Goal: Task Accomplishment & Management: Complete application form

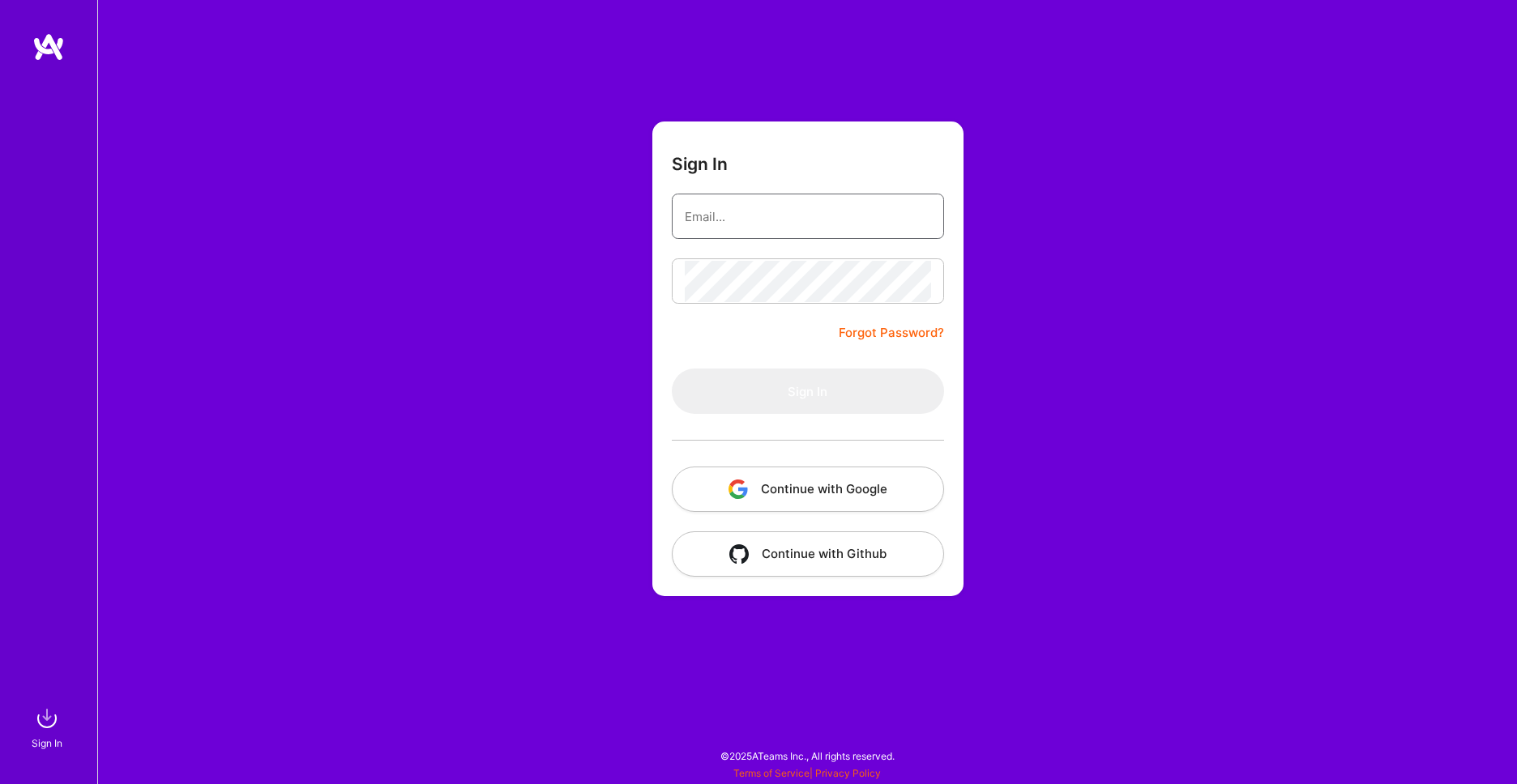
click at [818, 212] on input "email" at bounding box center [808, 216] width 247 height 41
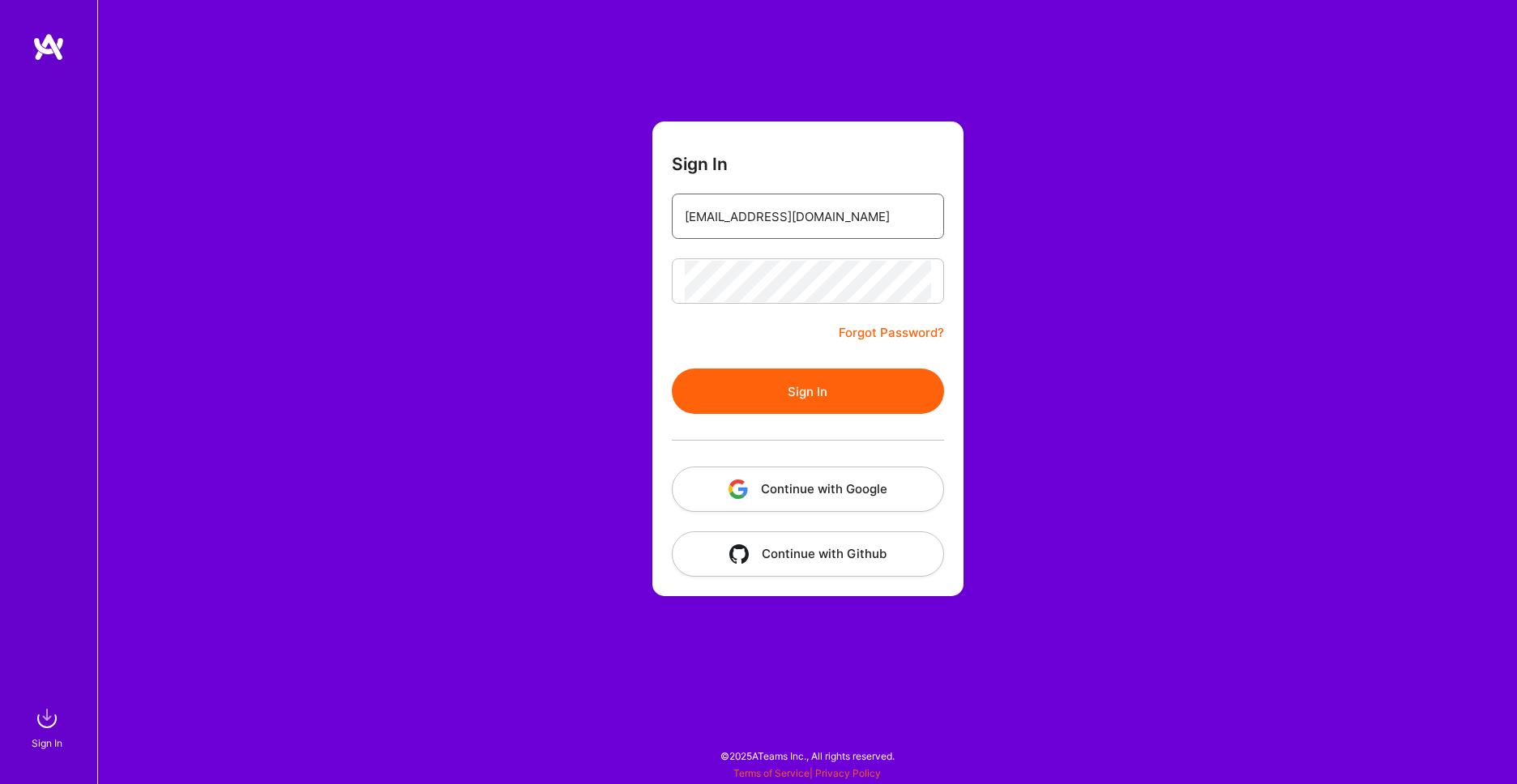
type input "[EMAIL_ADDRESS][DOMAIN_NAME]"
click at [794, 406] on button "Sign In" at bounding box center [808, 392] width 272 height 45
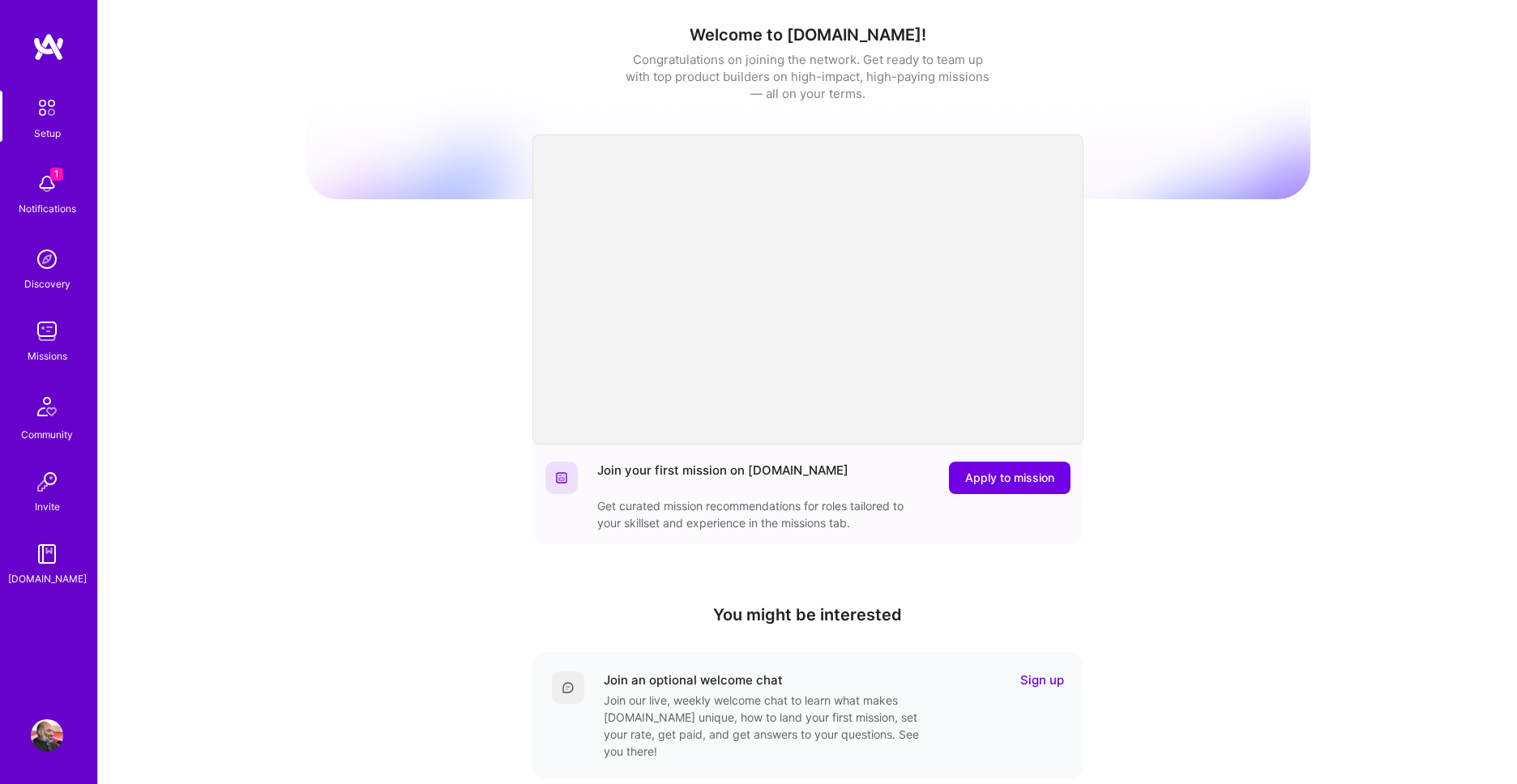
click at [45, 191] on img at bounding box center [47, 184] width 32 height 32
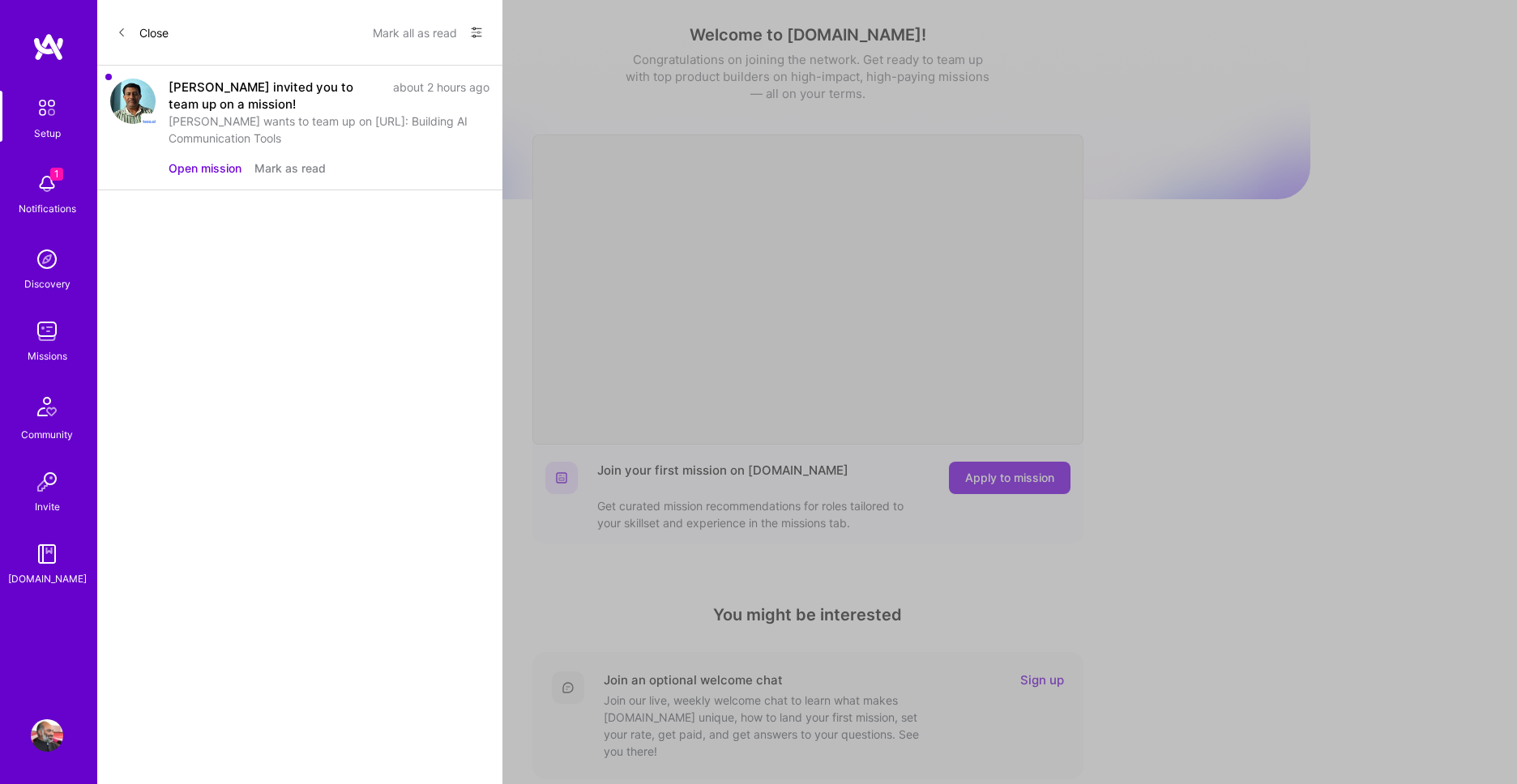
click at [195, 167] on button "Open mission" at bounding box center [205, 168] width 73 height 17
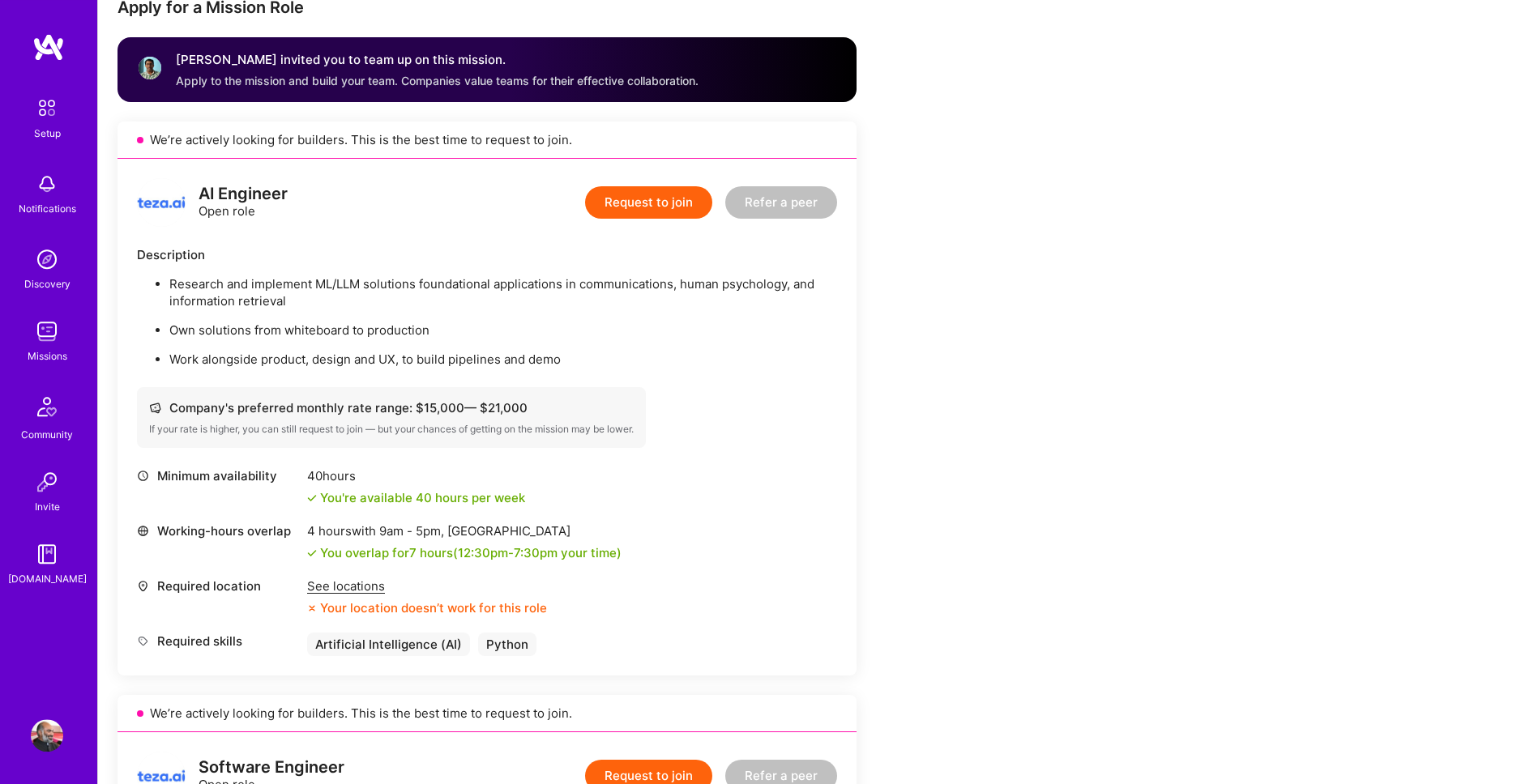
scroll to position [370, 0]
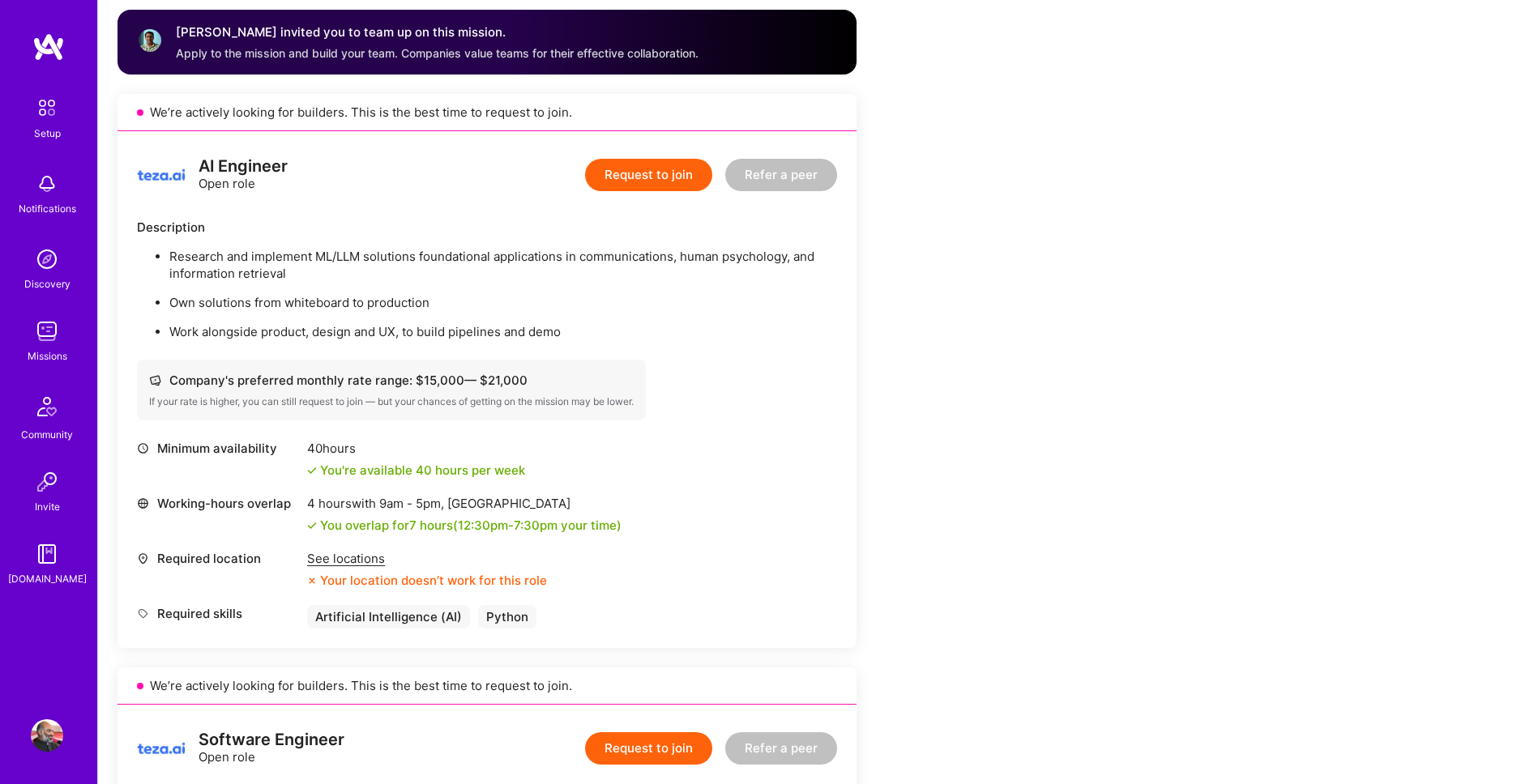
click at [354, 561] on div "See locations" at bounding box center [427, 558] width 240 height 17
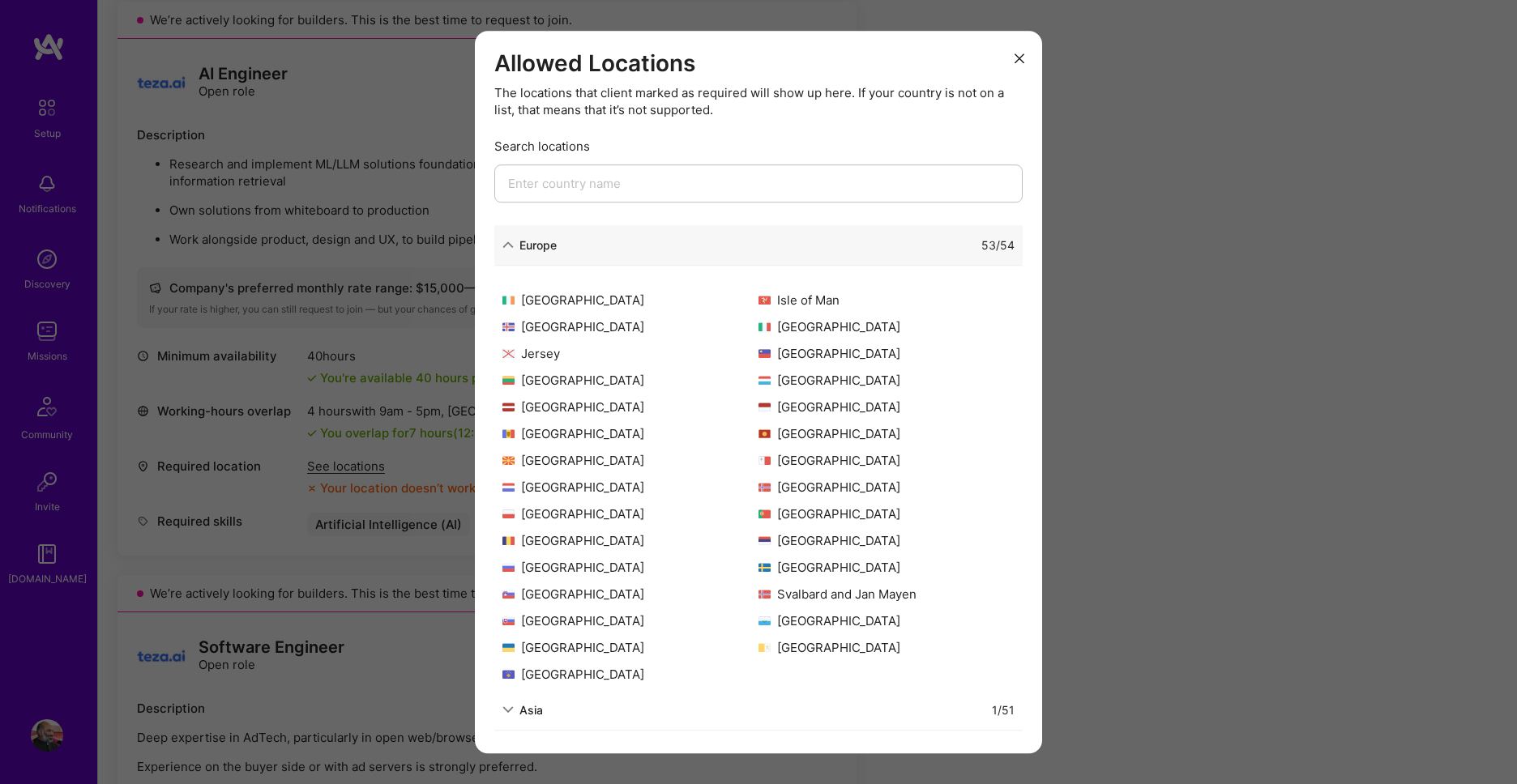
scroll to position [317, 0]
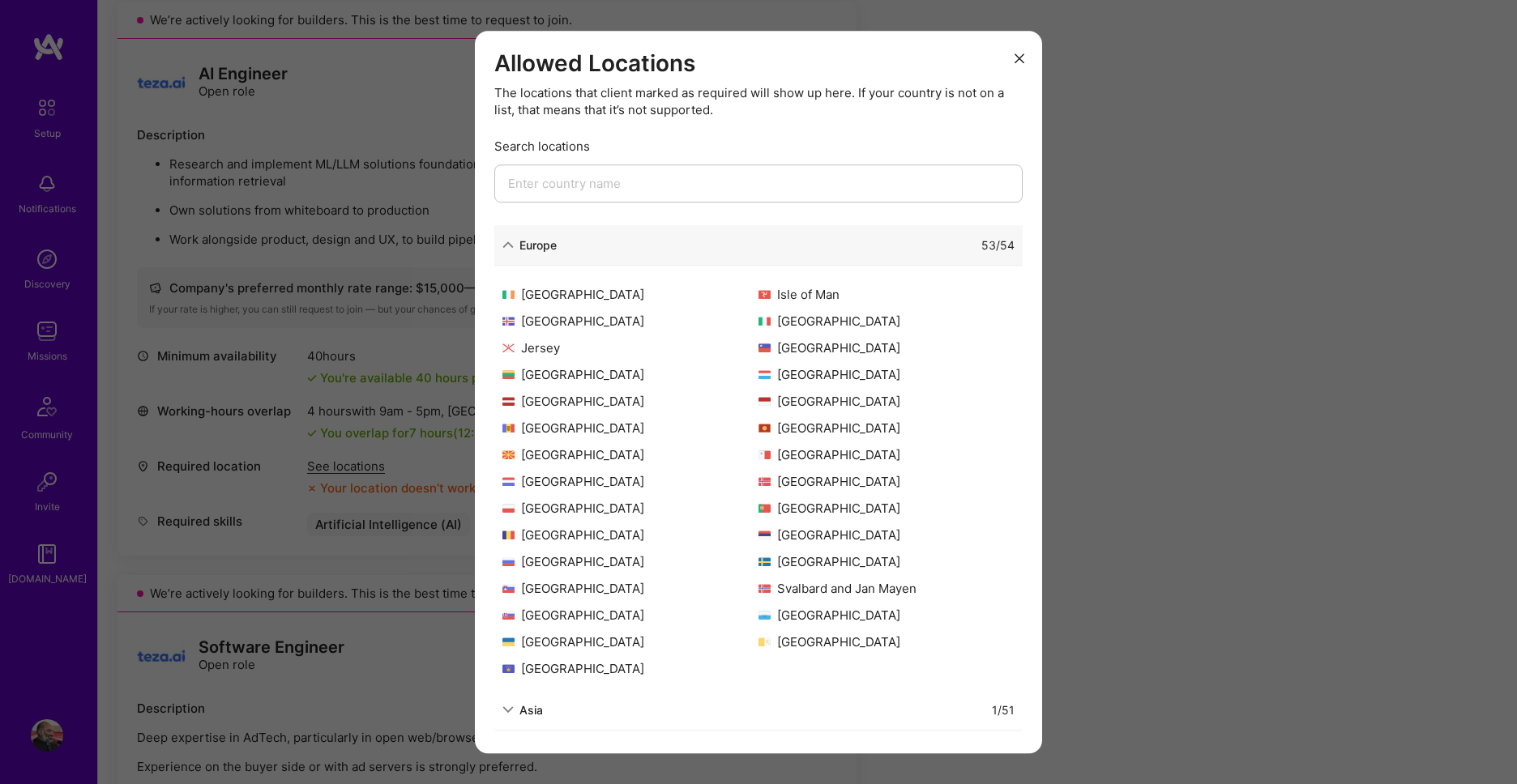
click at [510, 711] on icon "modal" at bounding box center [508, 709] width 11 height 11
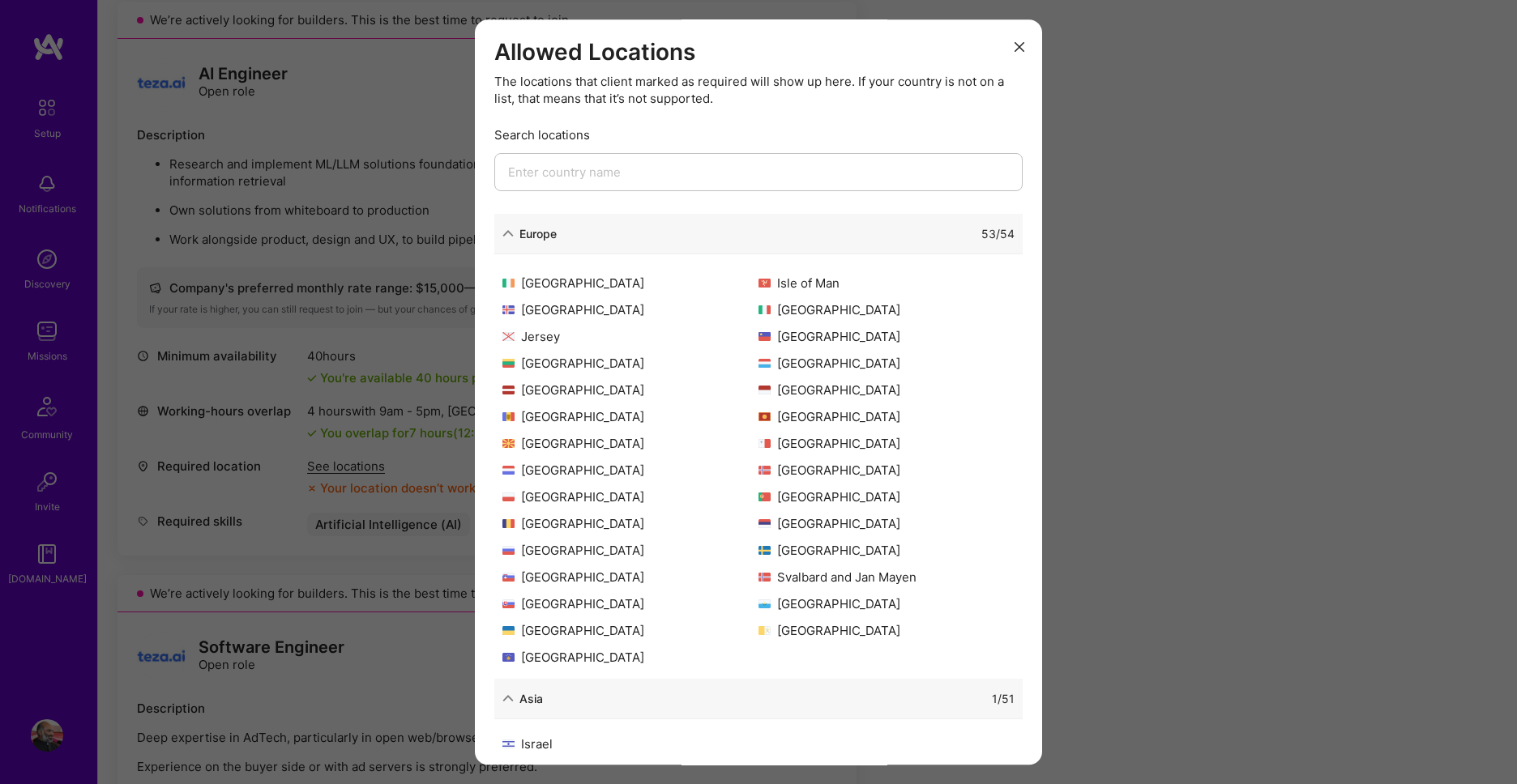
scroll to position [17, 0]
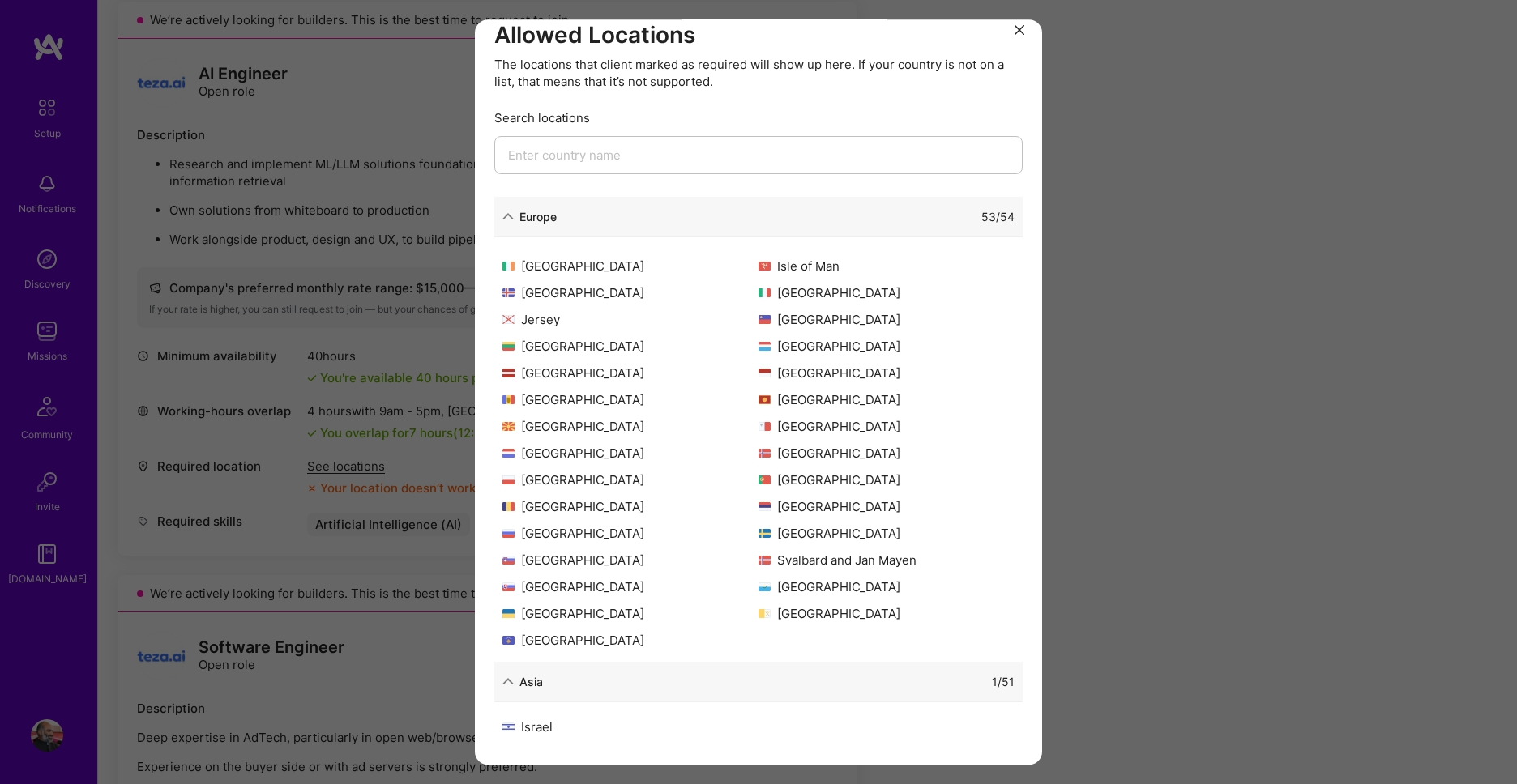
click at [1018, 35] on button "modal" at bounding box center [1019, 29] width 19 height 27
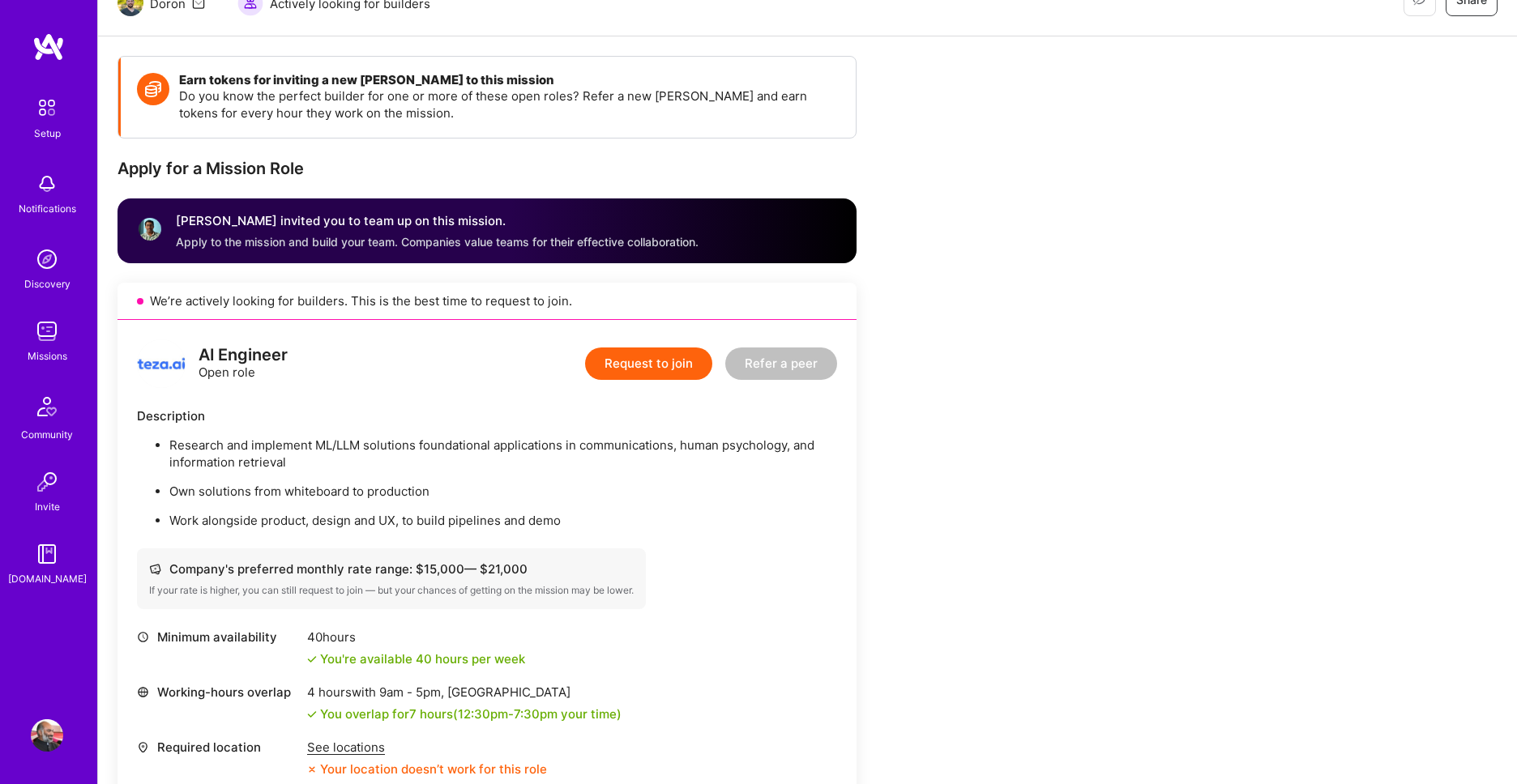
scroll to position [93, 0]
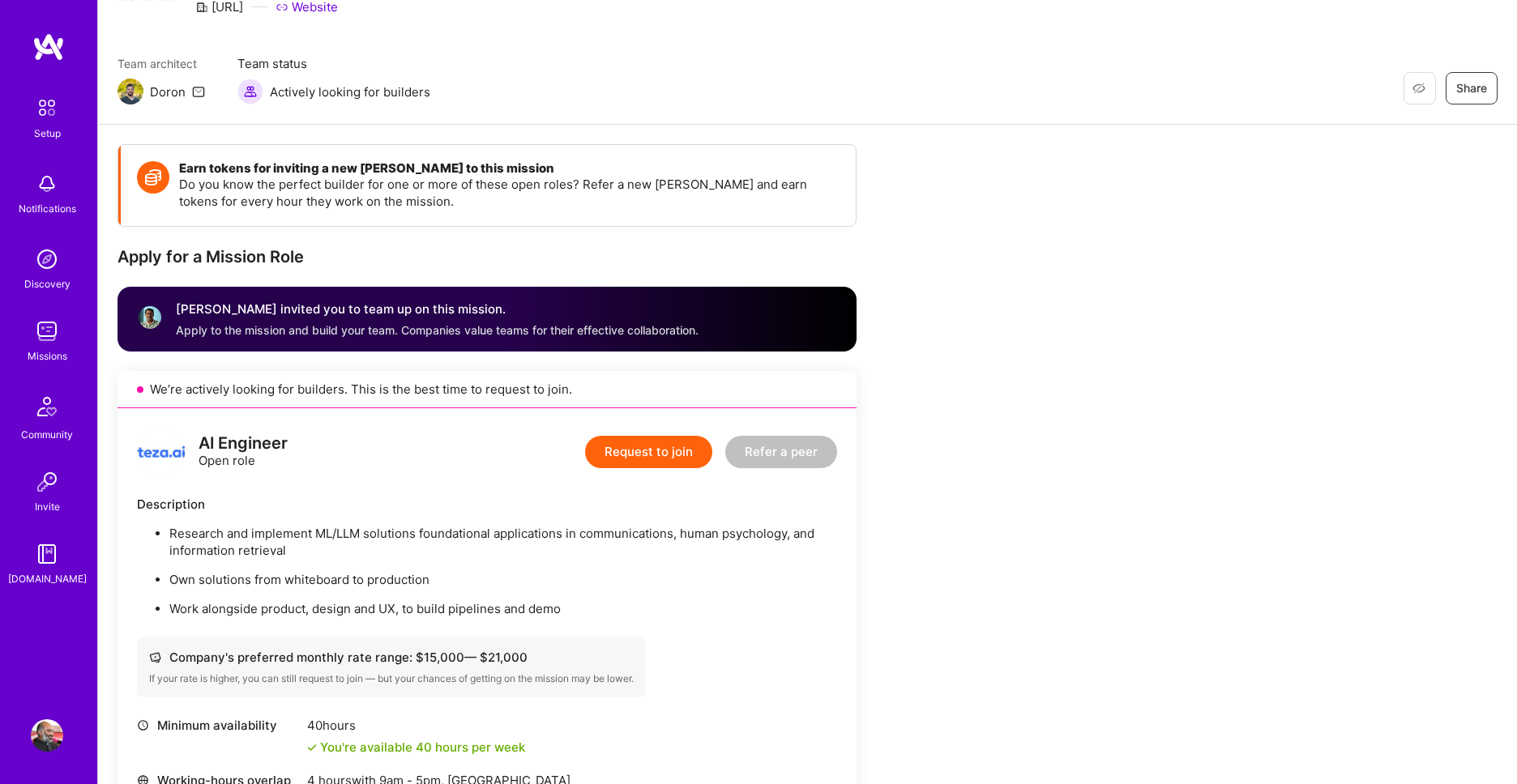
click at [688, 452] on button "Request to join" at bounding box center [649, 452] width 127 height 32
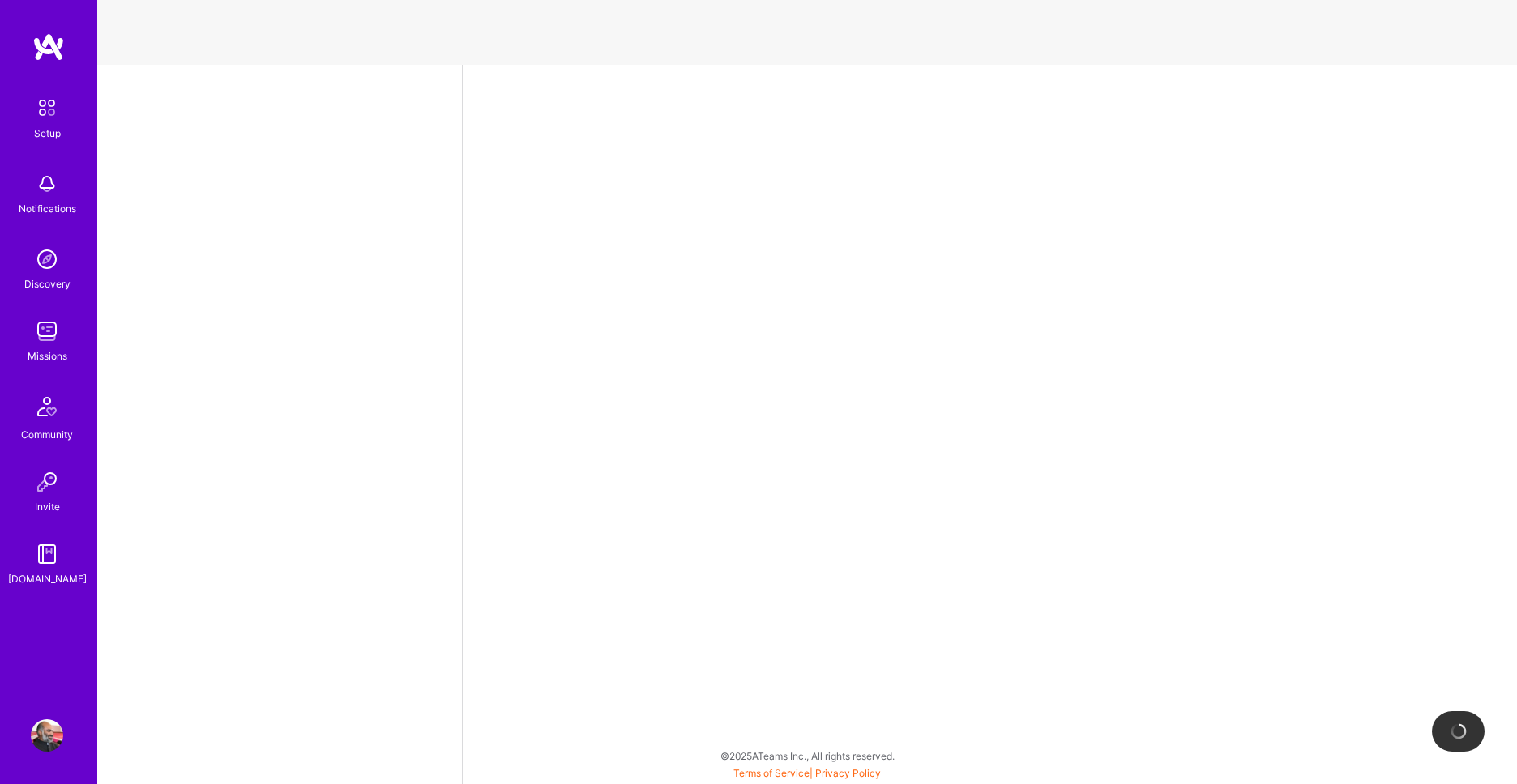
select select "IN"
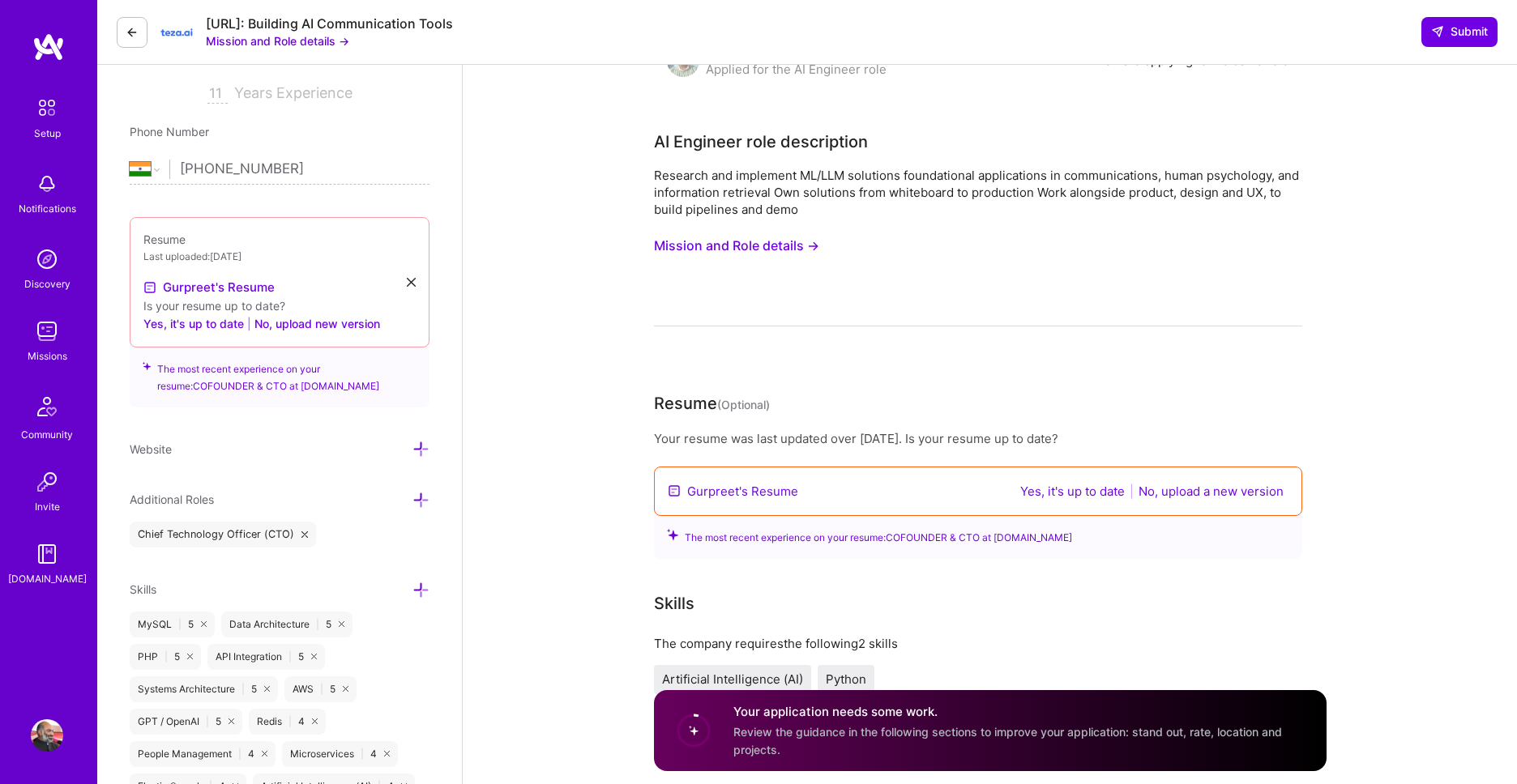
scroll to position [554, 0]
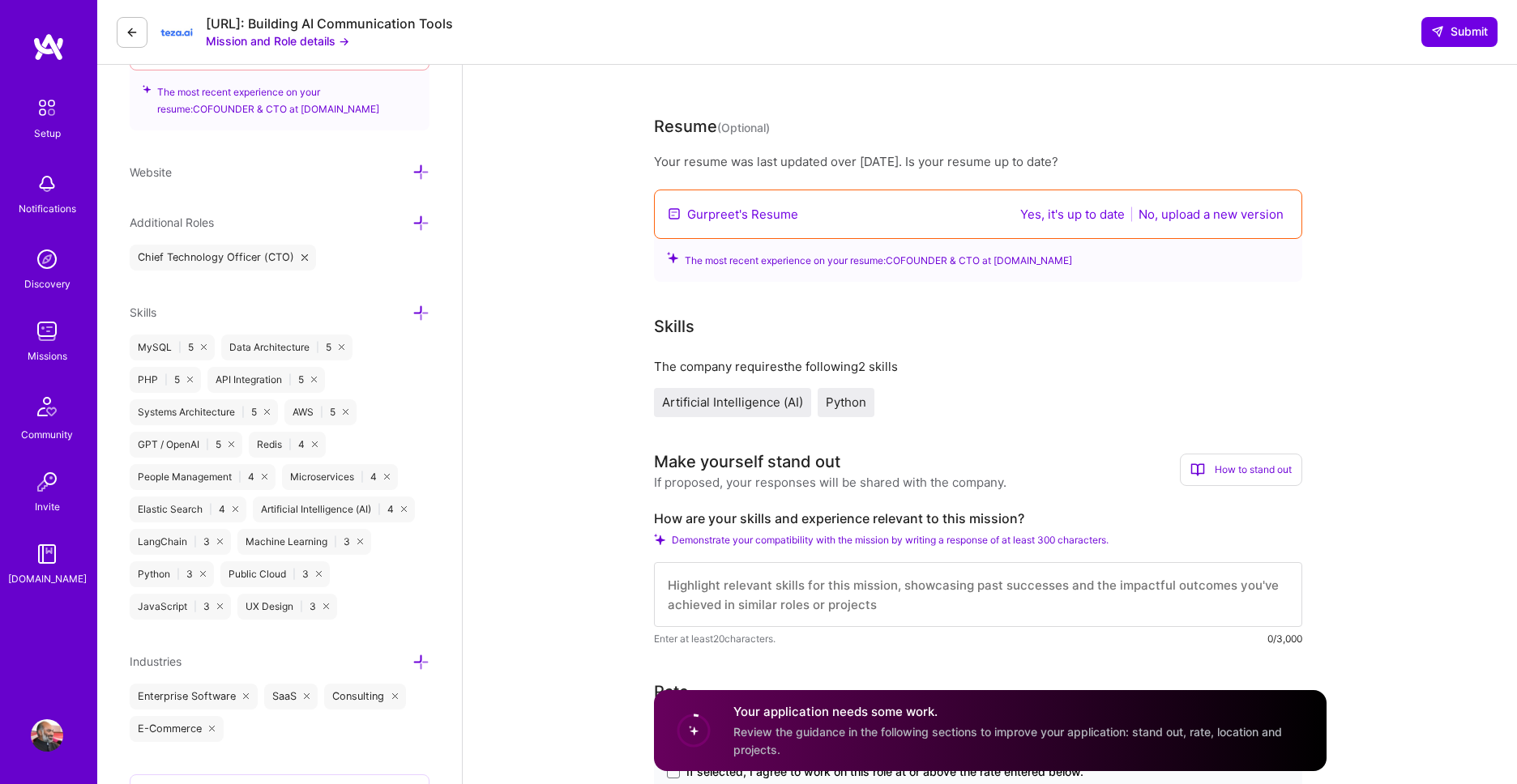
click at [1082, 216] on button "Yes, it's up to date" at bounding box center [1073, 214] width 115 height 19
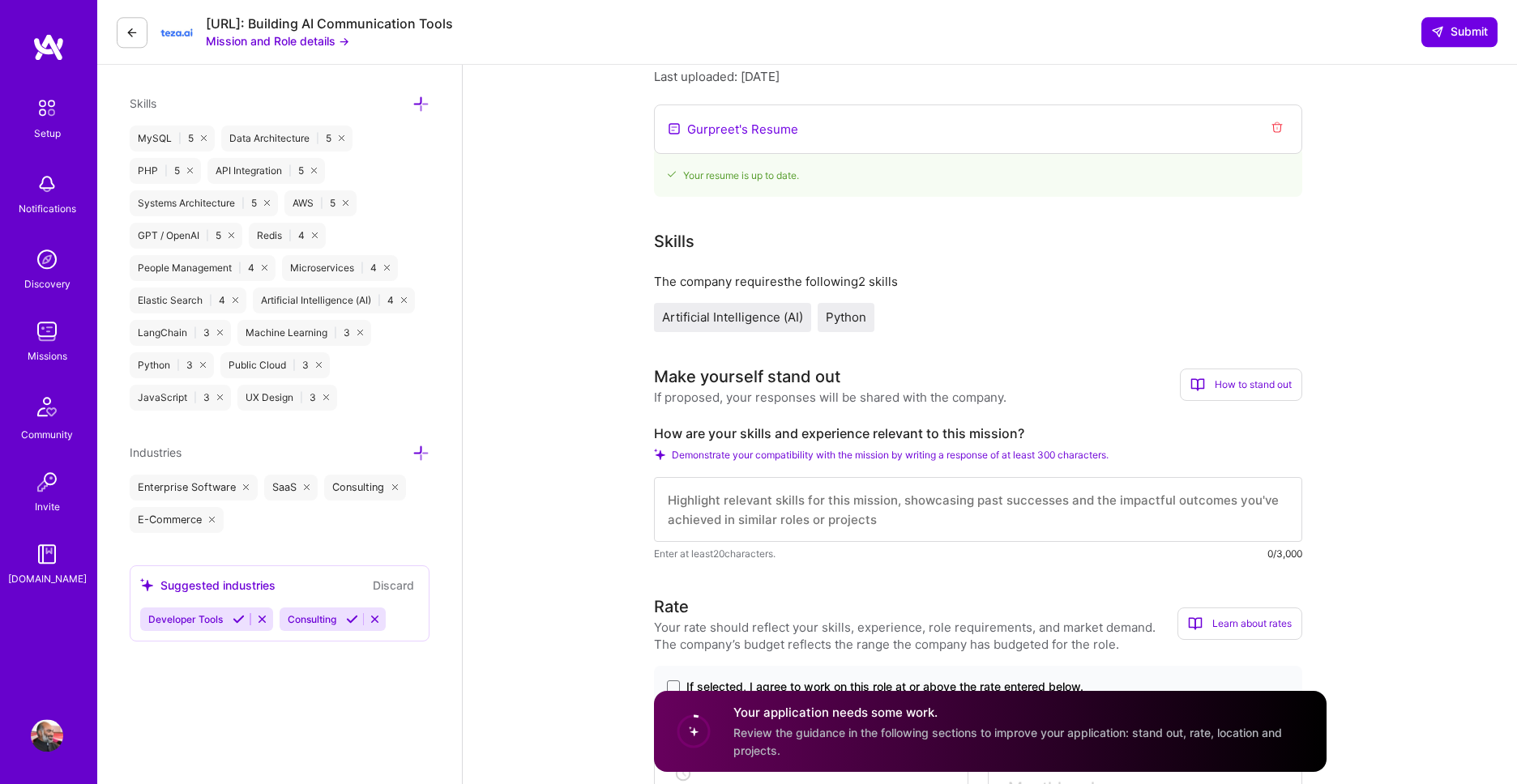
scroll to position [924, 0]
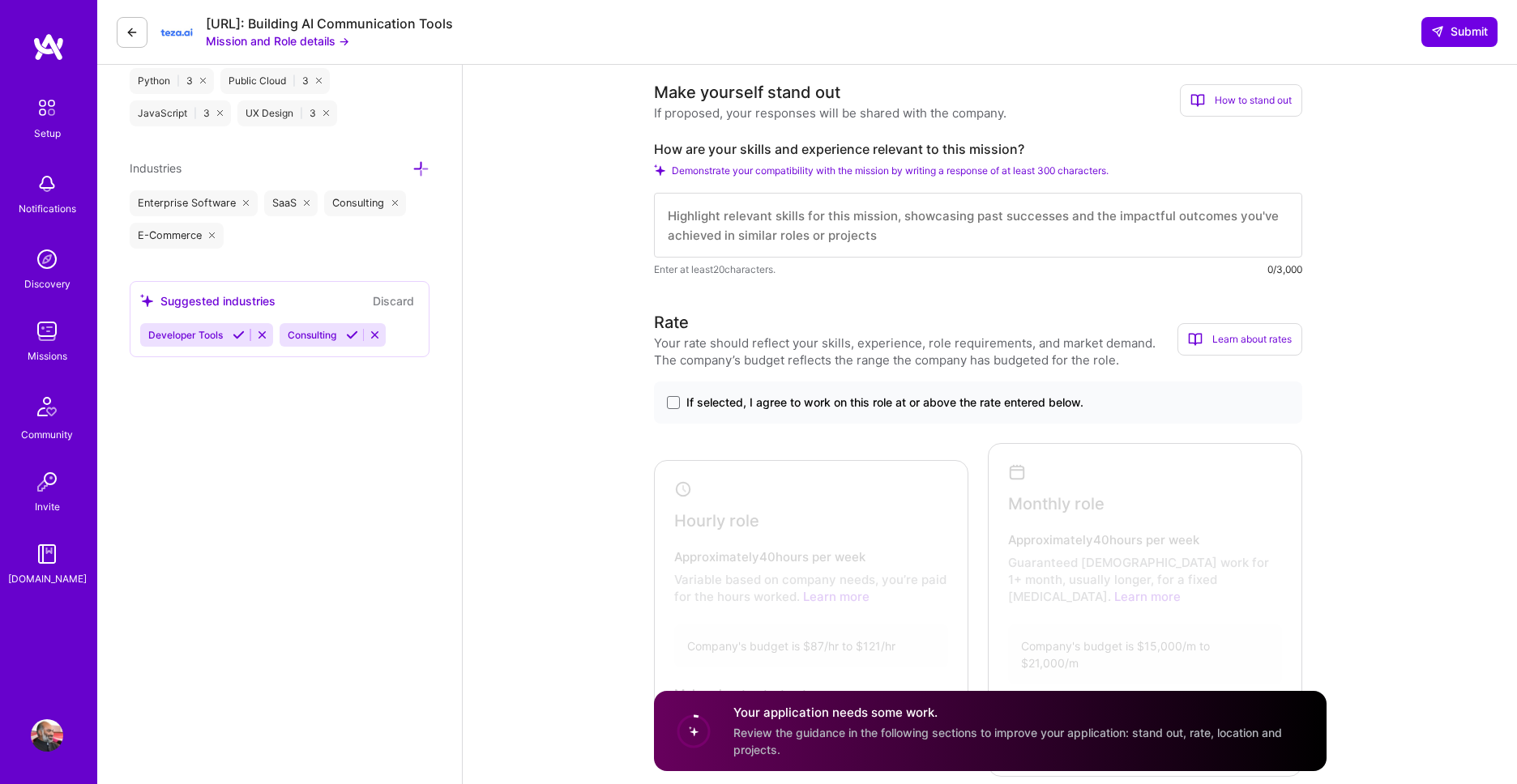
click at [962, 403] on span "If selected, I agree to work on this role at or above the rate entered below." at bounding box center [884, 403] width 397 height 16
click at [0, 0] on input "If selected, I agree to work on this role at or above the rate entered below." at bounding box center [0, 0] width 0 height 0
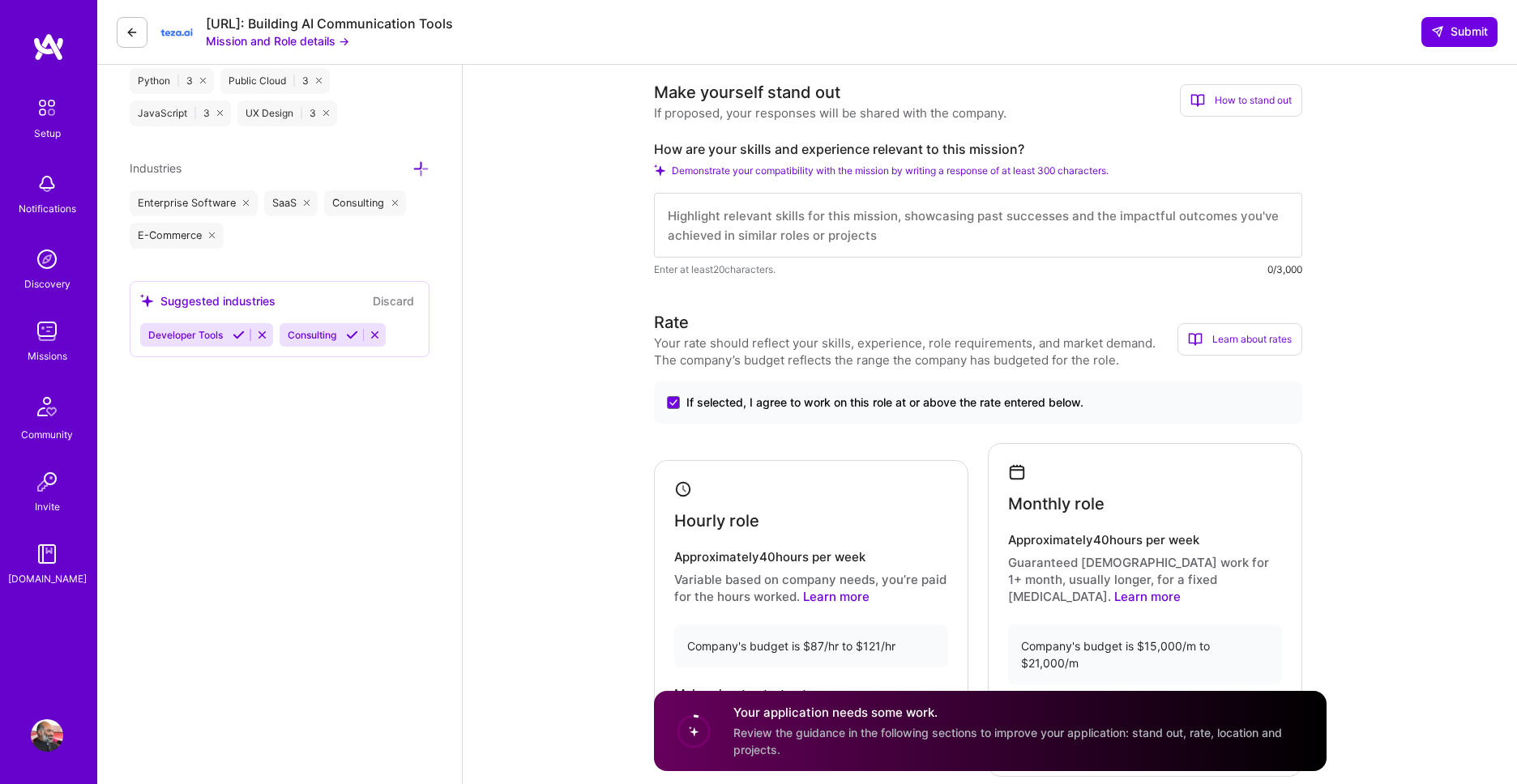
scroll to position [1201, 0]
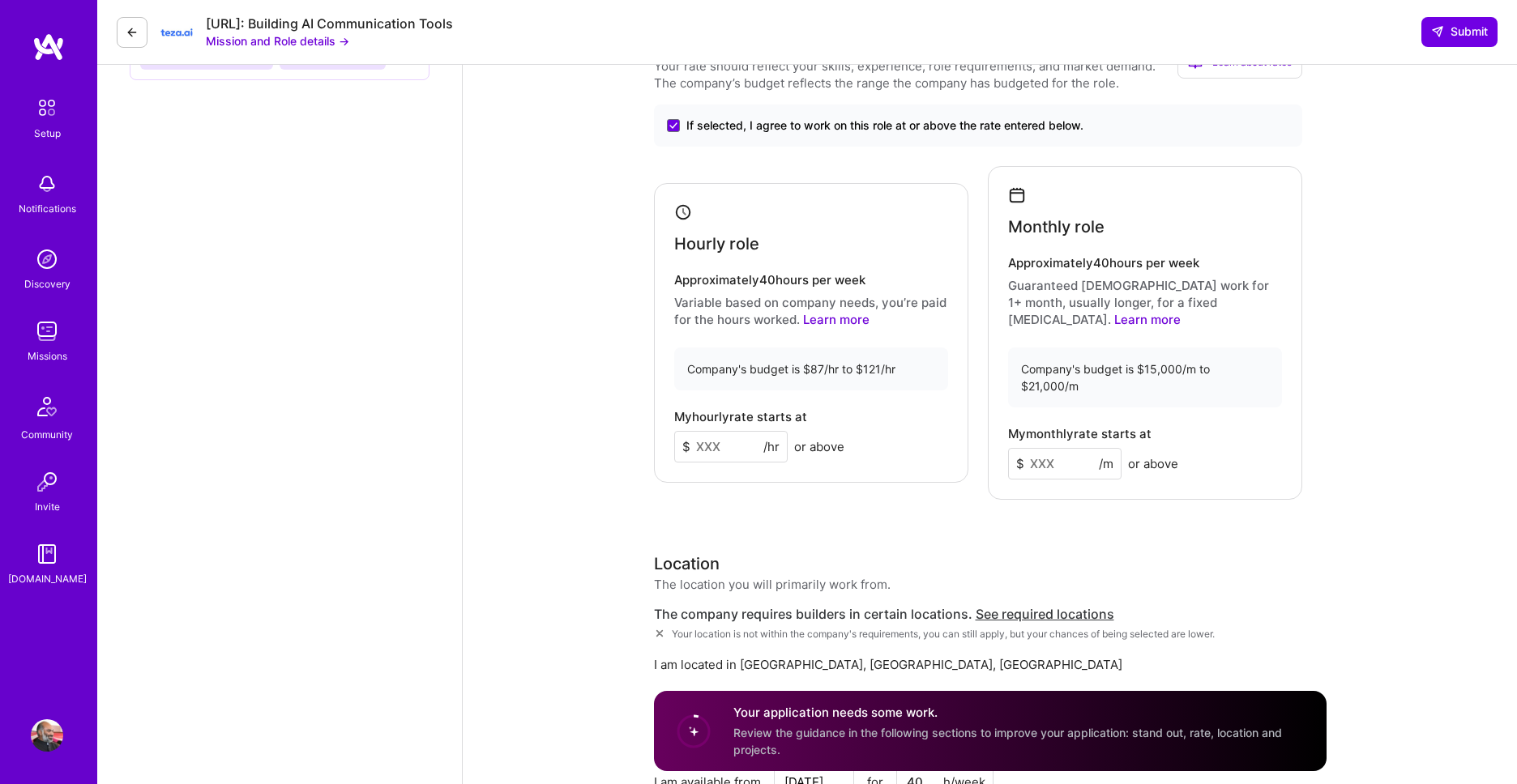
click at [726, 431] on input at bounding box center [731, 447] width 114 height 32
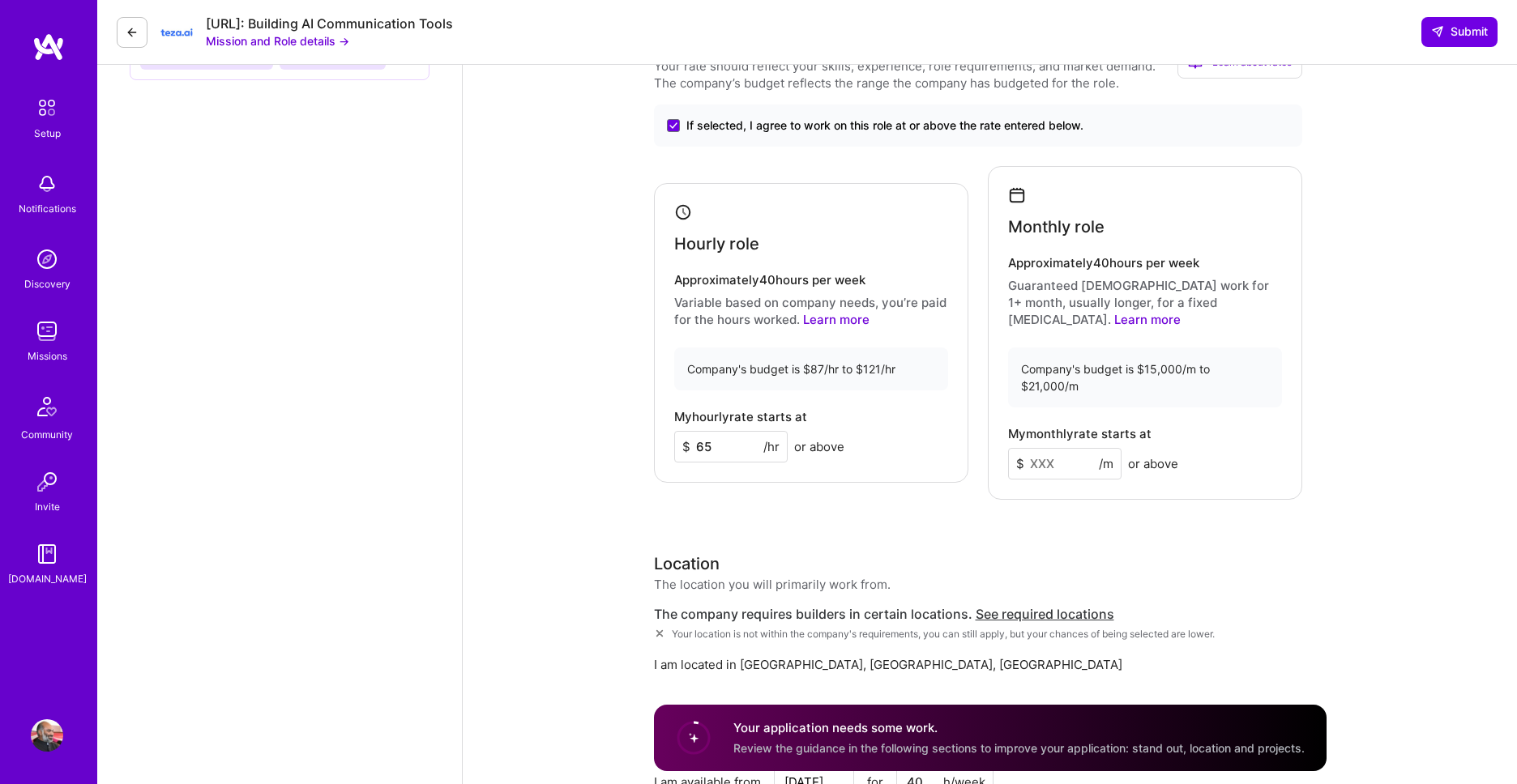
type input "65"
click at [1048, 448] on input at bounding box center [1065, 464] width 114 height 32
click at [1066, 448] on input at bounding box center [1065, 464] width 114 height 32
type input "12500"
click at [1140, 472] on div "Rate Your rate should reflect your skills, experience, role requirements, and m…" at bounding box center [990, 484] width 673 height 903
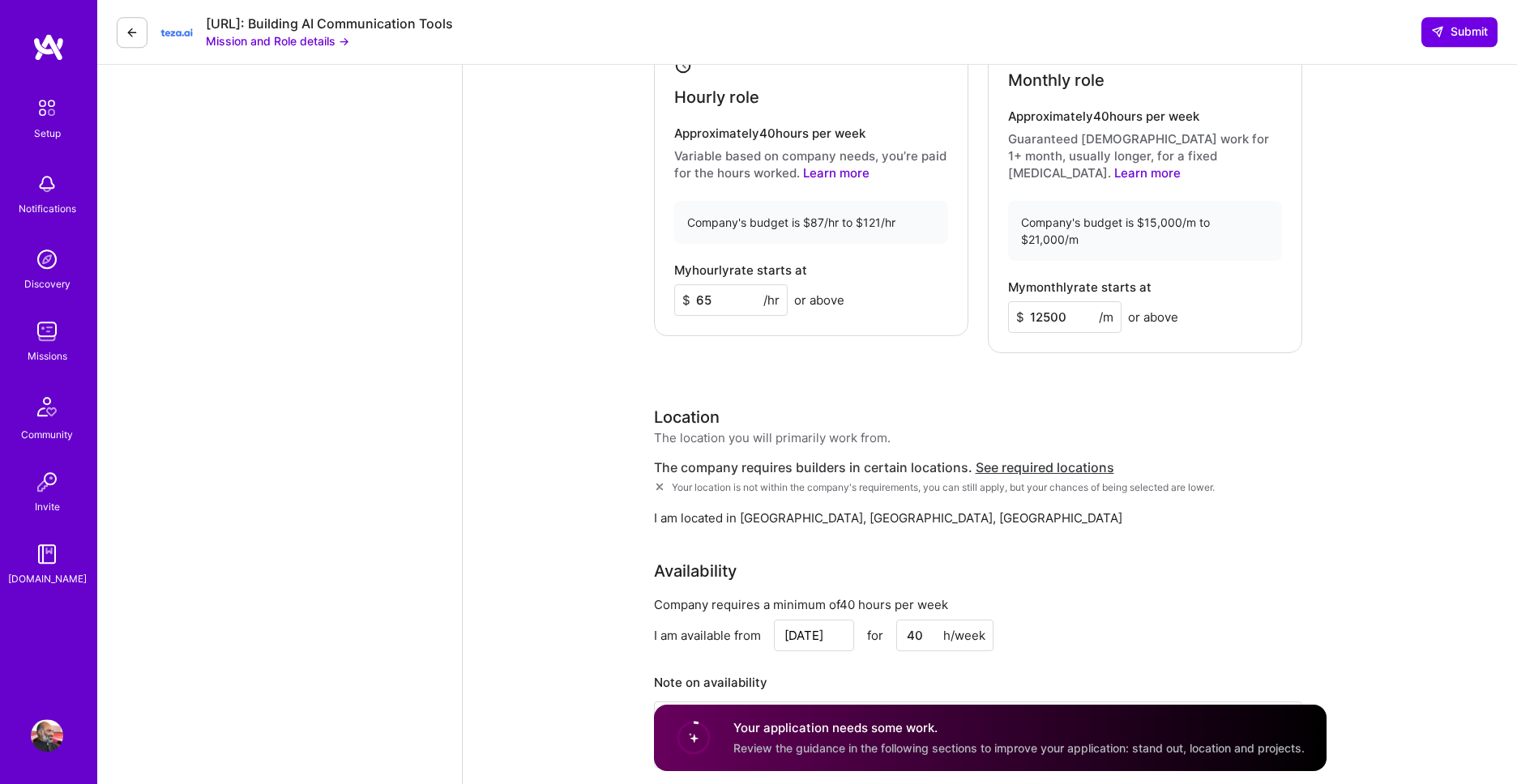
scroll to position [1571, 0]
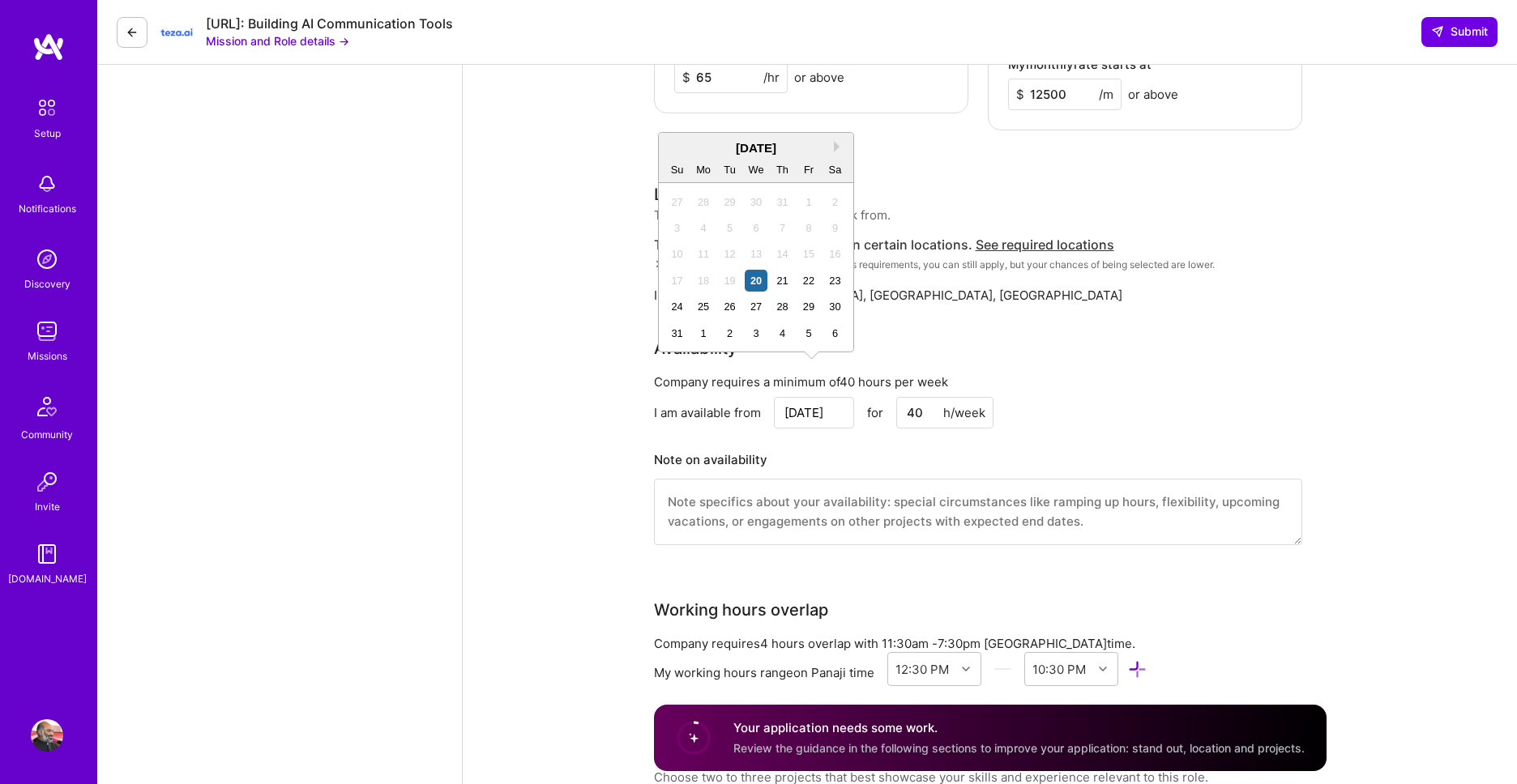
click at [809, 397] on input "Aug 20" at bounding box center [814, 413] width 80 height 32
click at [755, 308] on div "27" at bounding box center [756, 307] width 22 height 22
type input "Aug 27"
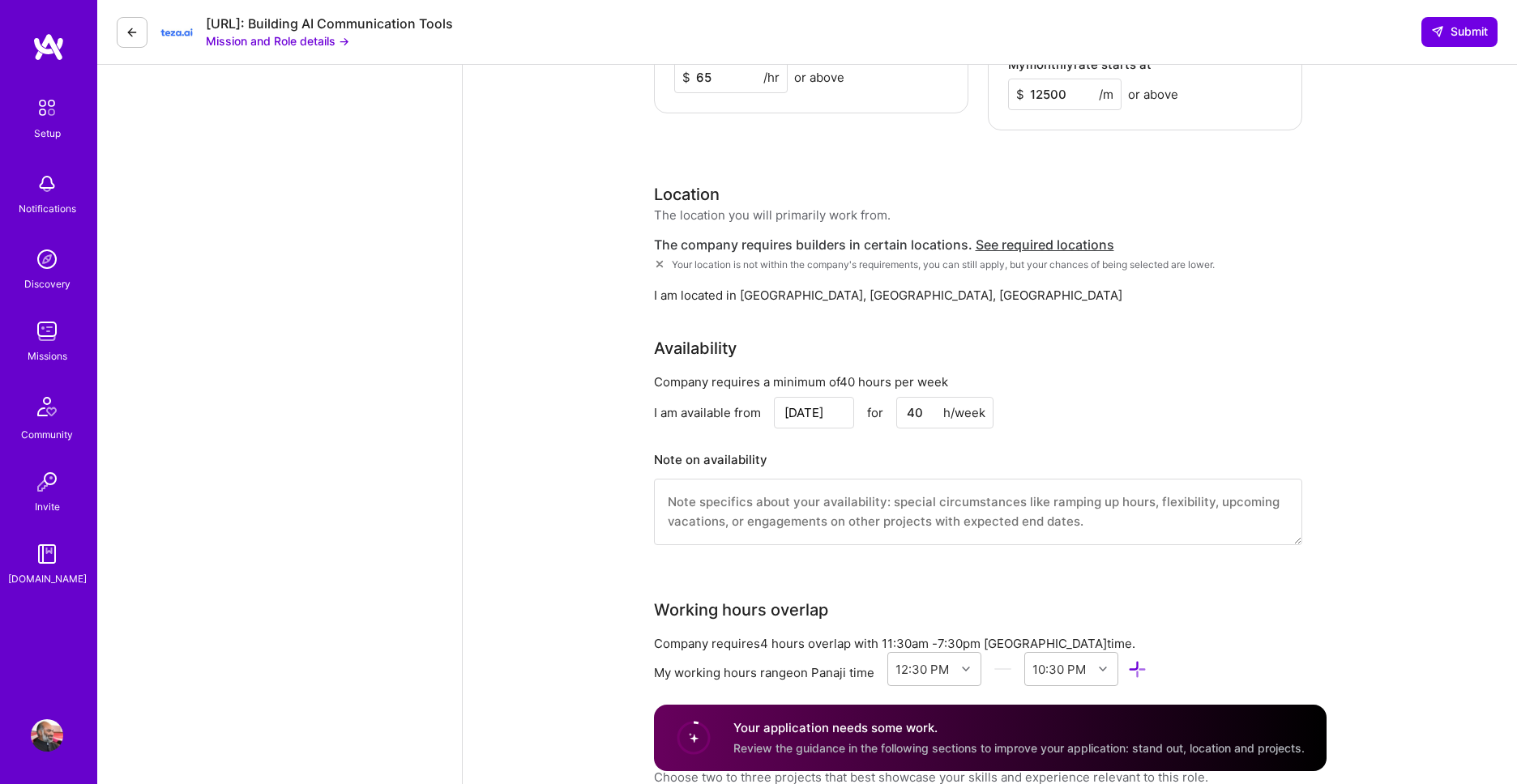
click at [1161, 397] on div "I am available from Aug 27 for 40 h/week" at bounding box center [978, 413] width 649 height 32
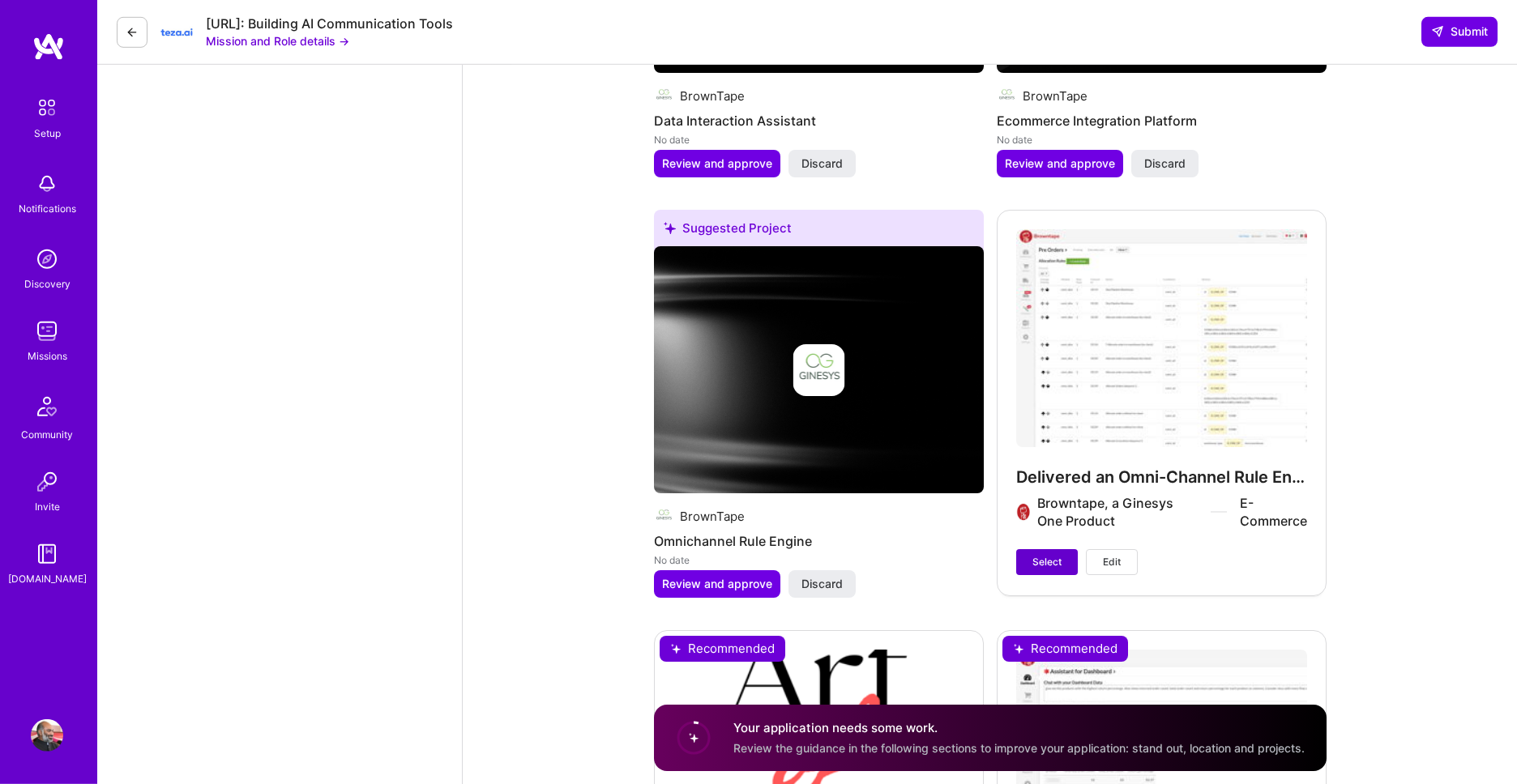
scroll to position [3233, 0]
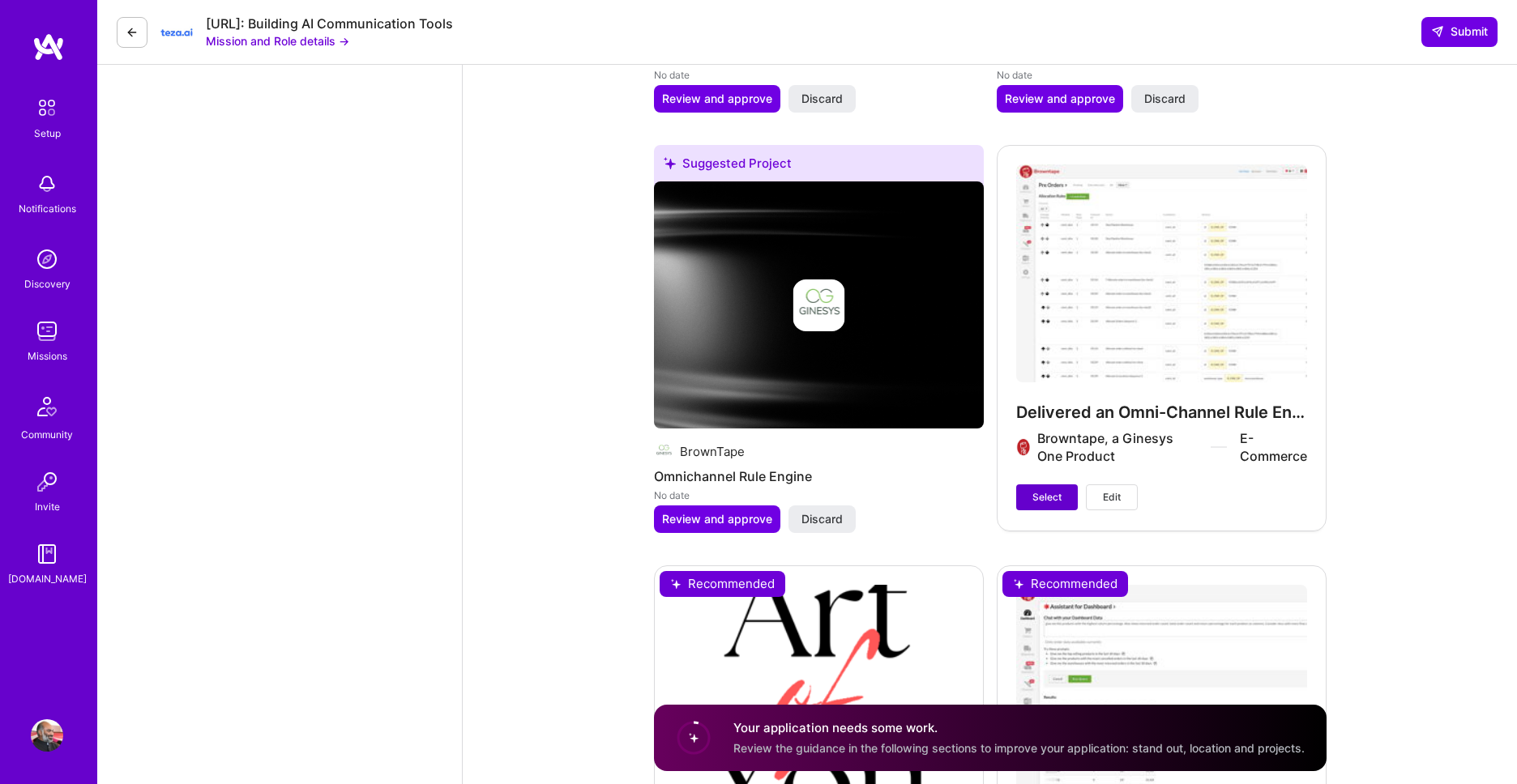
click at [1052, 490] on span "Select" at bounding box center [1047, 497] width 29 height 14
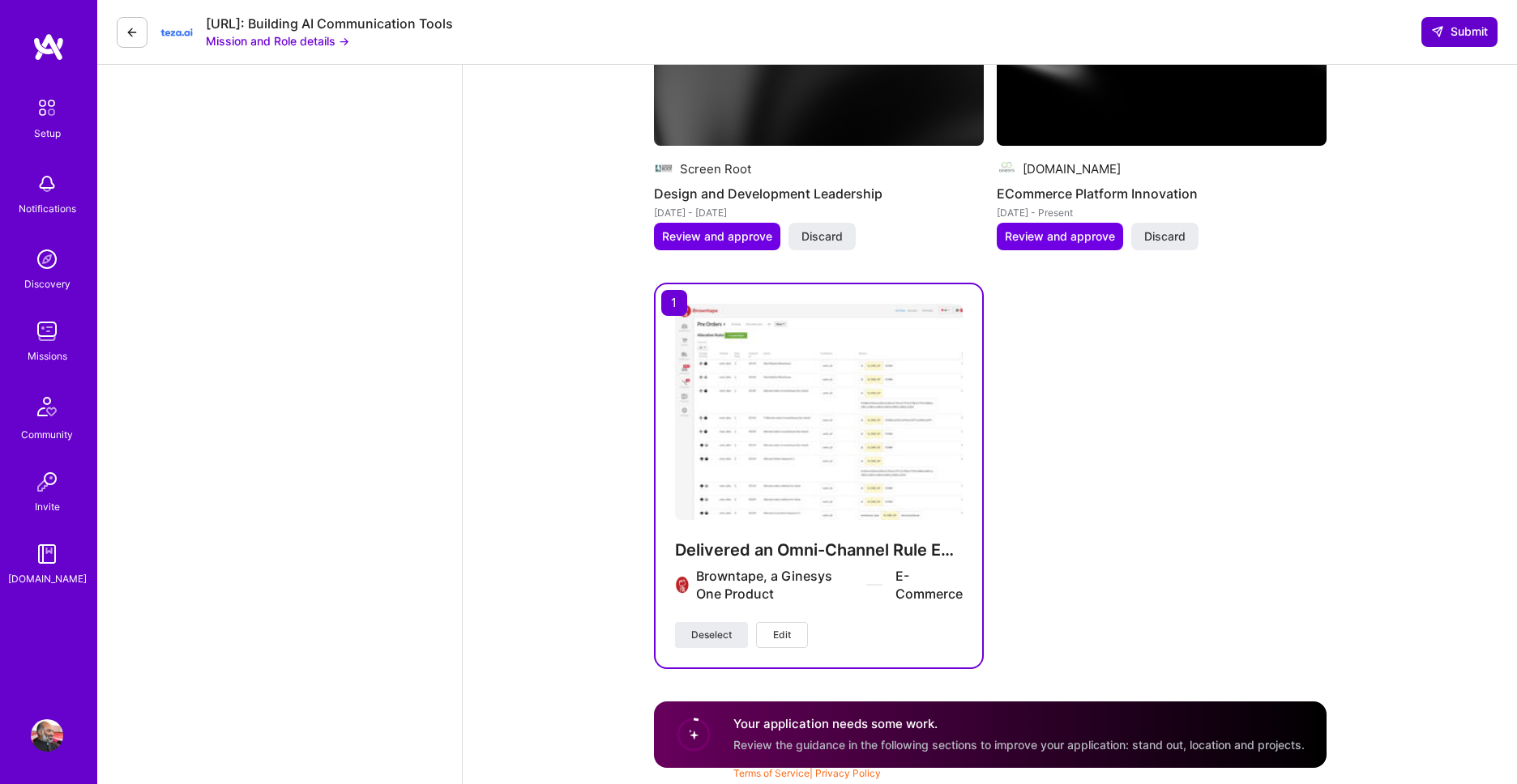
scroll to position [2411, 0]
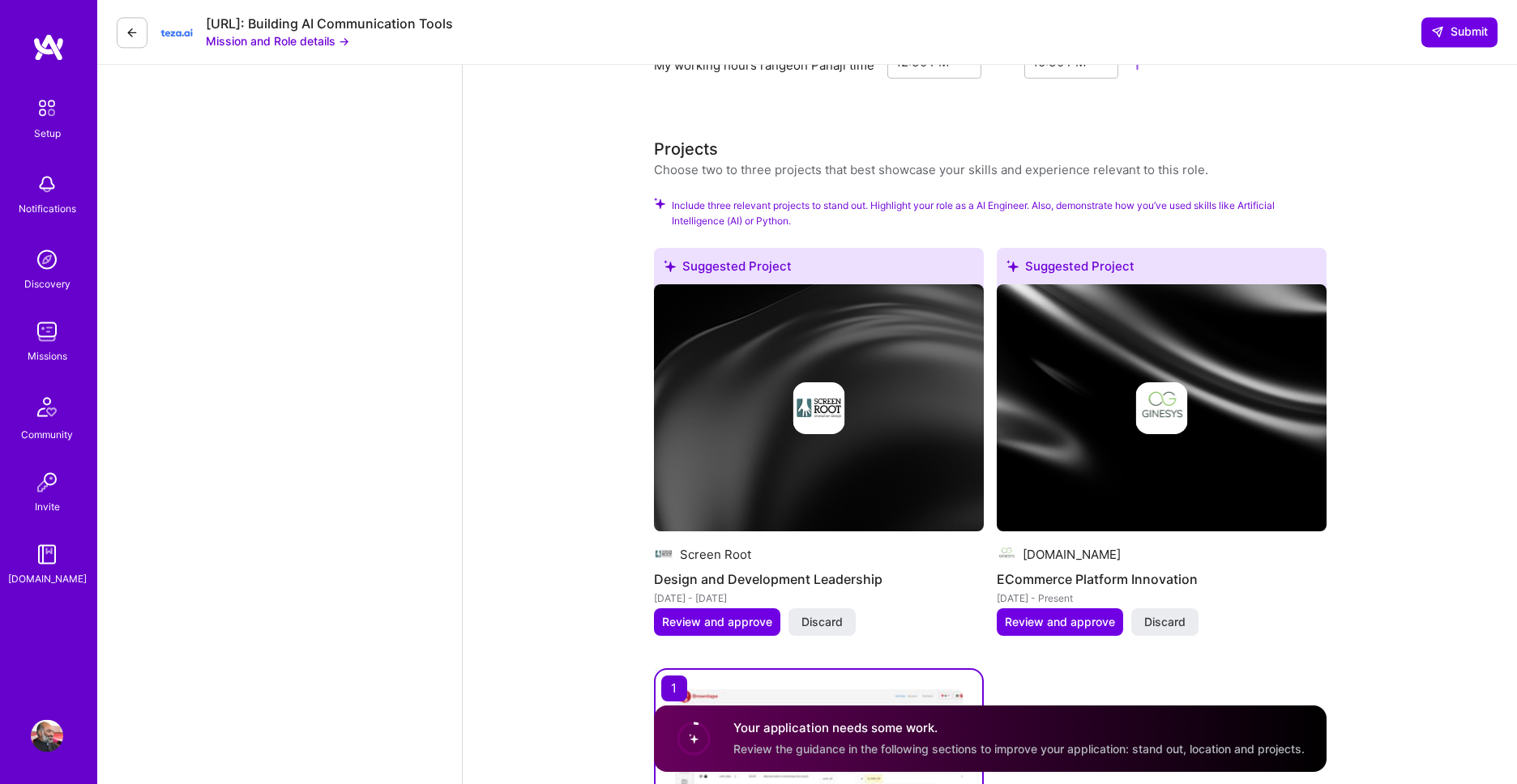
scroll to position [2041, 0]
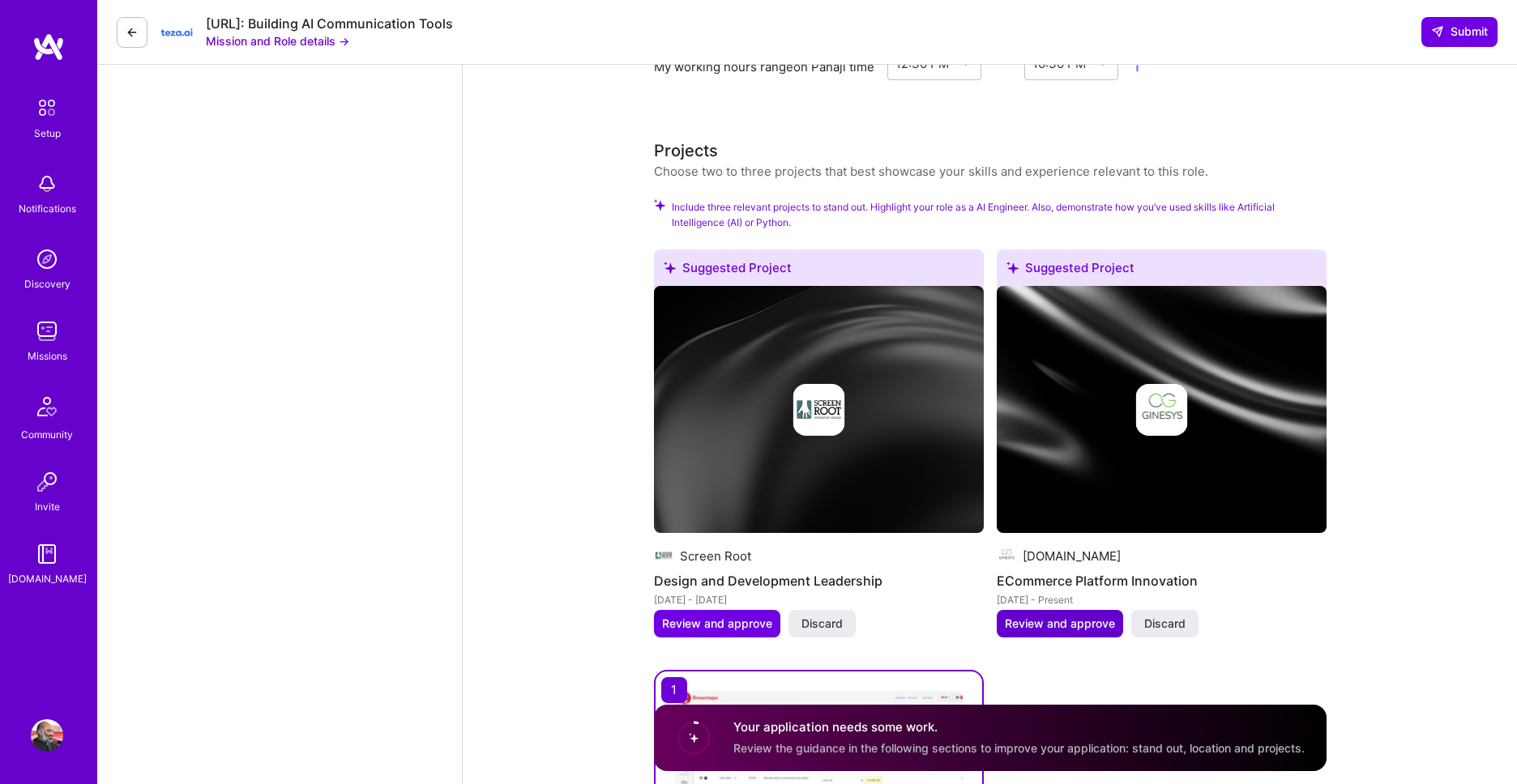
click at [1048, 616] on span "Review and approve" at bounding box center [1060, 623] width 110 height 16
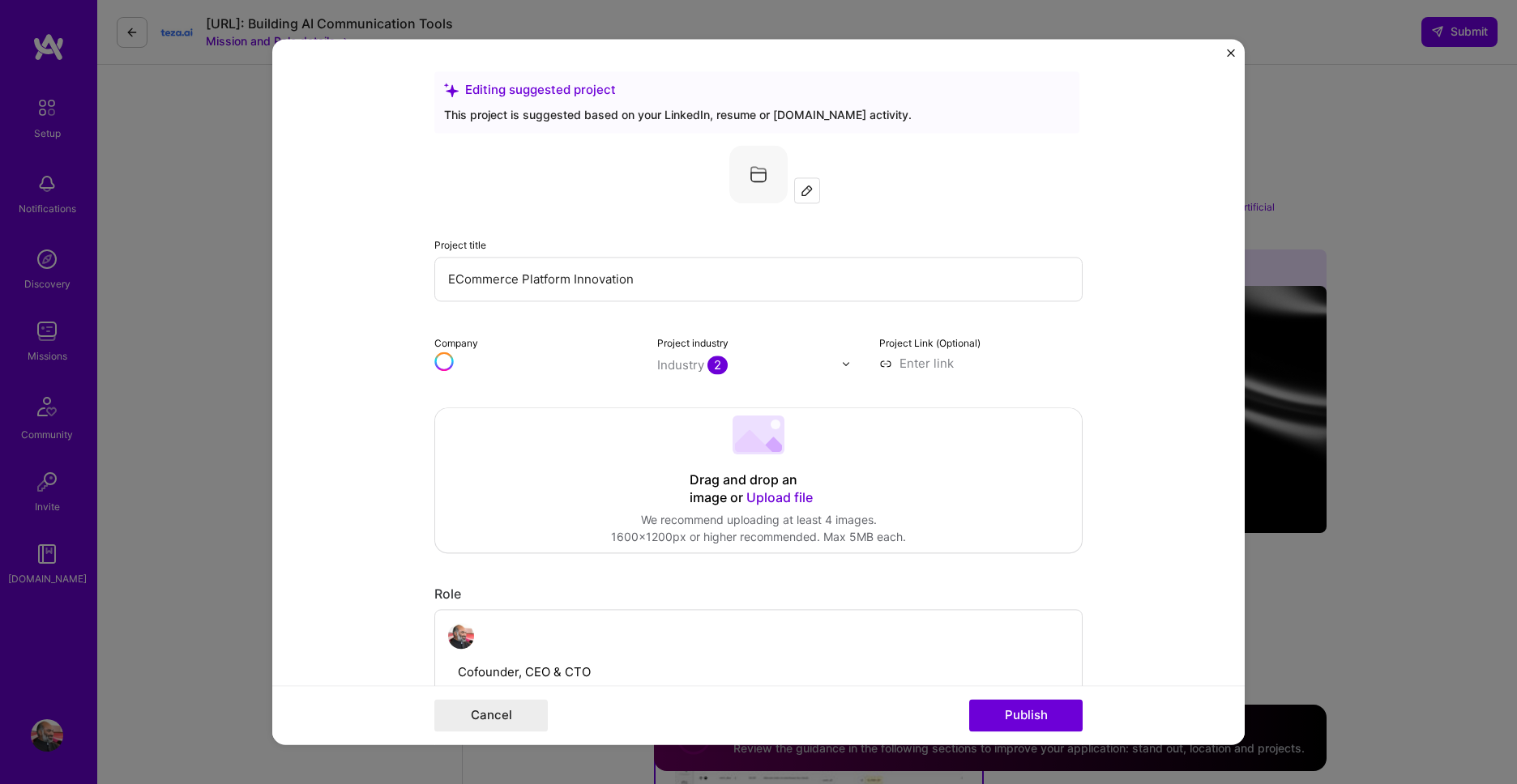
click at [1229, 56] on img "Close" at bounding box center [1231, 53] width 8 height 8
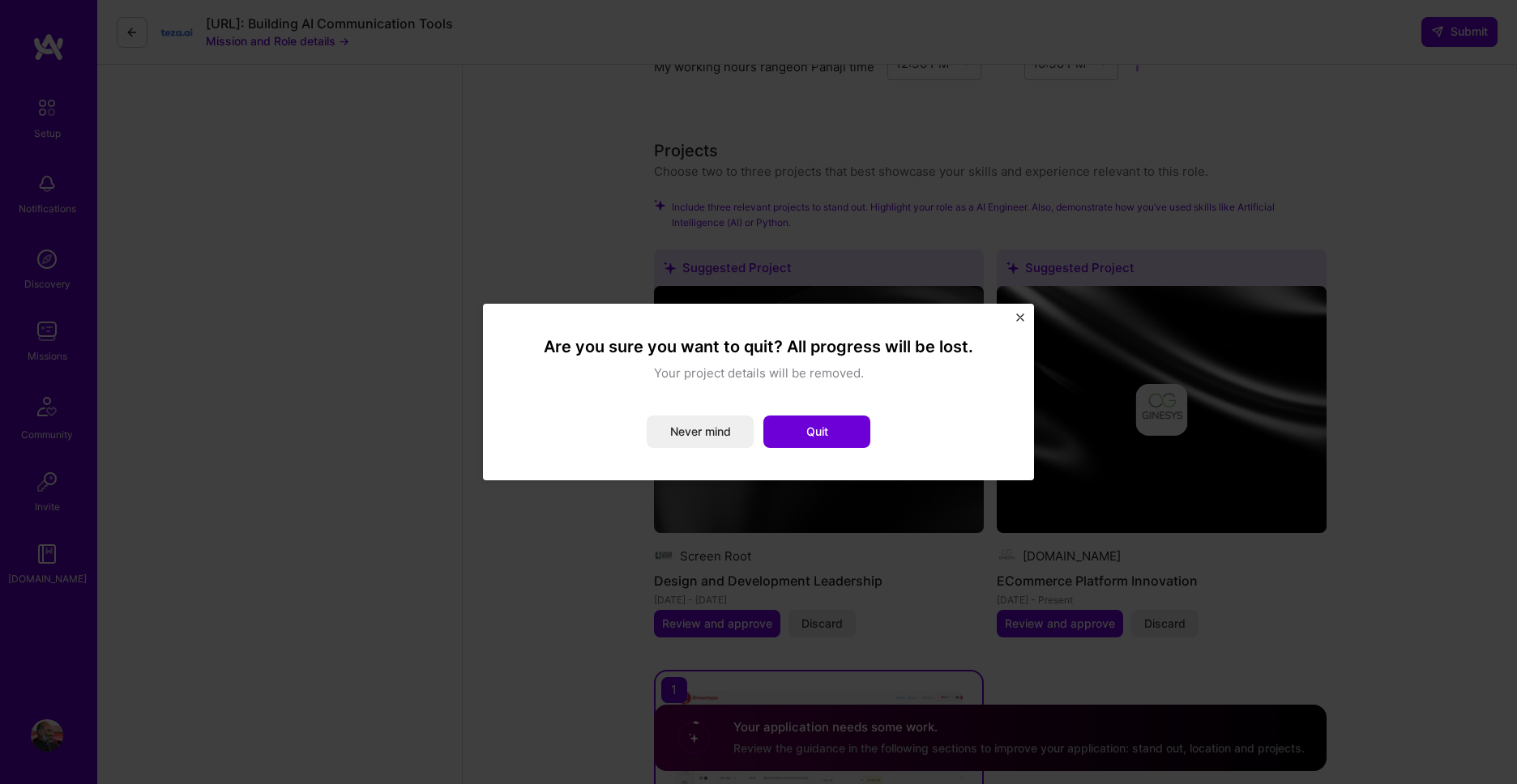
click at [1024, 317] on div "Are you sure you want to quit? All progress will be lost. Your project details …" at bounding box center [758, 392] width 551 height 177
click at [1021, 319] on img "Close" at bounding box center [1021, 317] width 8 height 8
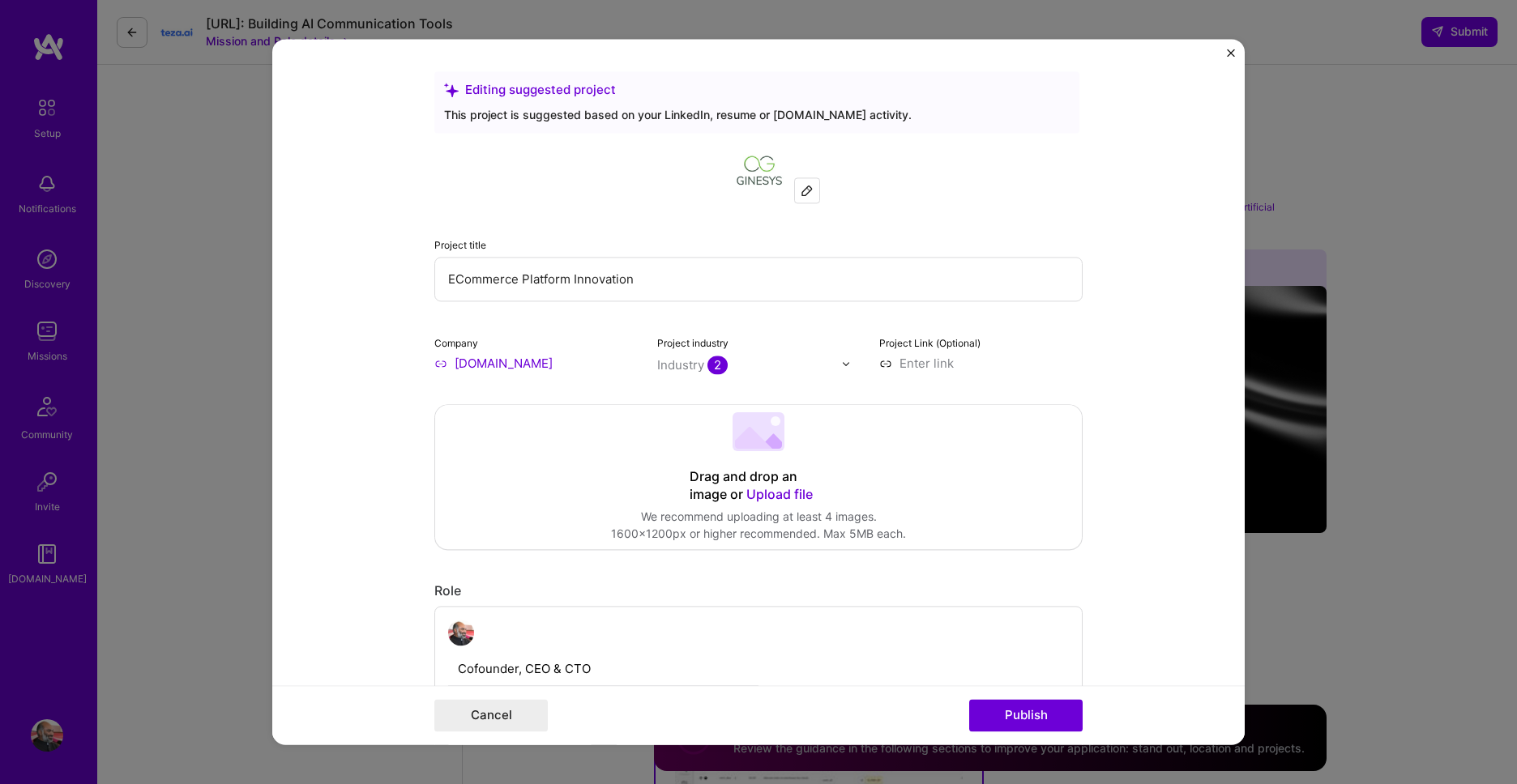
click at [1225, 54] on form "Editing suggested project This project is suggested based on your LinkedIn, res…" at bounding box center [758, 392] width 973 height 706
click at [505, 701] on button "Cancel" at bounding box center [491, 716] width 114 height 32
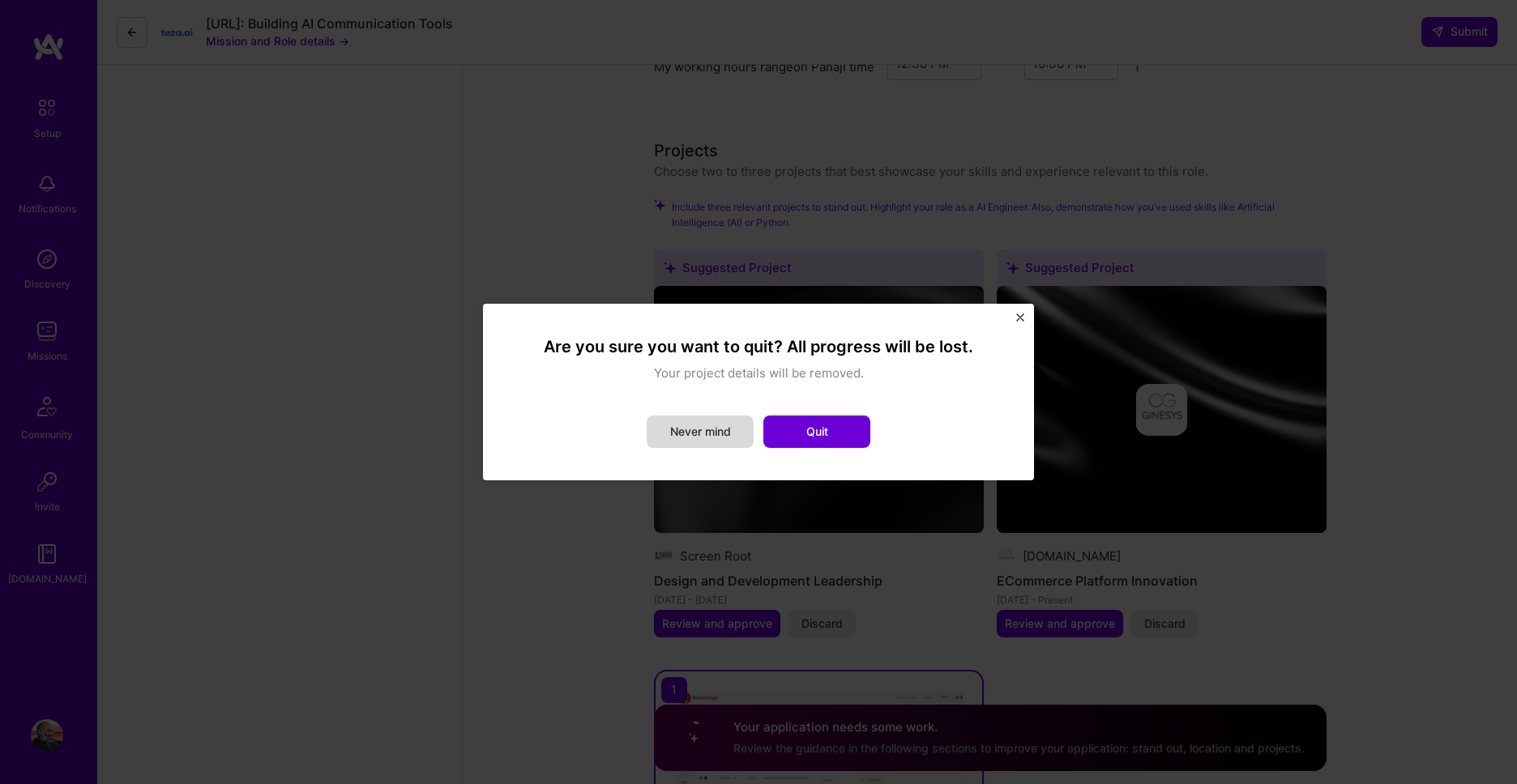
click at [679, 435] on button "Never mind" at bounding box center [700, 432] width 107 height 32
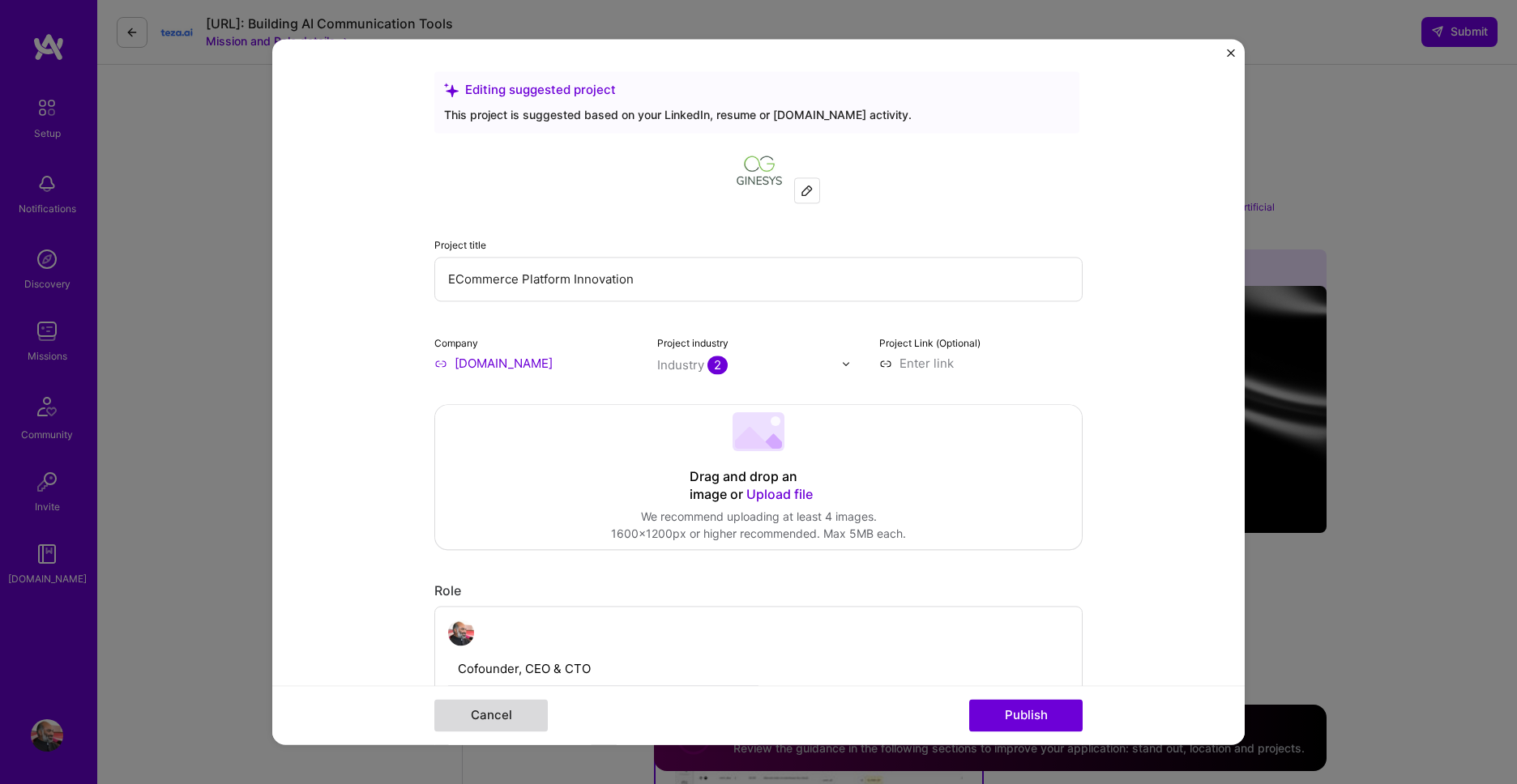
click at [521, 704] on button "Cancel" at bounding box center [491, 716] width 114 height 32
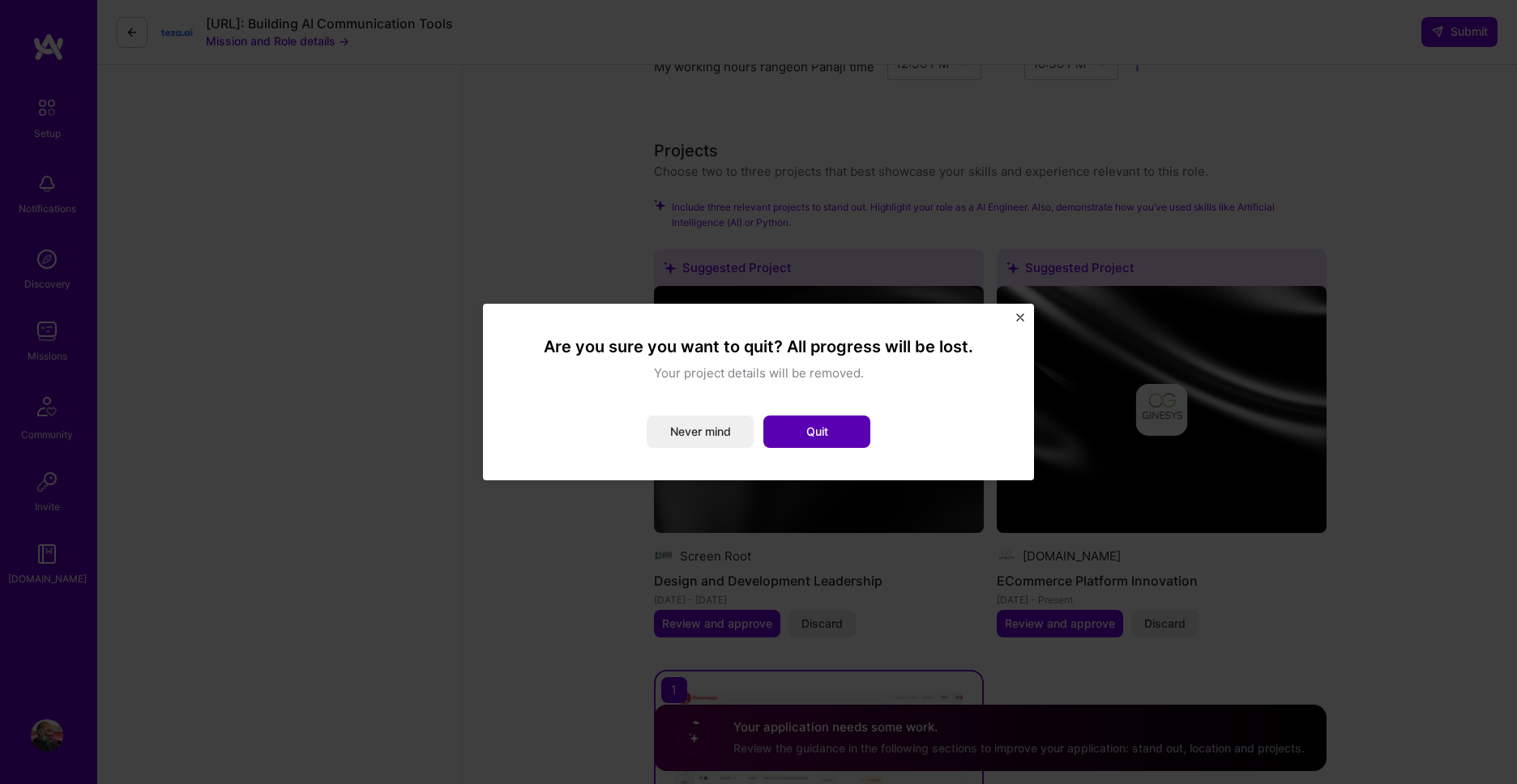
click at [839, 430] on button "Quit" at bounding box center [816, 432] width 107 height 32
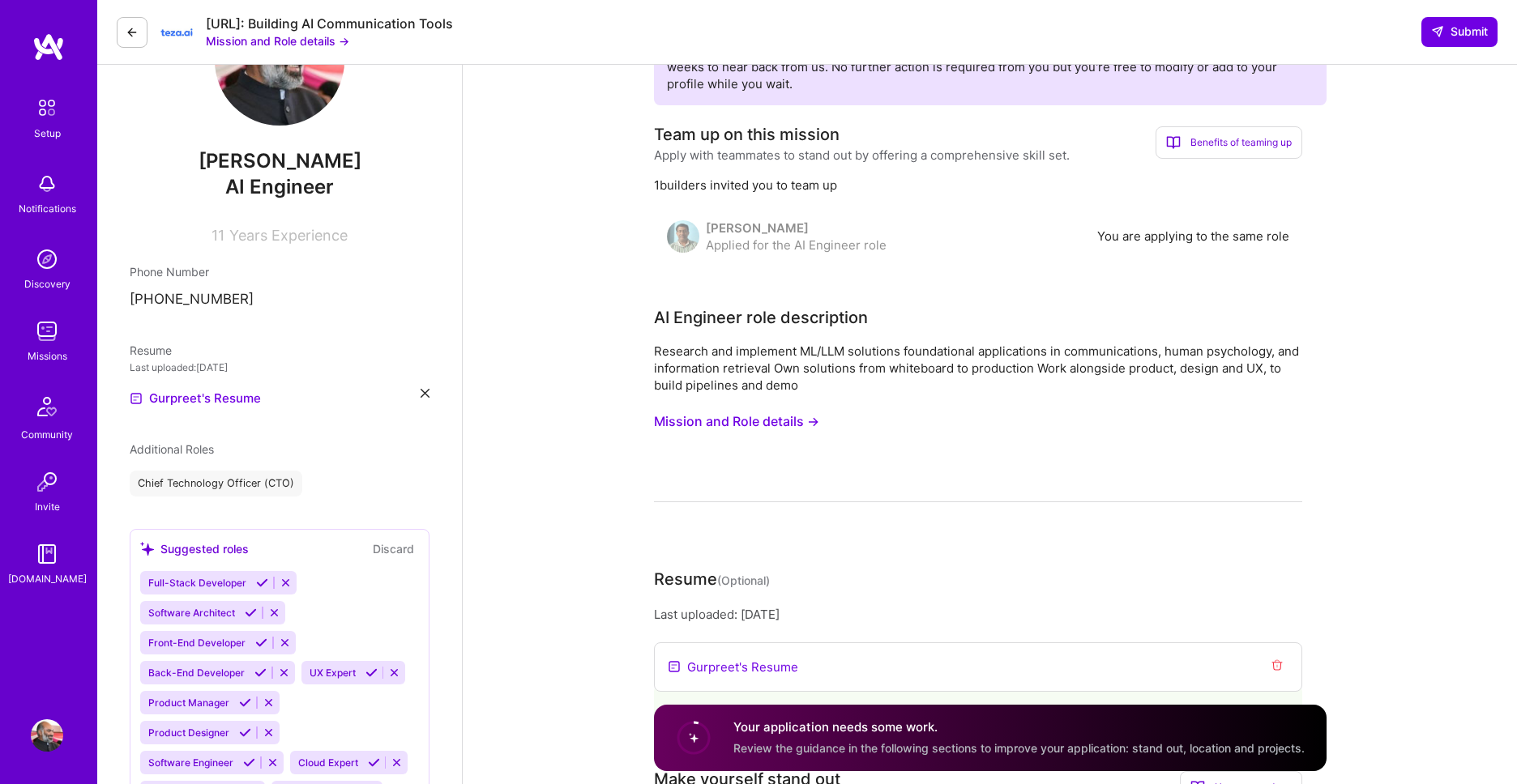
scroll to position [0, 0]
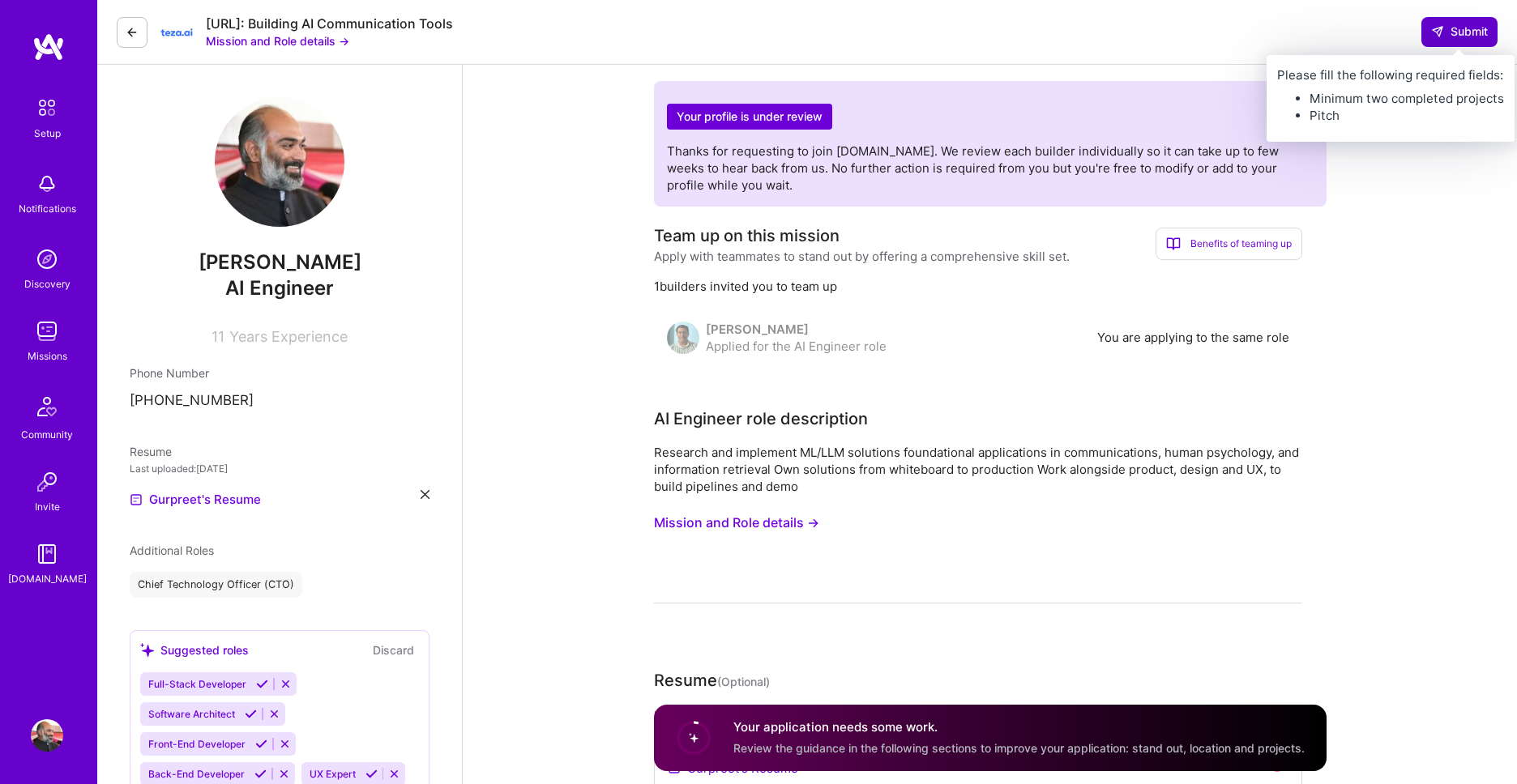
click at [1454, 32] on span "Submit" at bounding box center [1459, 31] width 56 height 16
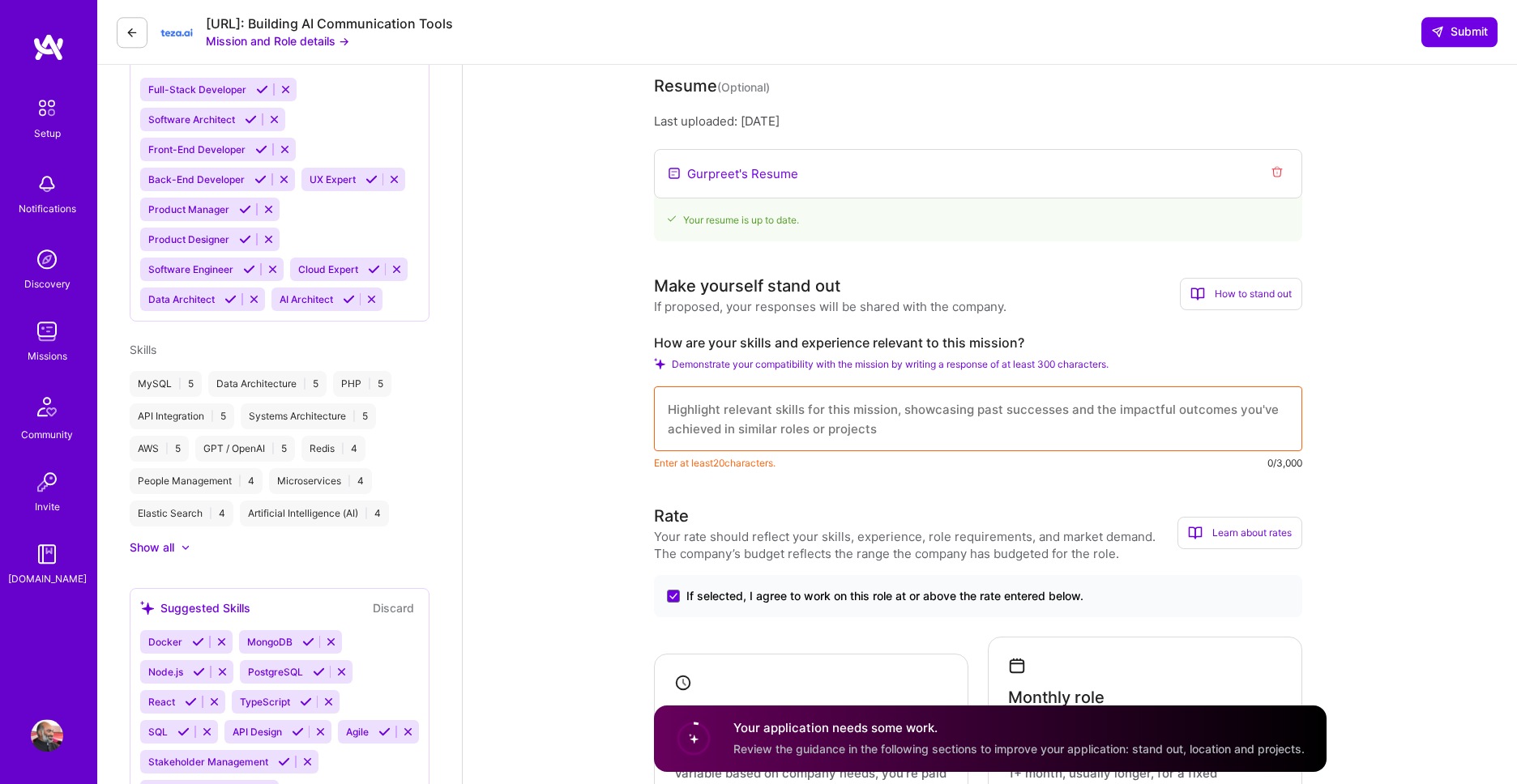
scroll to position [554, 0]
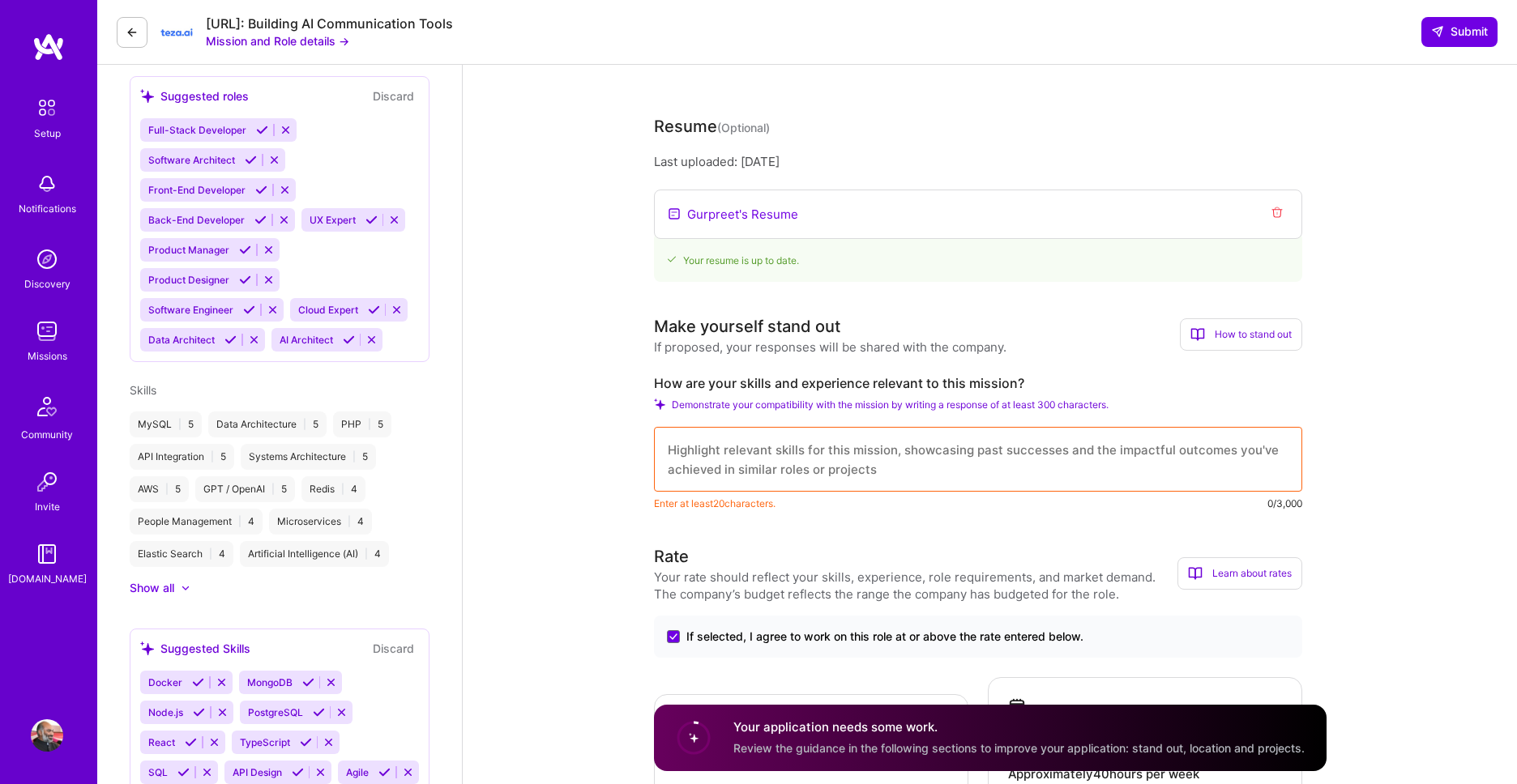
click at [669, 407] on div "Demonstrate your compatibility with the mission by writing a response of at lea…" at bounding box center [978, 404] width 649 height 12
click at [1047, 457] on textarea at bounding box center [978, 459] width 649 height 65
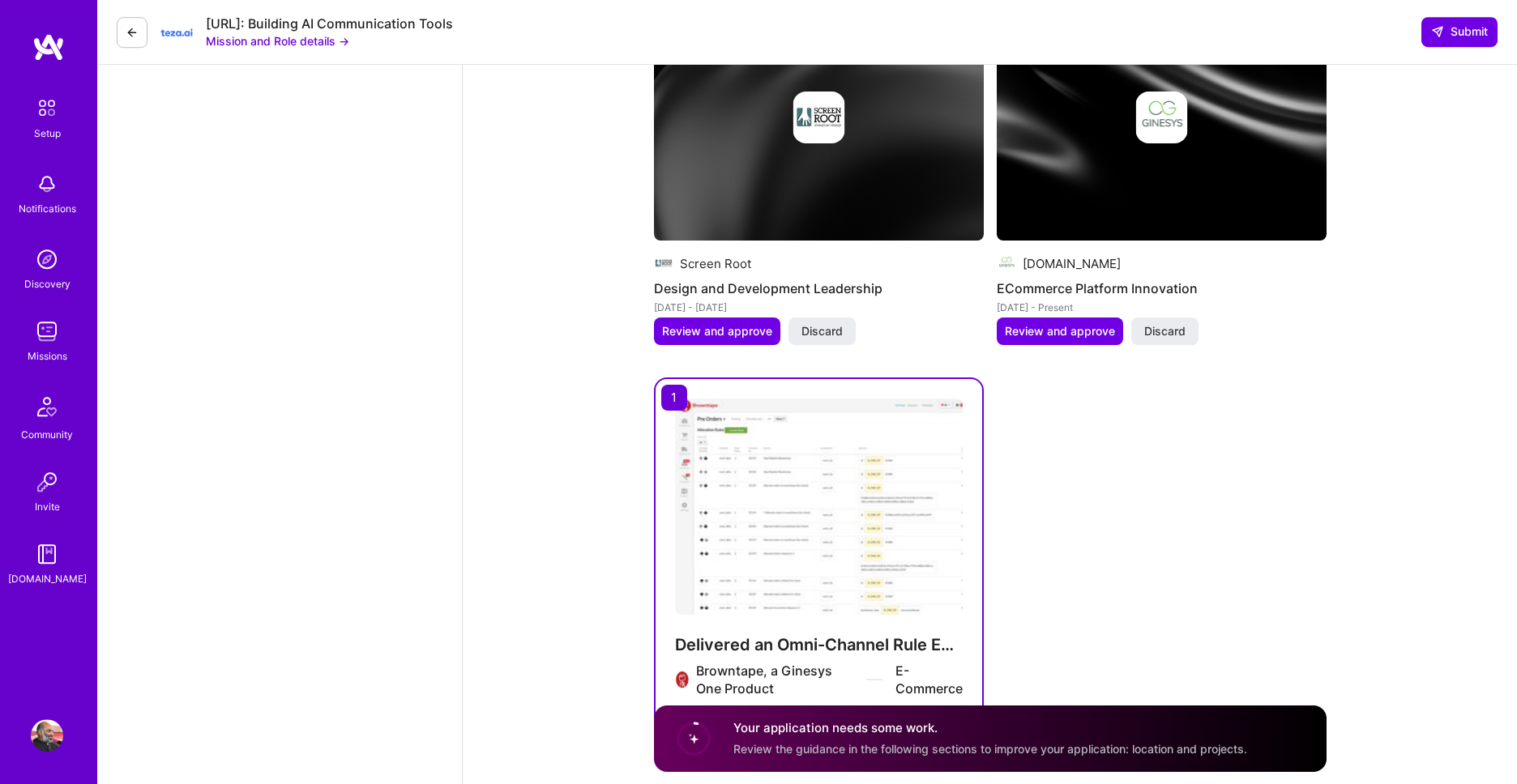
scroll to position [2446, 0]
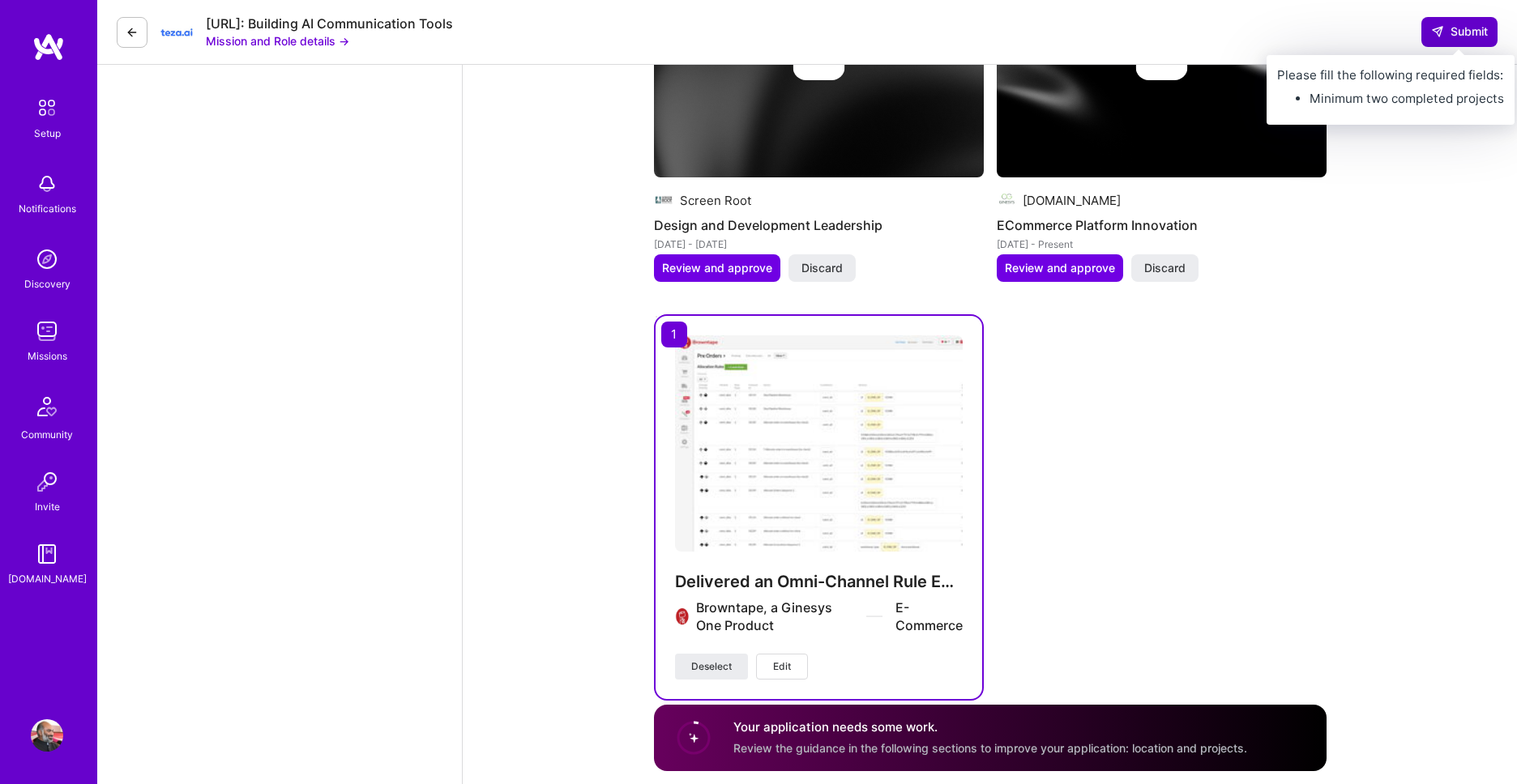
type textarea "AI Projects * Chat with your ecomm data allows users to query dashboard data in…"
click at [1448, 35] on span "Submit" at bounding box center [1459, 31] width 56 height 16
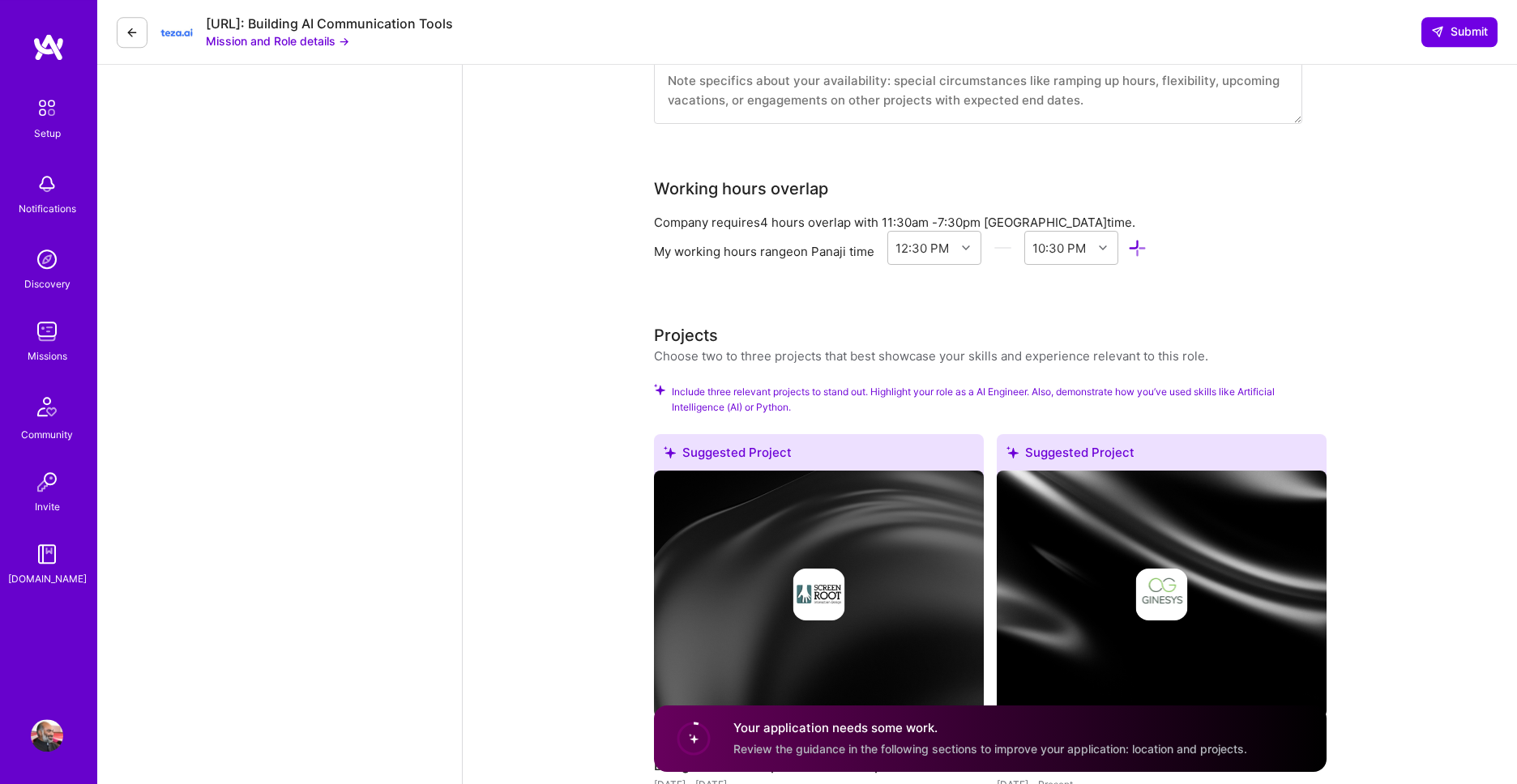
scroll to position [1892, 0]
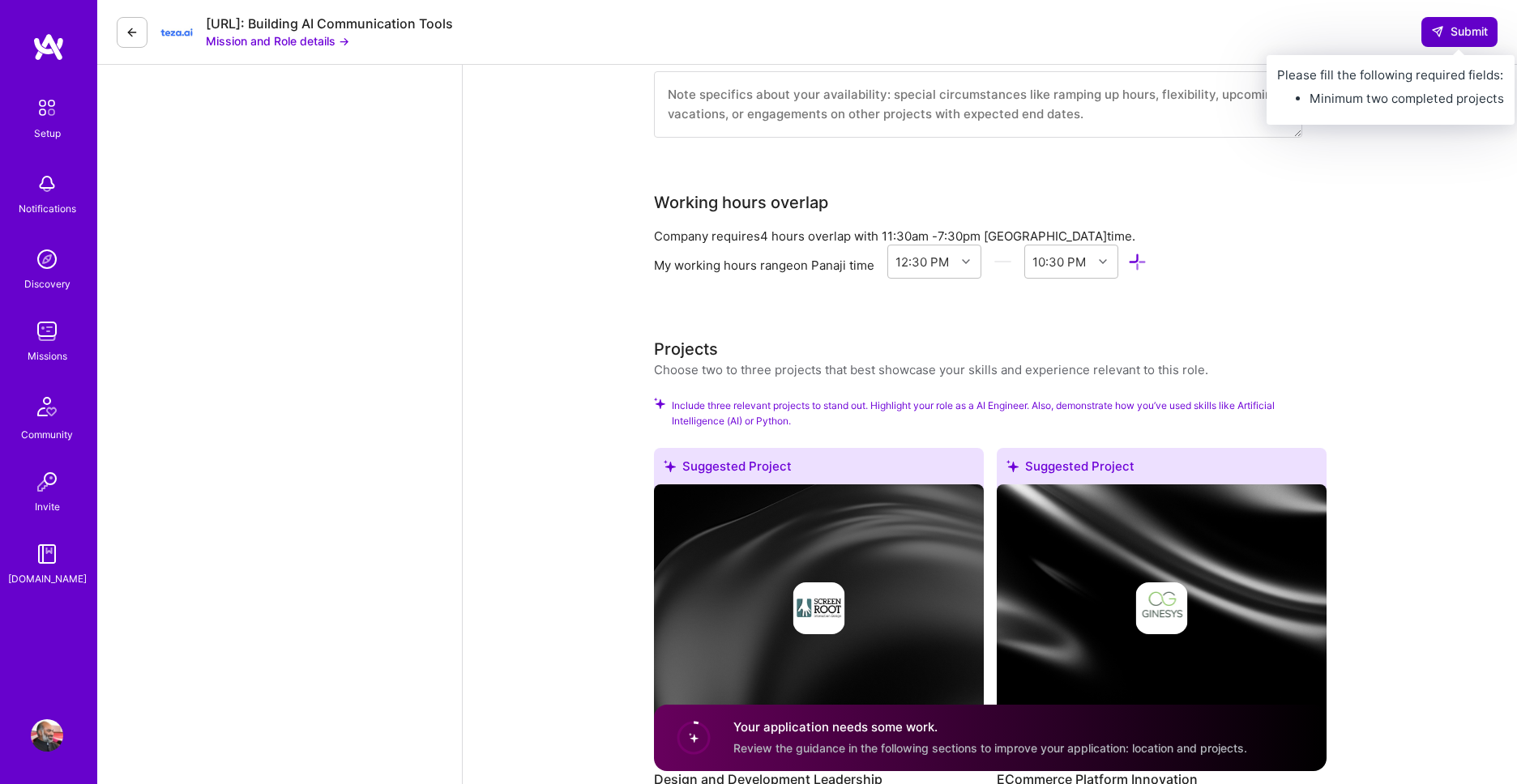
click at [1445, 23] on button "Submit" at bounding box center [1460, 31] width 76 height 29
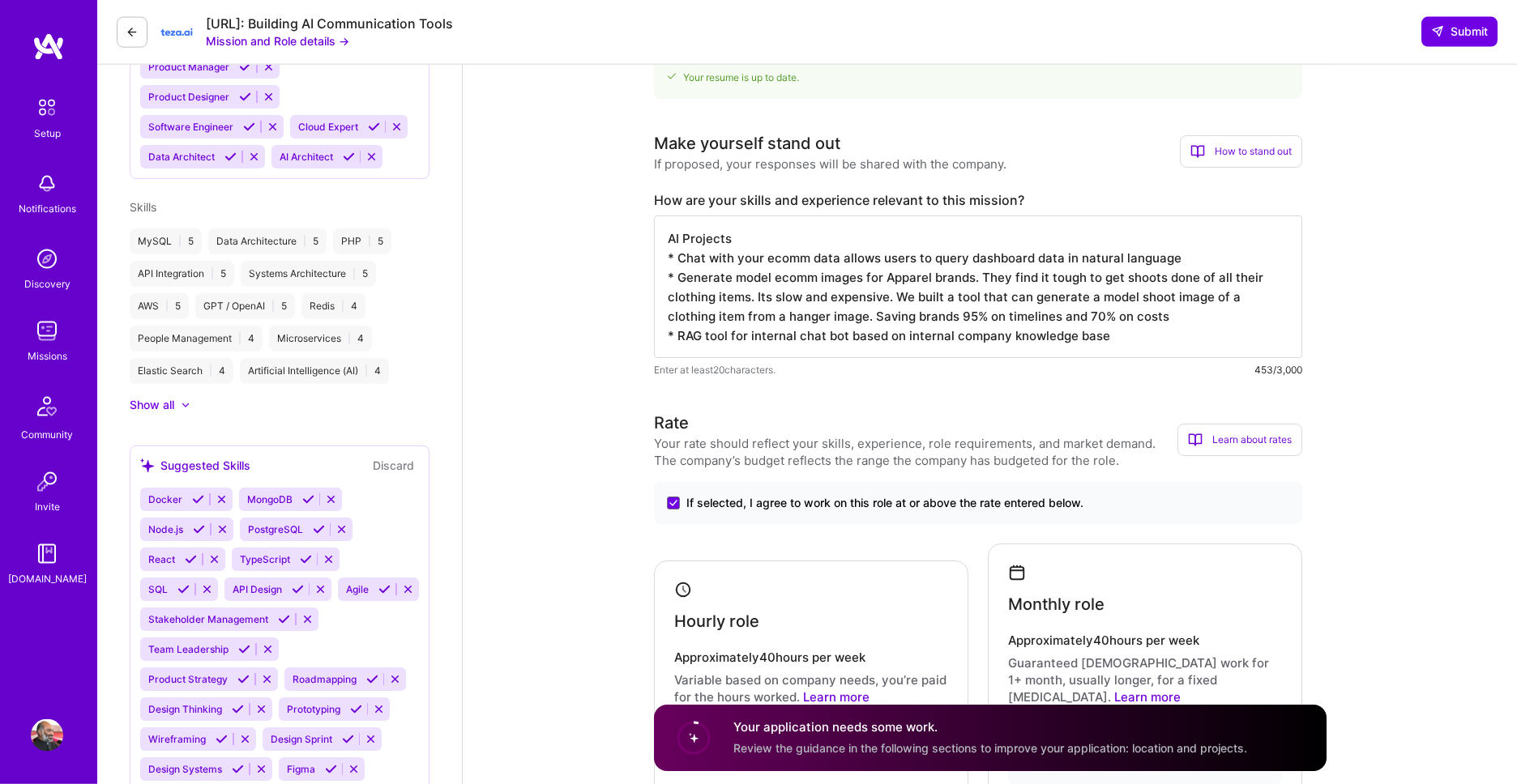
scroll to position [739, 0]
click at [1113, 350] on textarea "AI Projects * Chat with your ecomm data allows users to query dashboard data in…" at bounding box center [978, 285] width 649 height 142
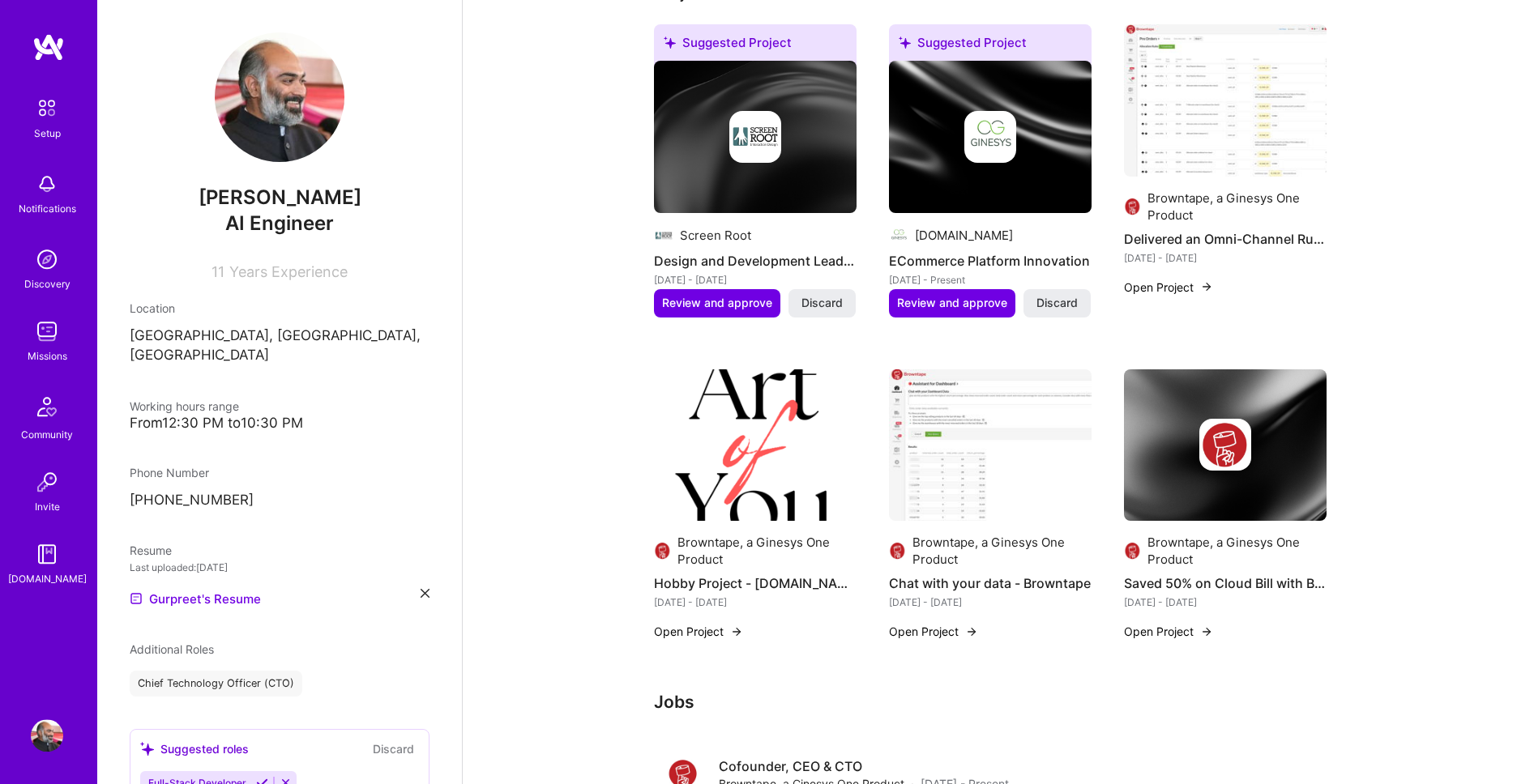
scroll to position [461, 0]
click at [1172, 288] on button "Open Project" at bounding box center [1169, 288] width 89 height 17
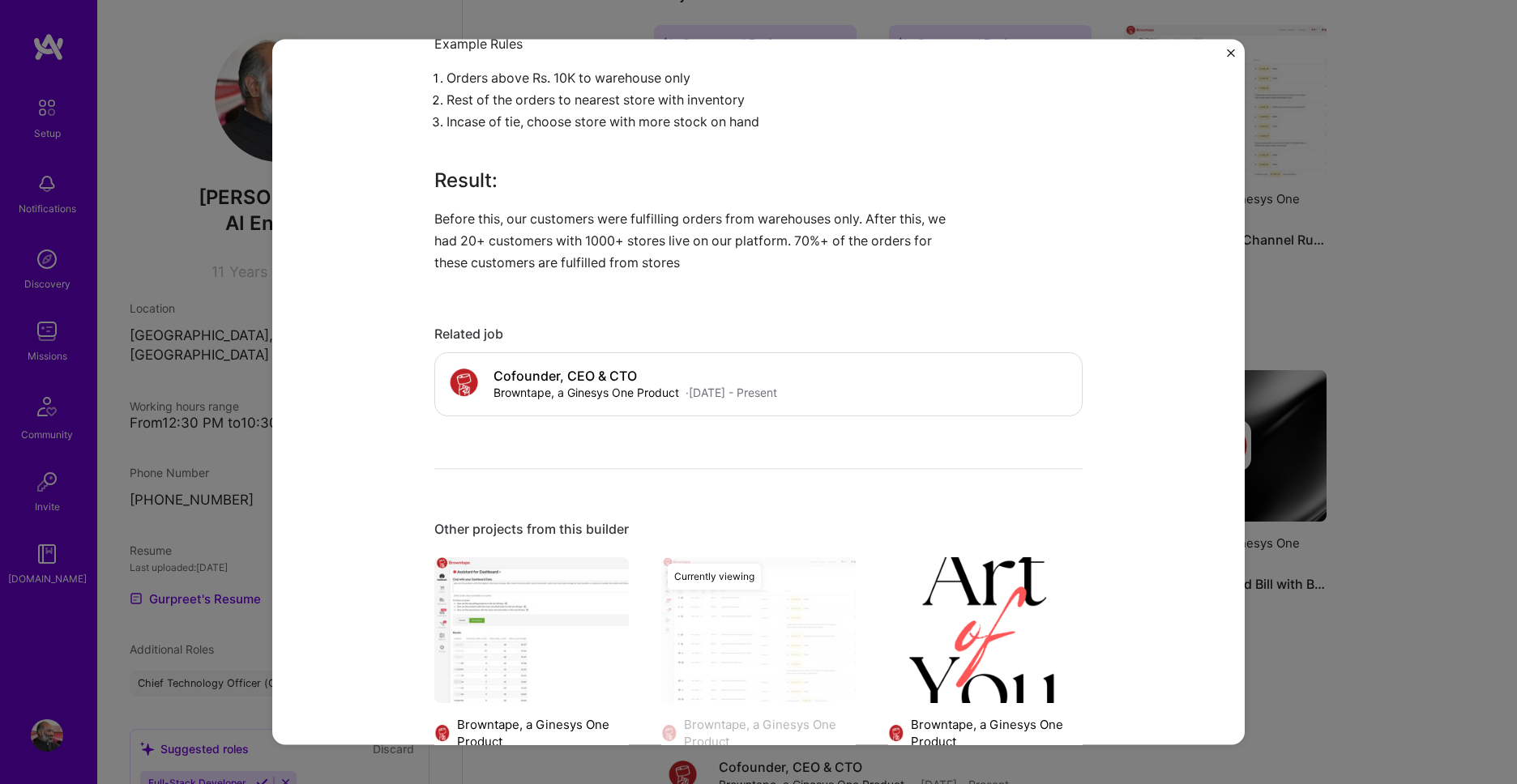
scroll to position [1386, 0]
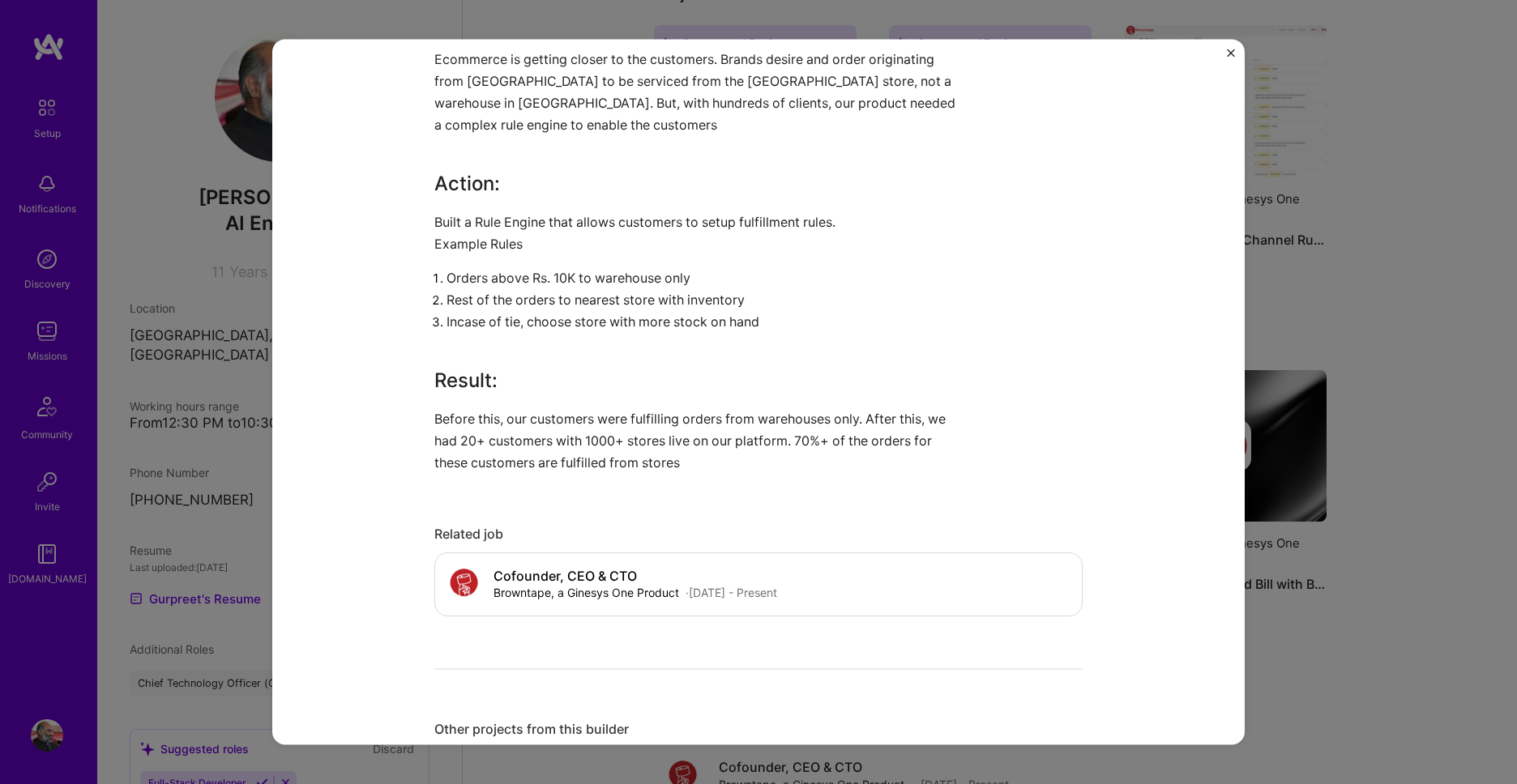
click at [1231, 58] on button "Close" at bounding box center [1231, 57] width 8 height 17
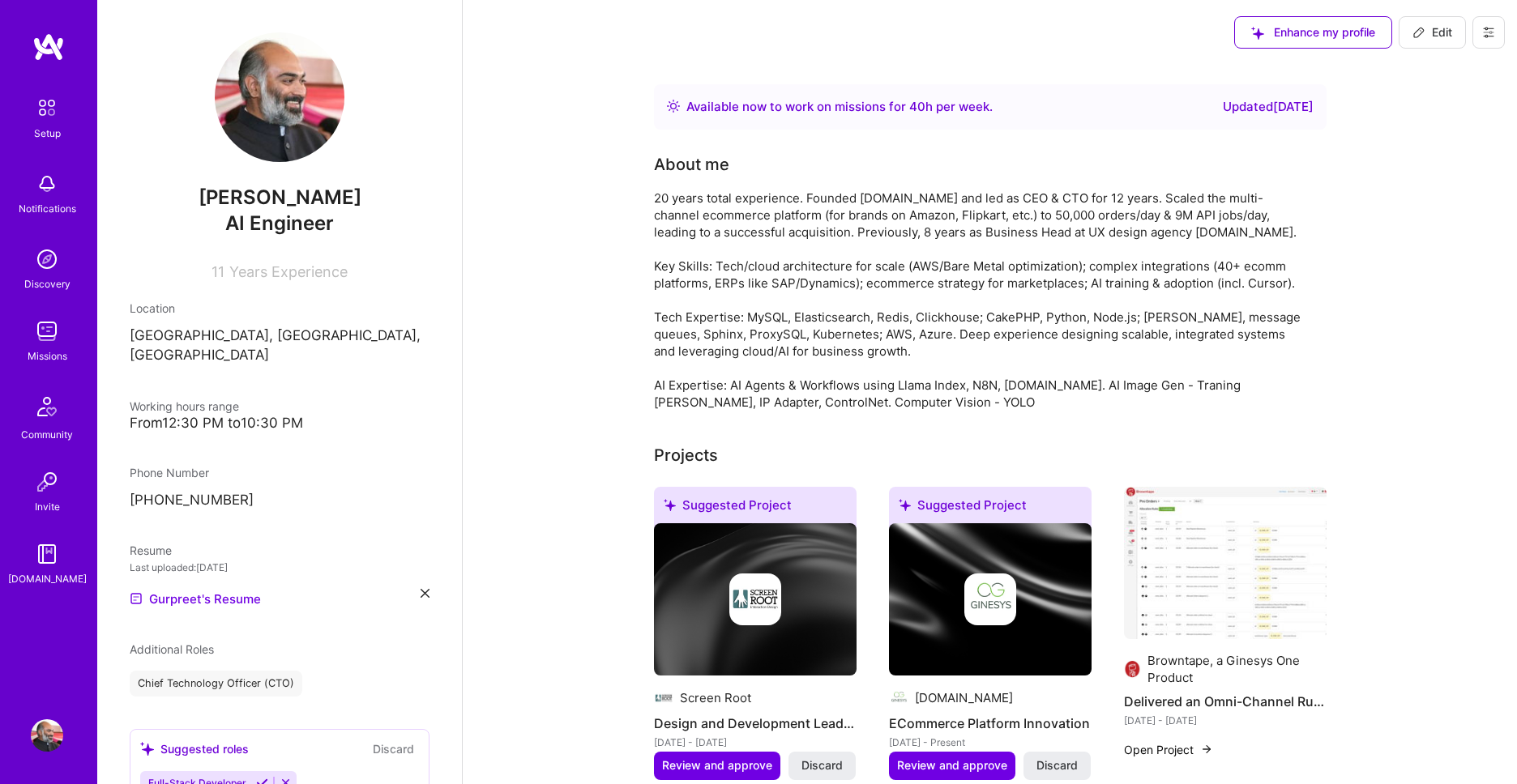
click at [1439, 33] on span "Edit" at bounding box center [1432, 32] width 40 height 16
select select "IN"
select select "Right Now"
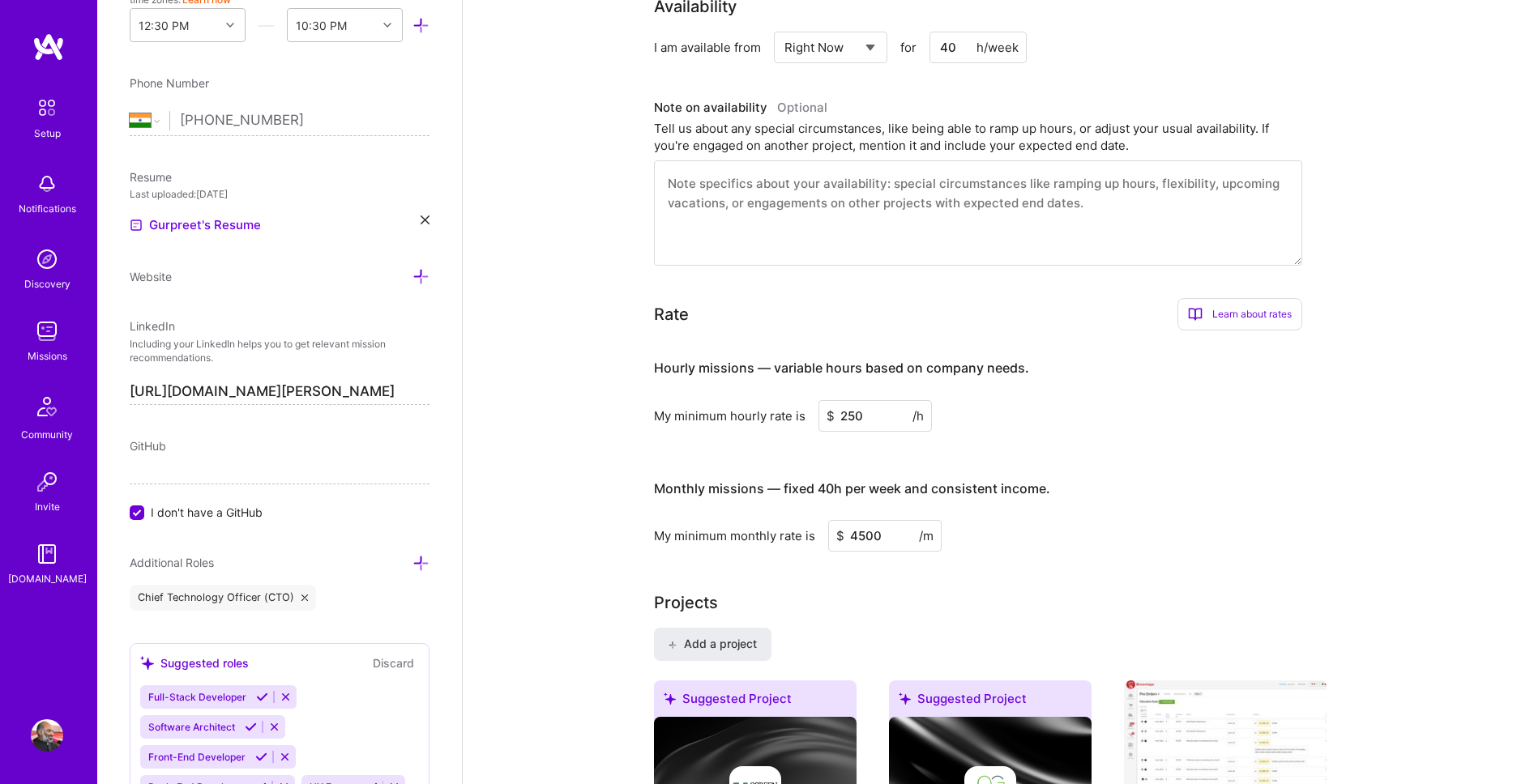
scroll to position [924, 0]
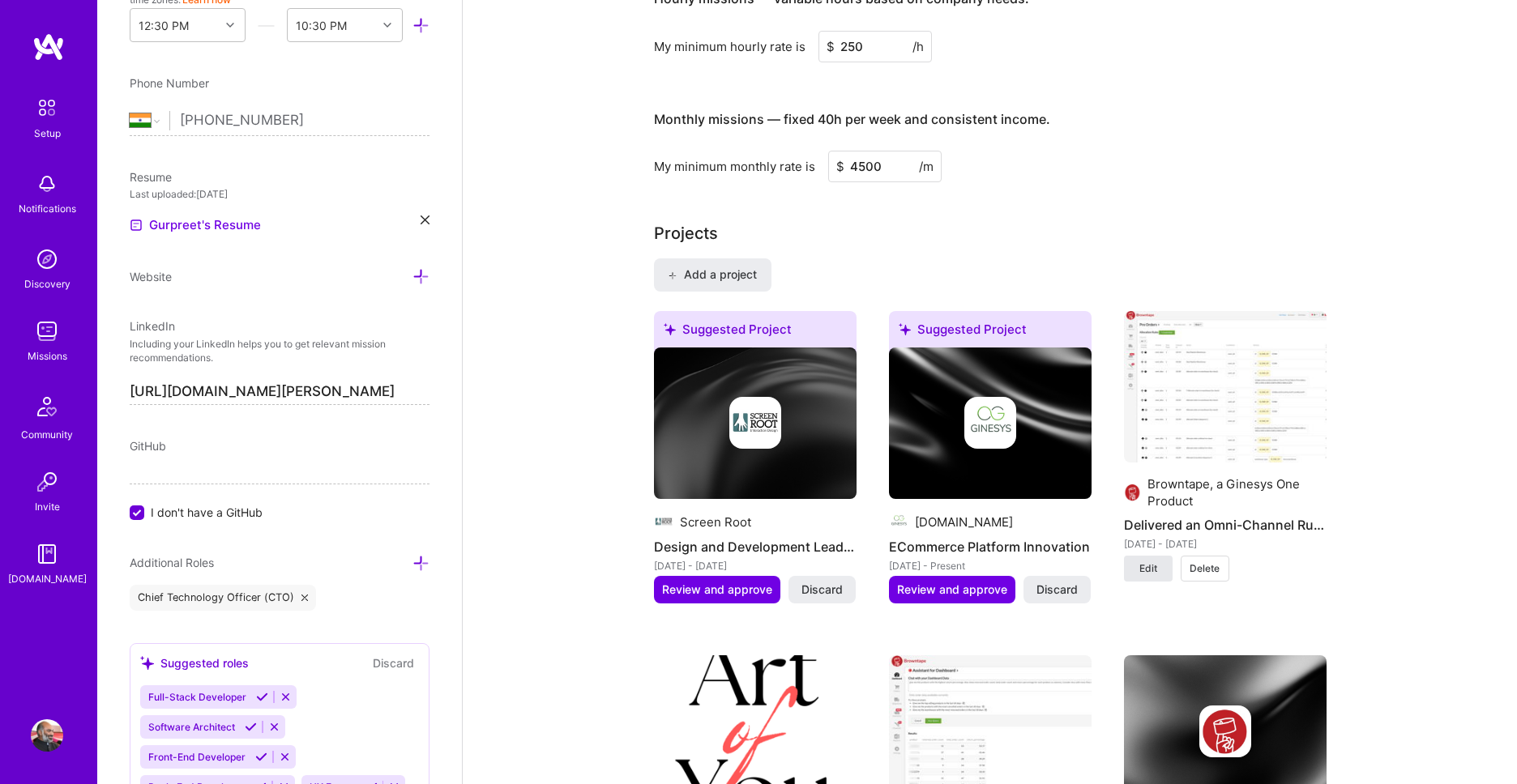
click at [1151, 576] on span "Edit" at bounding box center [1148, 568] width 18 height 14
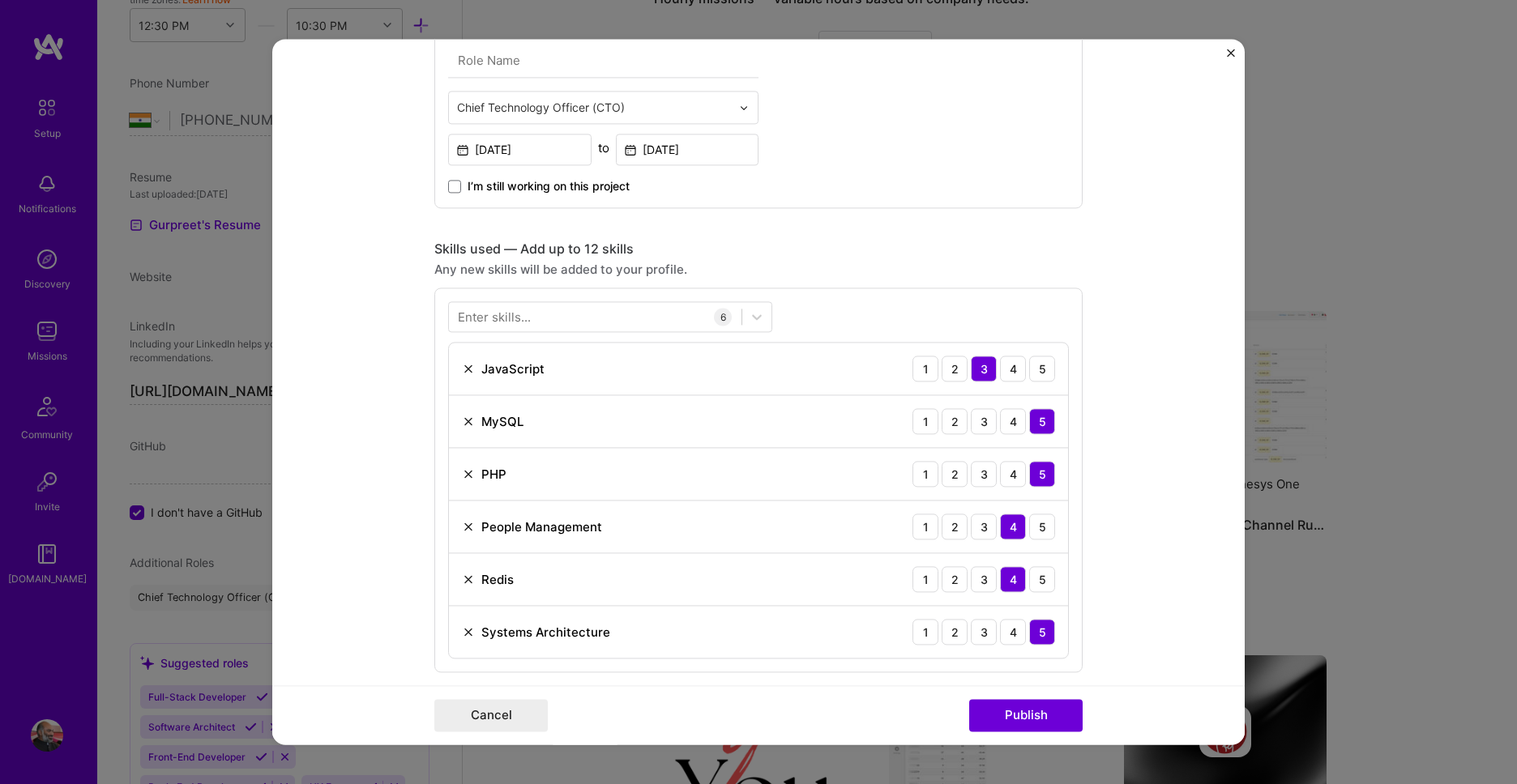
click at [611, 293] on div "Enter skills... 6 JavaScript 1 2 3 4 5 MySQL 1 2 3 4 5 PHP 1 2 3 4 5 People Man…" at bounding box center [759, 480] width 649 height 385
click at [611, 323] on div at bounding box center [595, 317] width 292 height 27
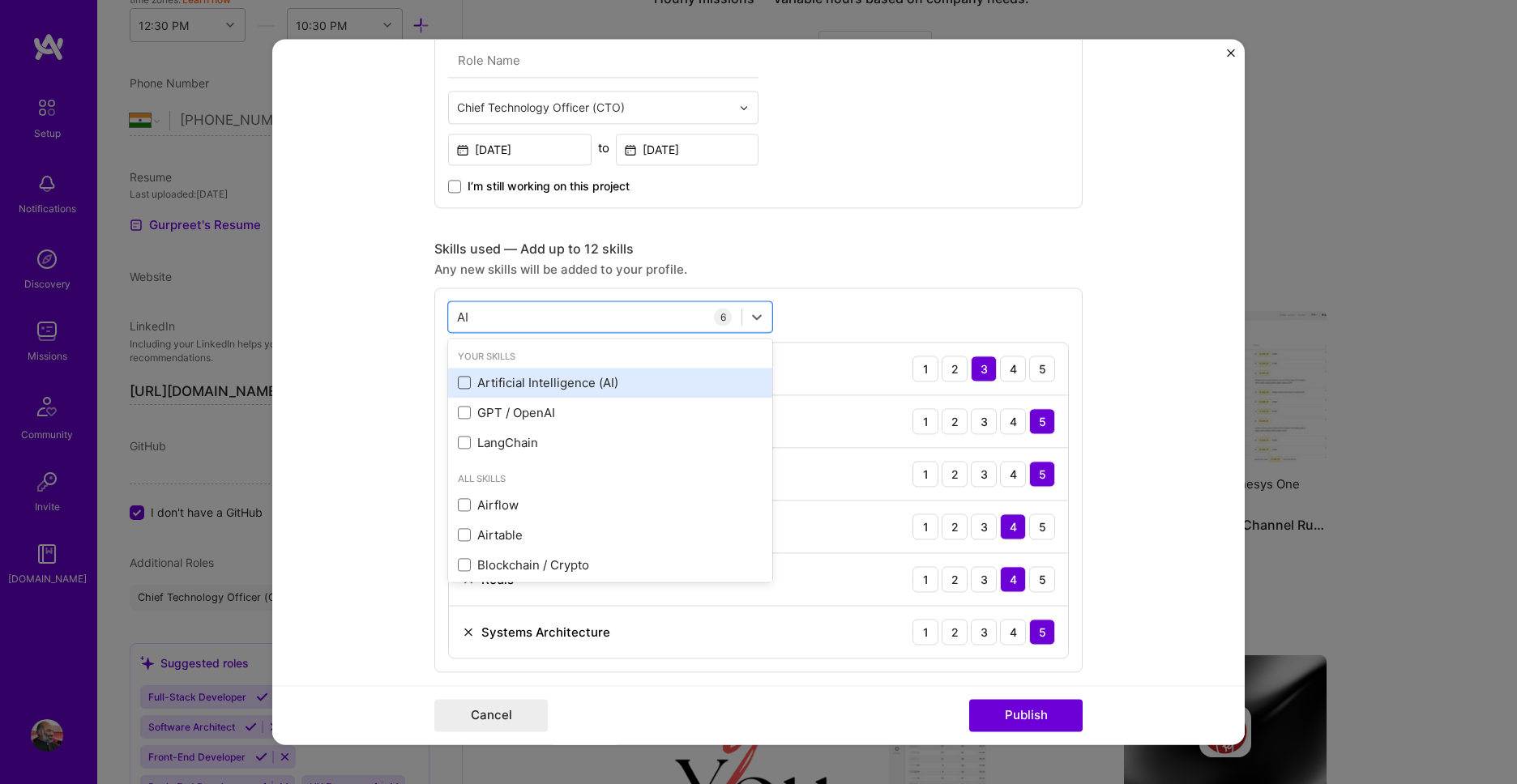
click at [461, 385] on span at bounding box center [464, 382] width 13 height 13
click at [0, 0] on input "checkbox" at bounding box center [0, 0] width 0 height 0
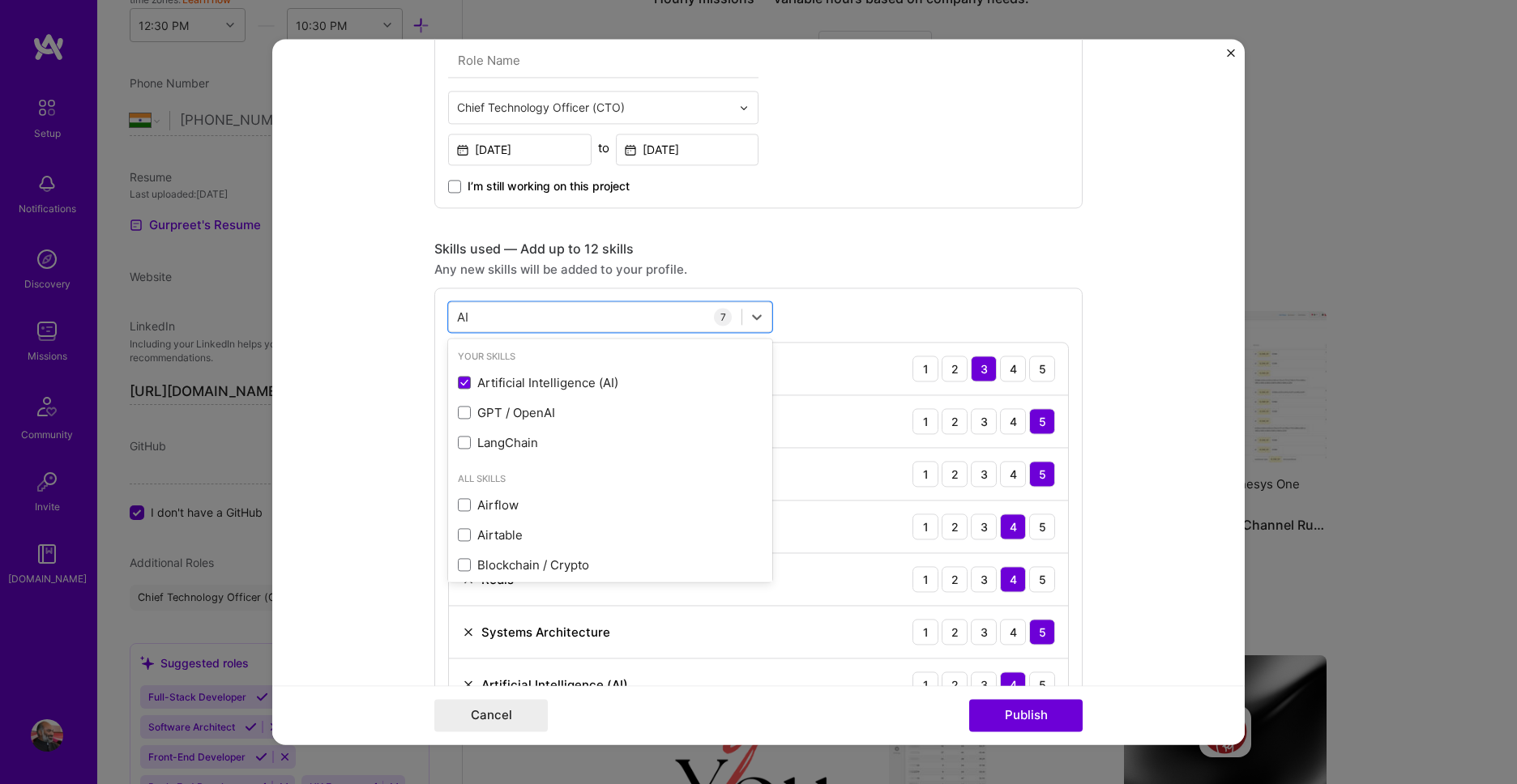
type input "AI"
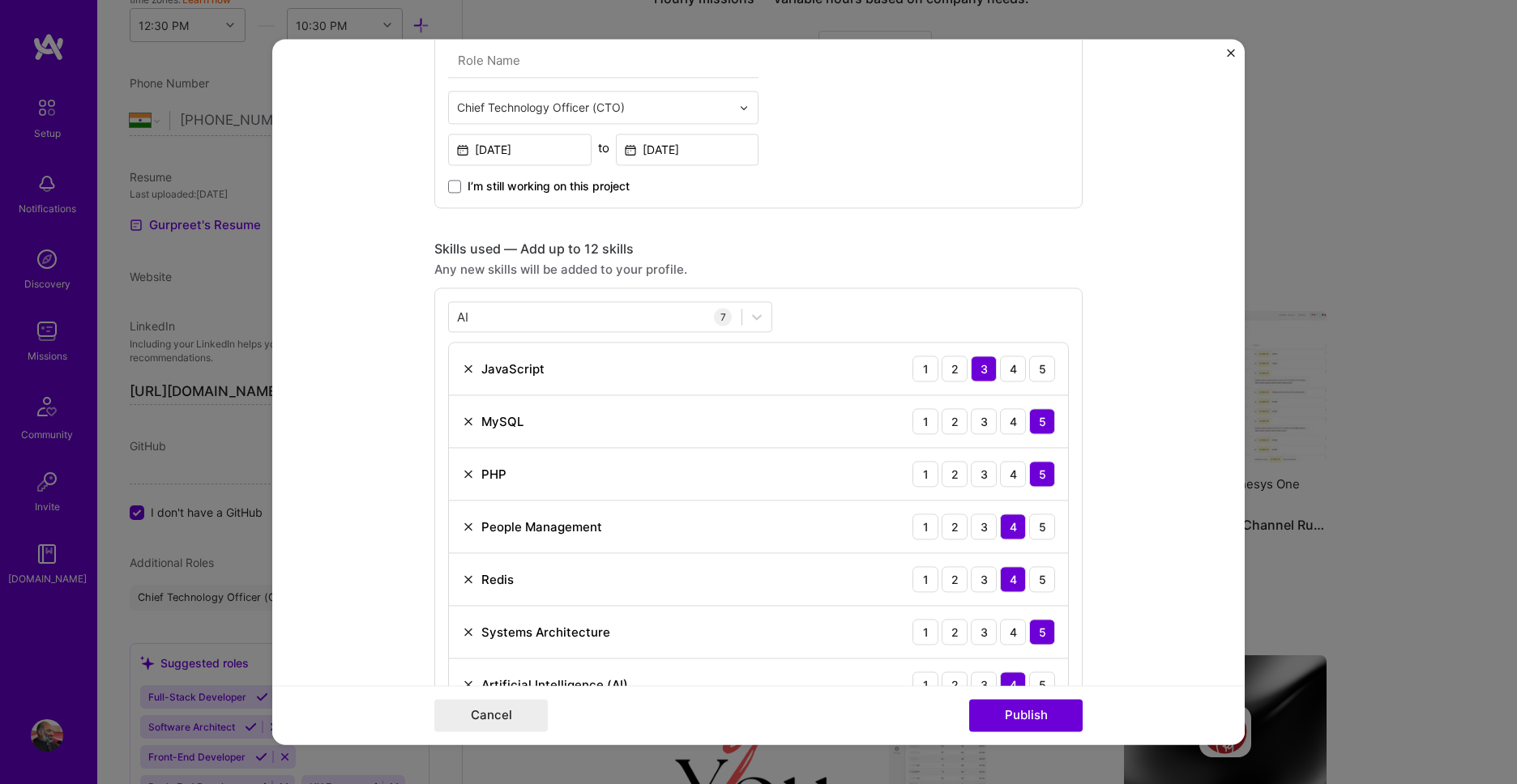
click at [1168, 264] on form "Project title Delivered an Omni-Channel Rule Engine Company Browntape, a Ginesy…" at bounding box center [758, 392] width 973 height 706
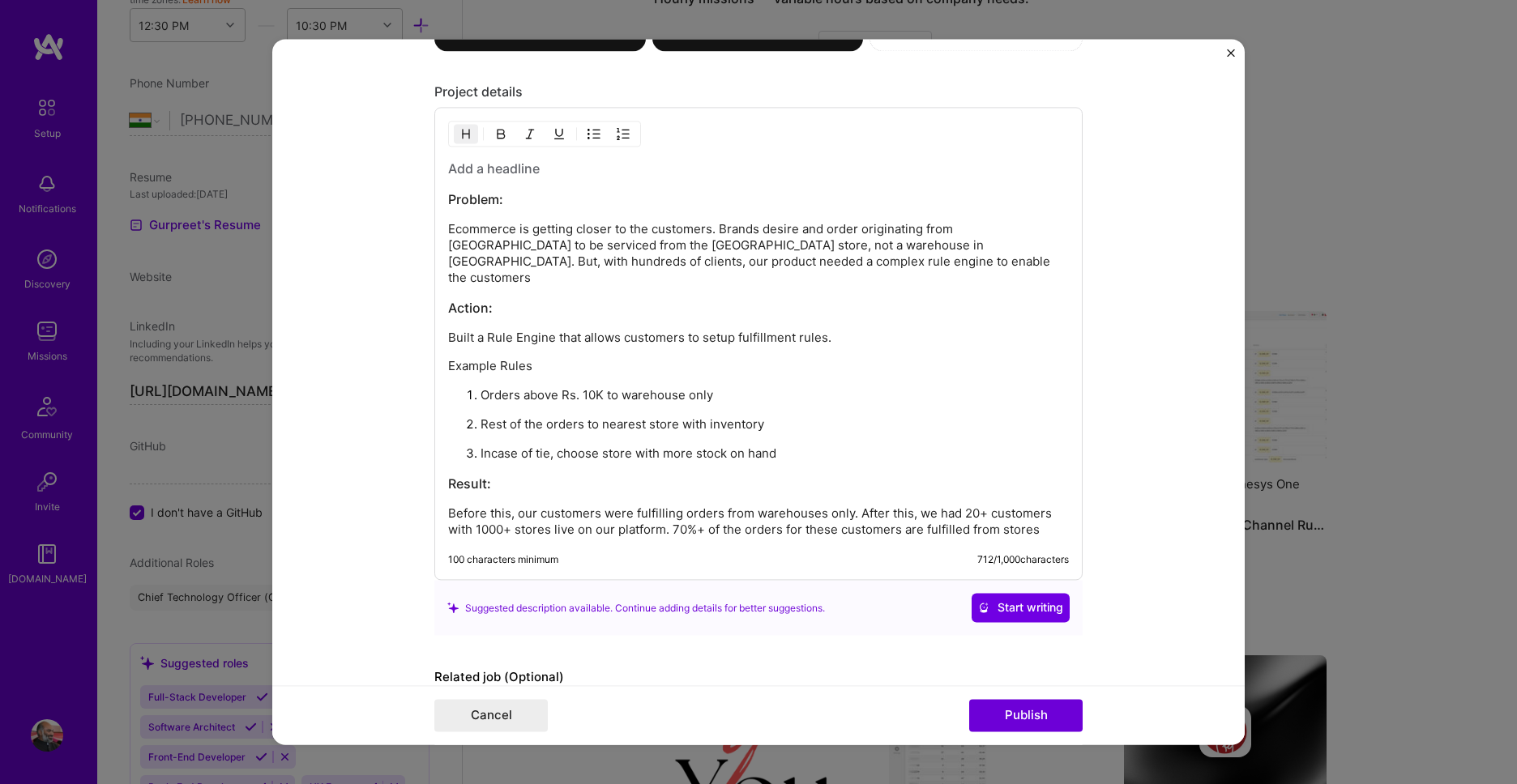
scroll to position [2088, 0]
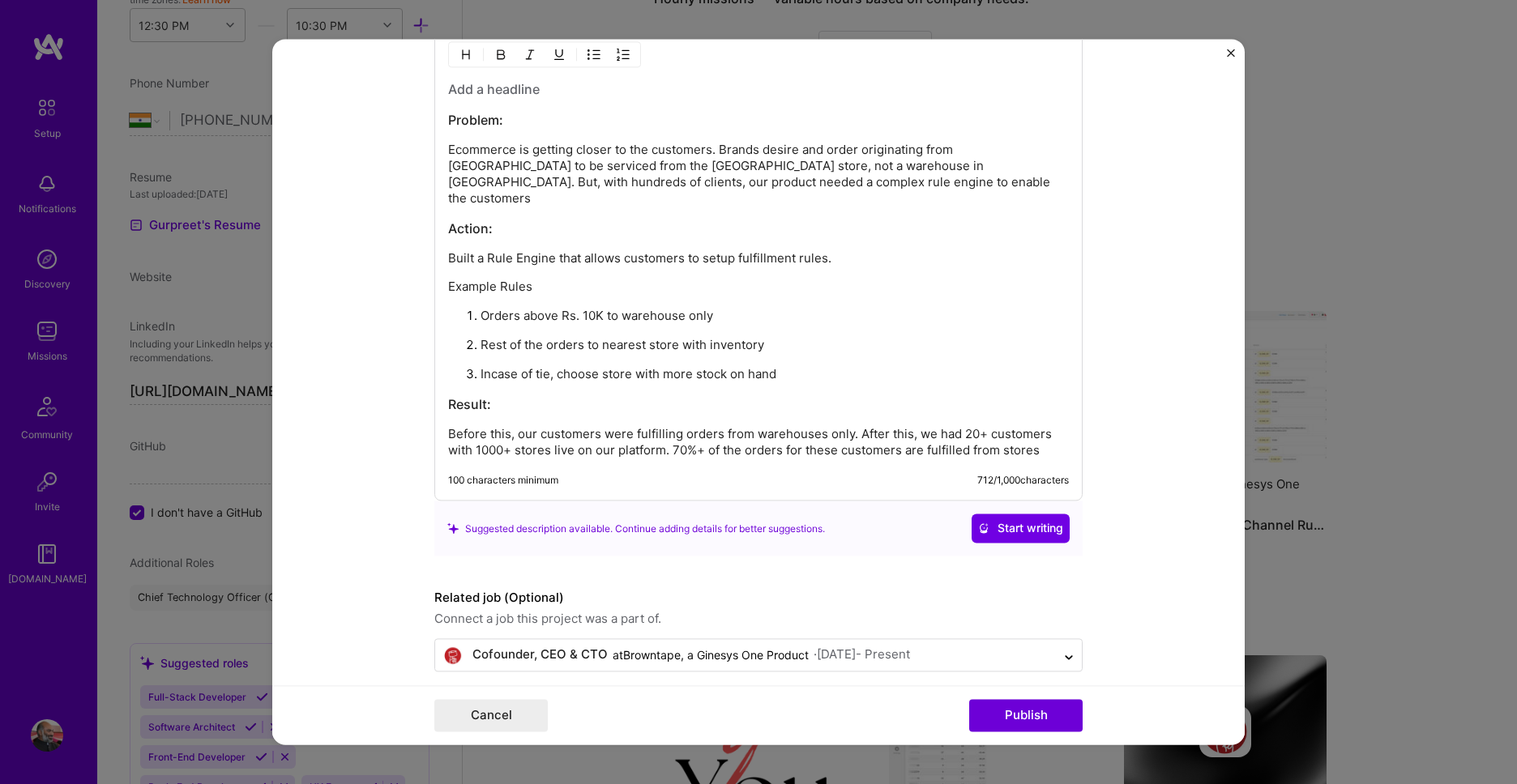
click at [1065, 434] on p "Before this, our customers were fulfilling orders from warehouses only. After t…" at bounding box center [758, 443] width 621 height 32
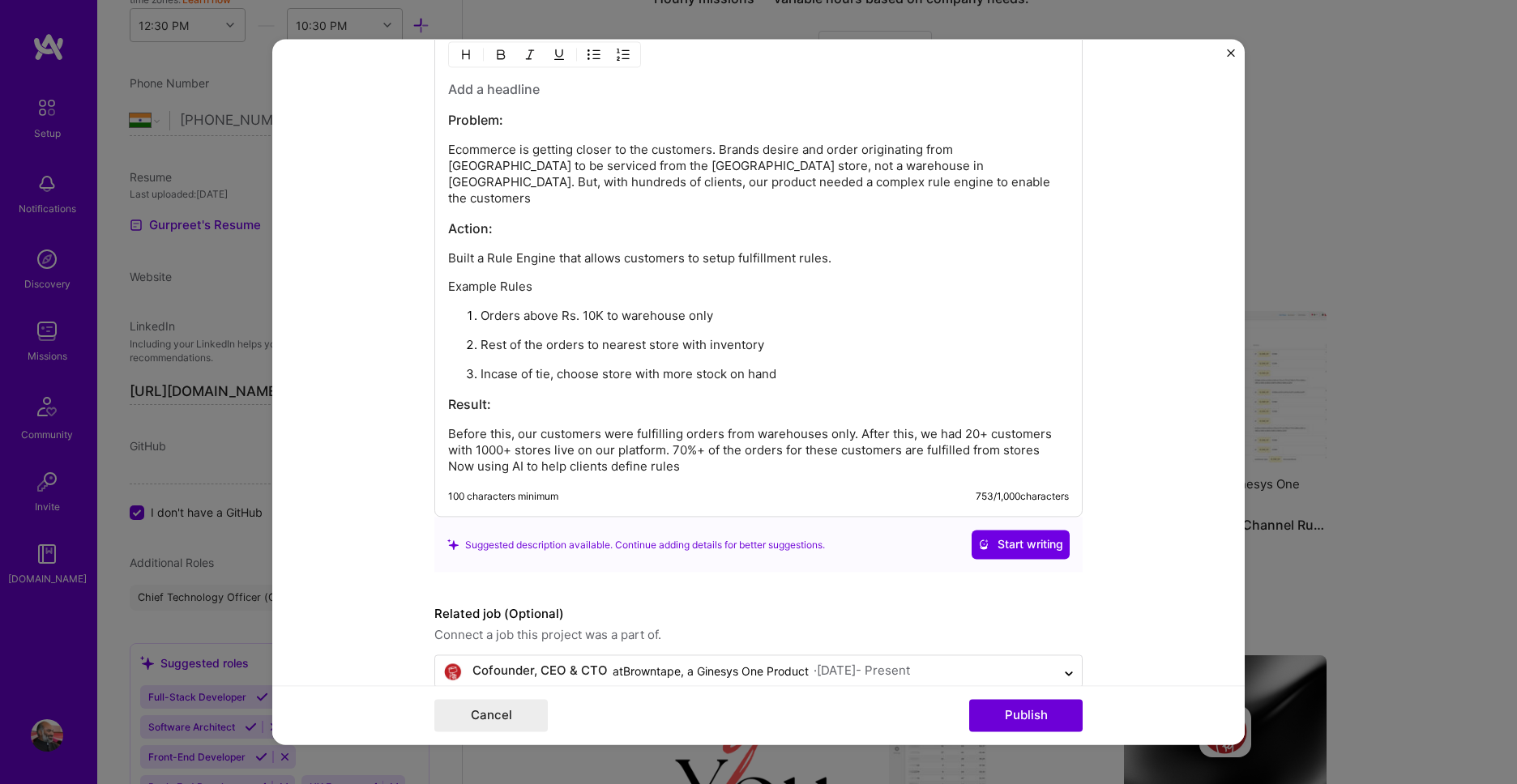
scroll to position [2104, 0]
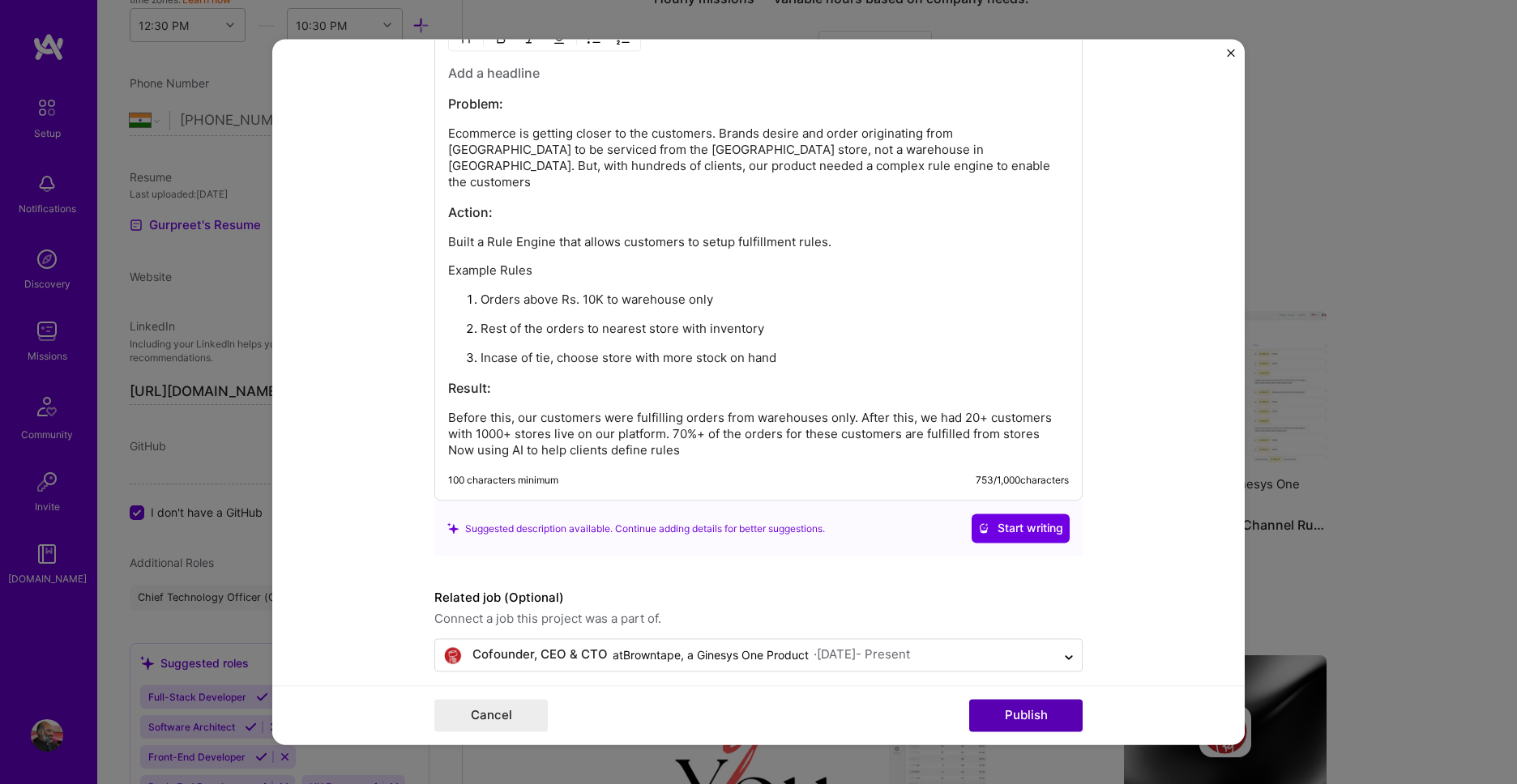
click at [1046, 722] on button "Publish" at bounding box center [1026, 716] width 114 height 32
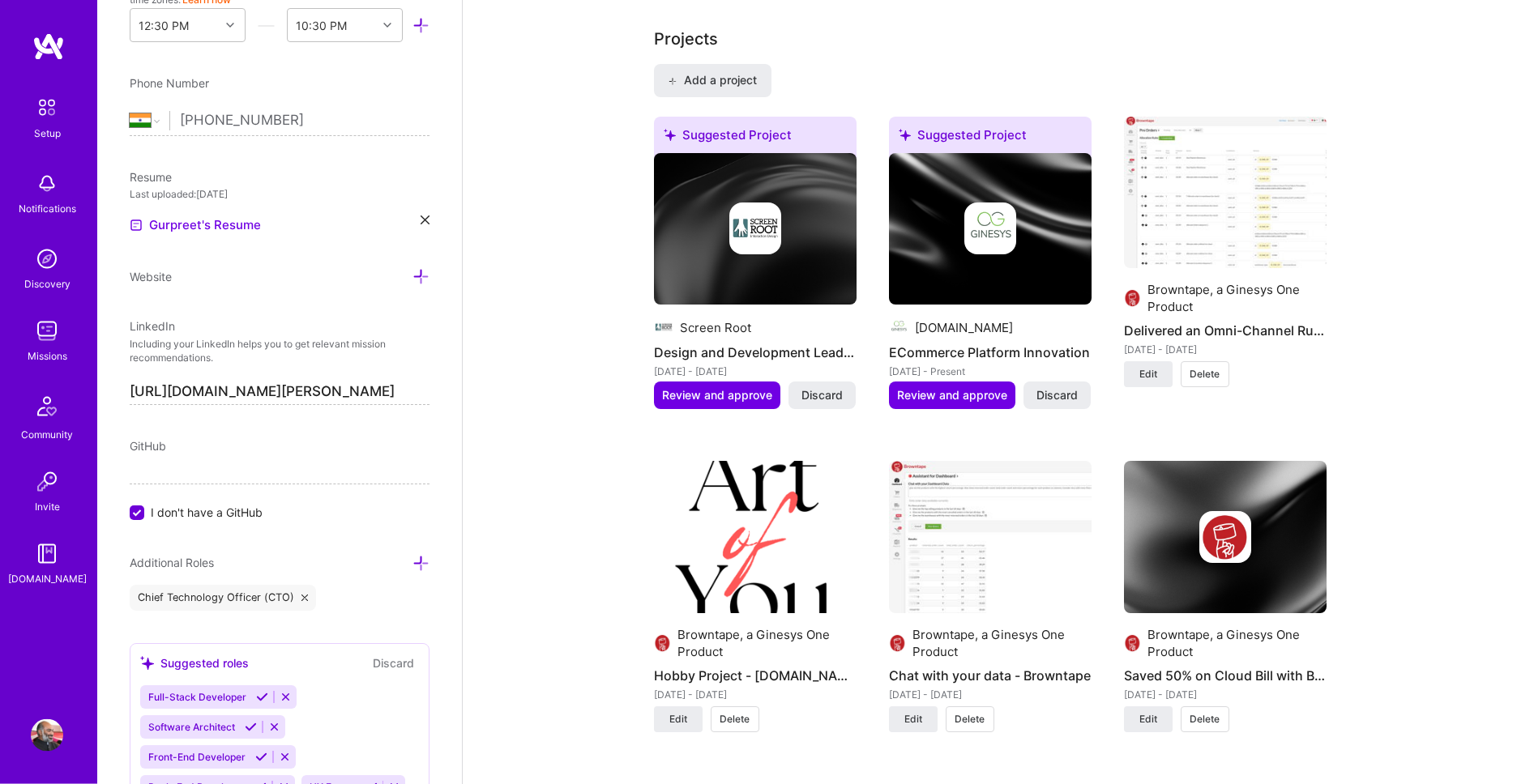
scroll to position [1201, 0]
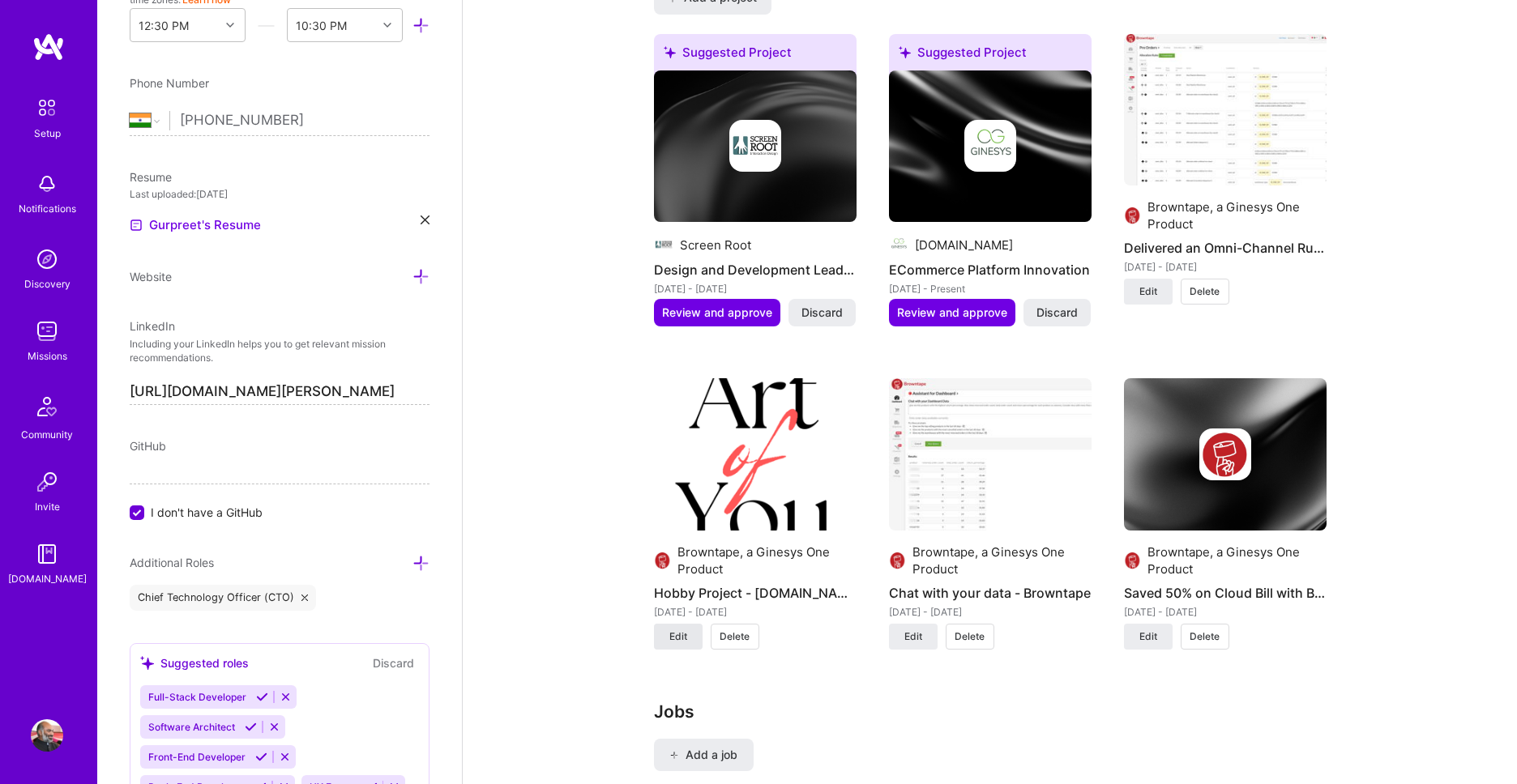
click at [677, 644] on span "Edit" at bounding box center [678, 637] width 18 height 14
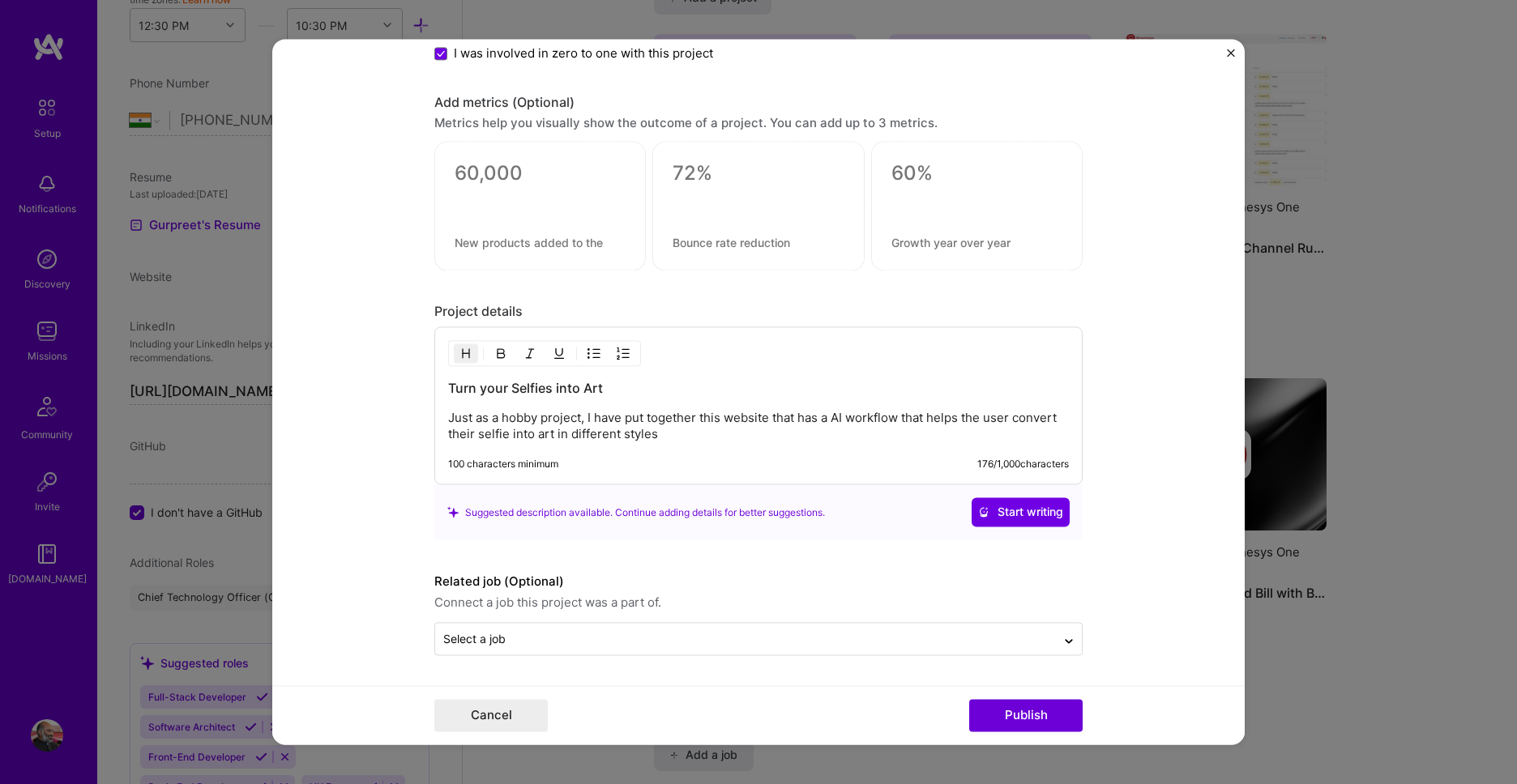
scroll to position [1117, 0]
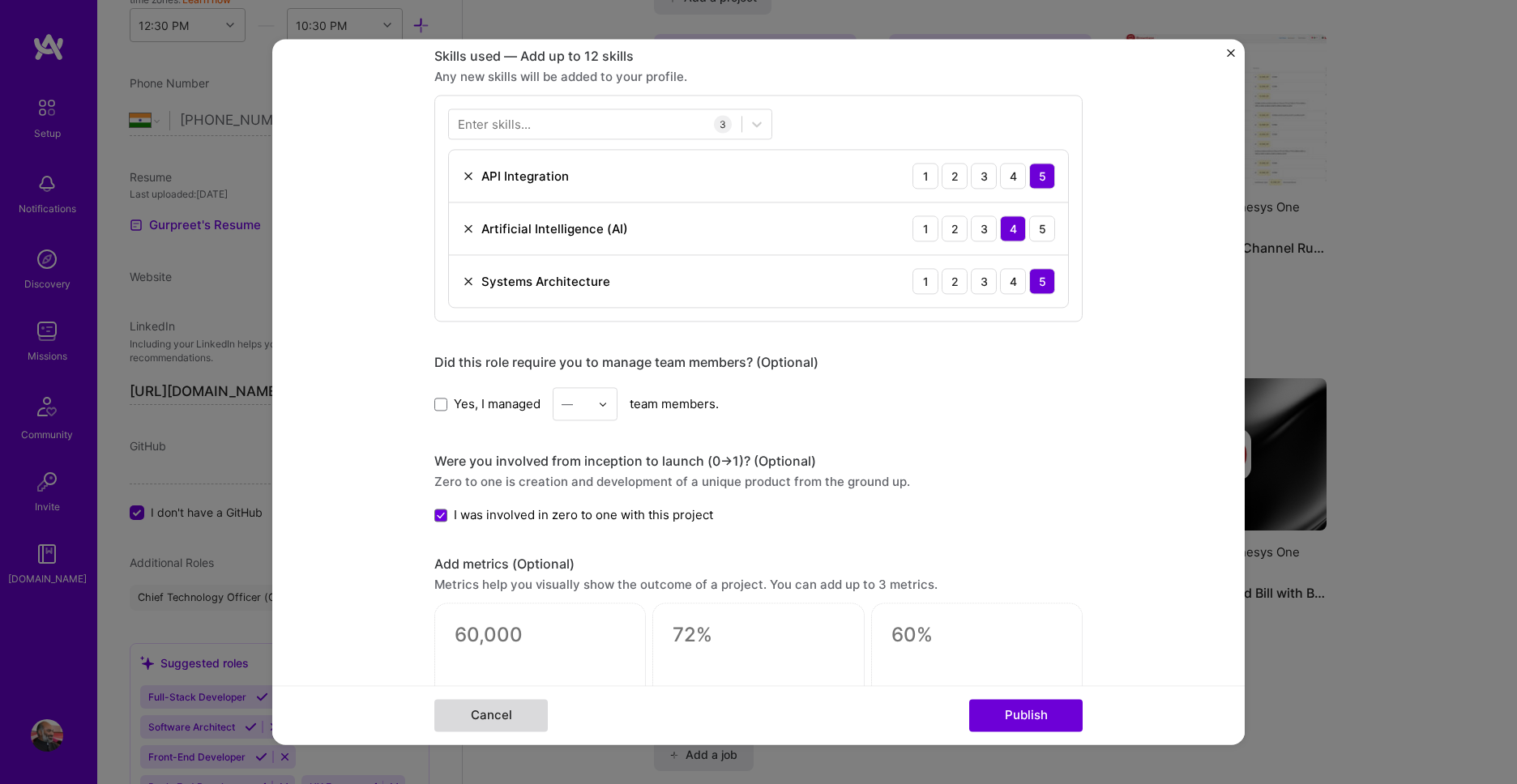
click at [481, 718] on button "Cancel" at bounding box center [491, 716] width 114 height 32
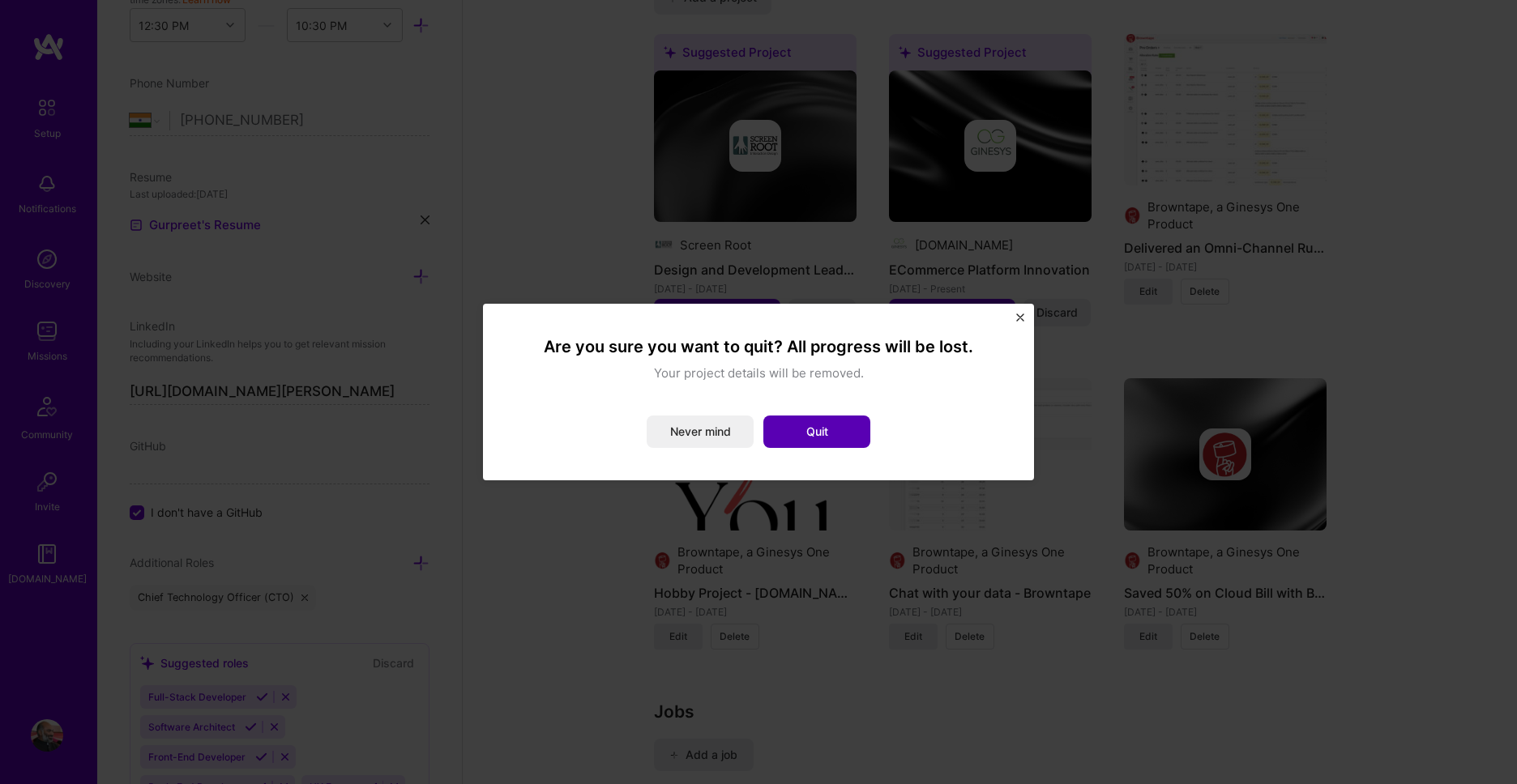
click at [838, 430] on button "Quit" at bounding box center [816, 432] width 107 height 32
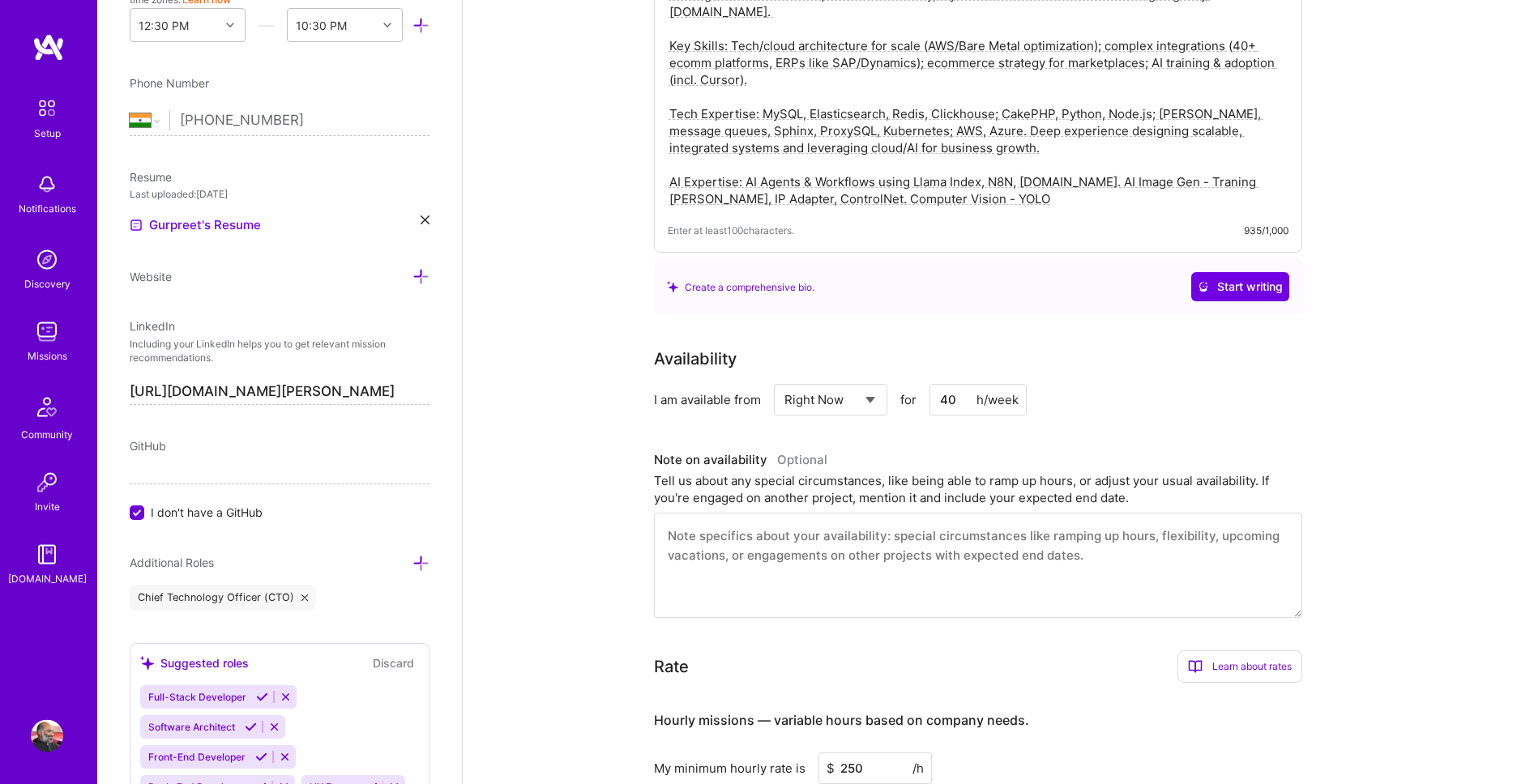
scroll to position [0, 0]
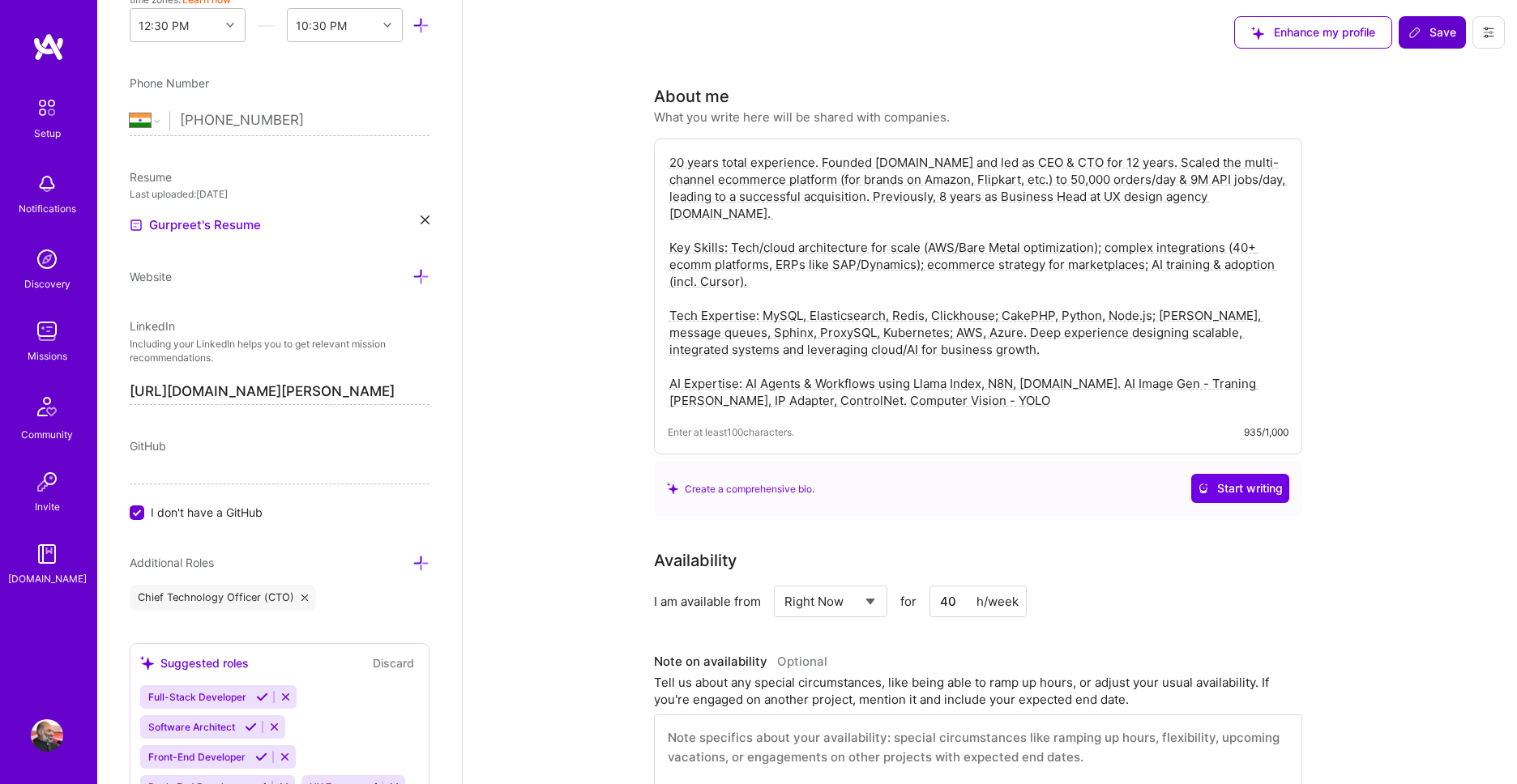
click at [1407, 35] on button "Save" at bounding box center [1433, 32] width 67 height 32
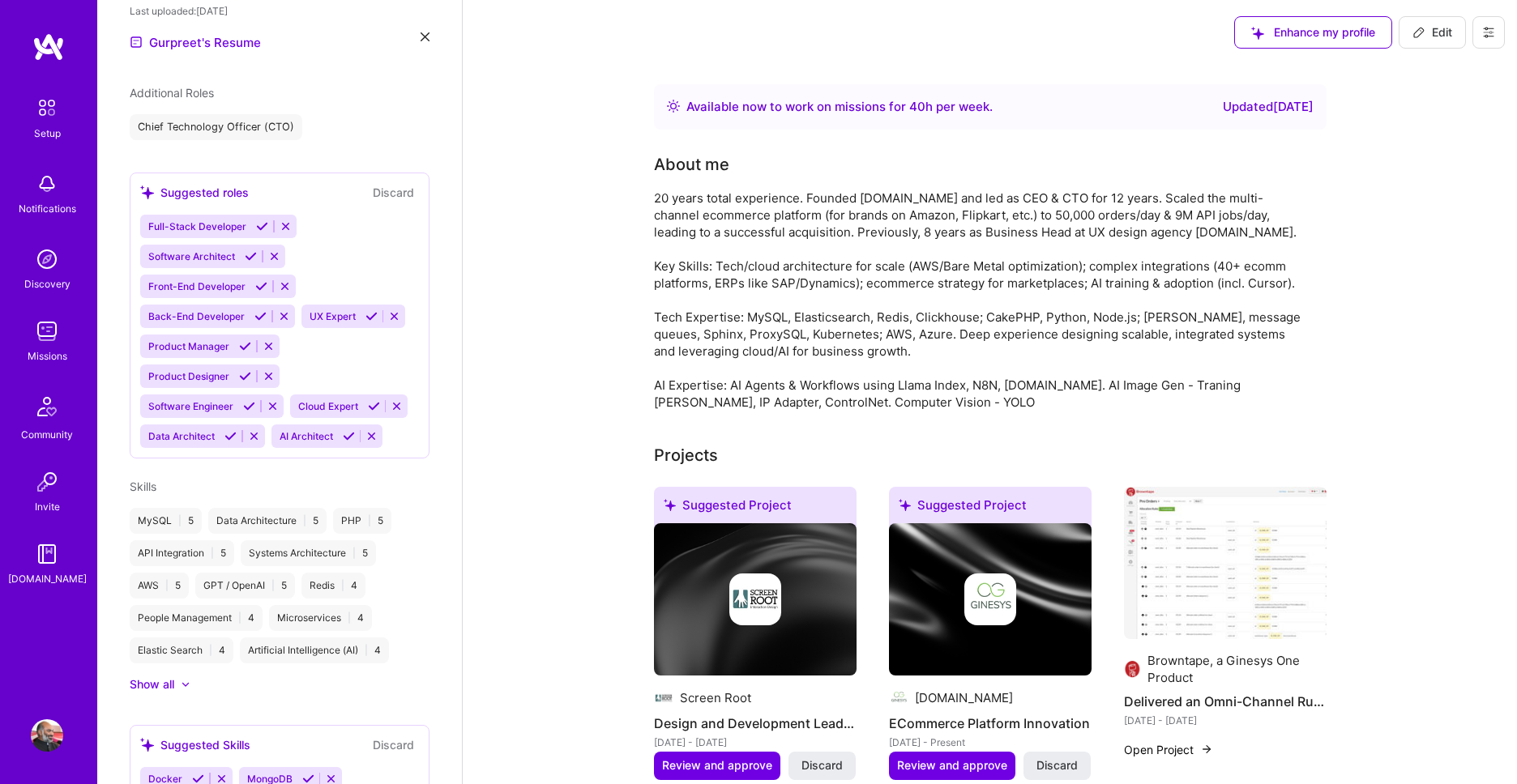
scroll to position [387, 0]
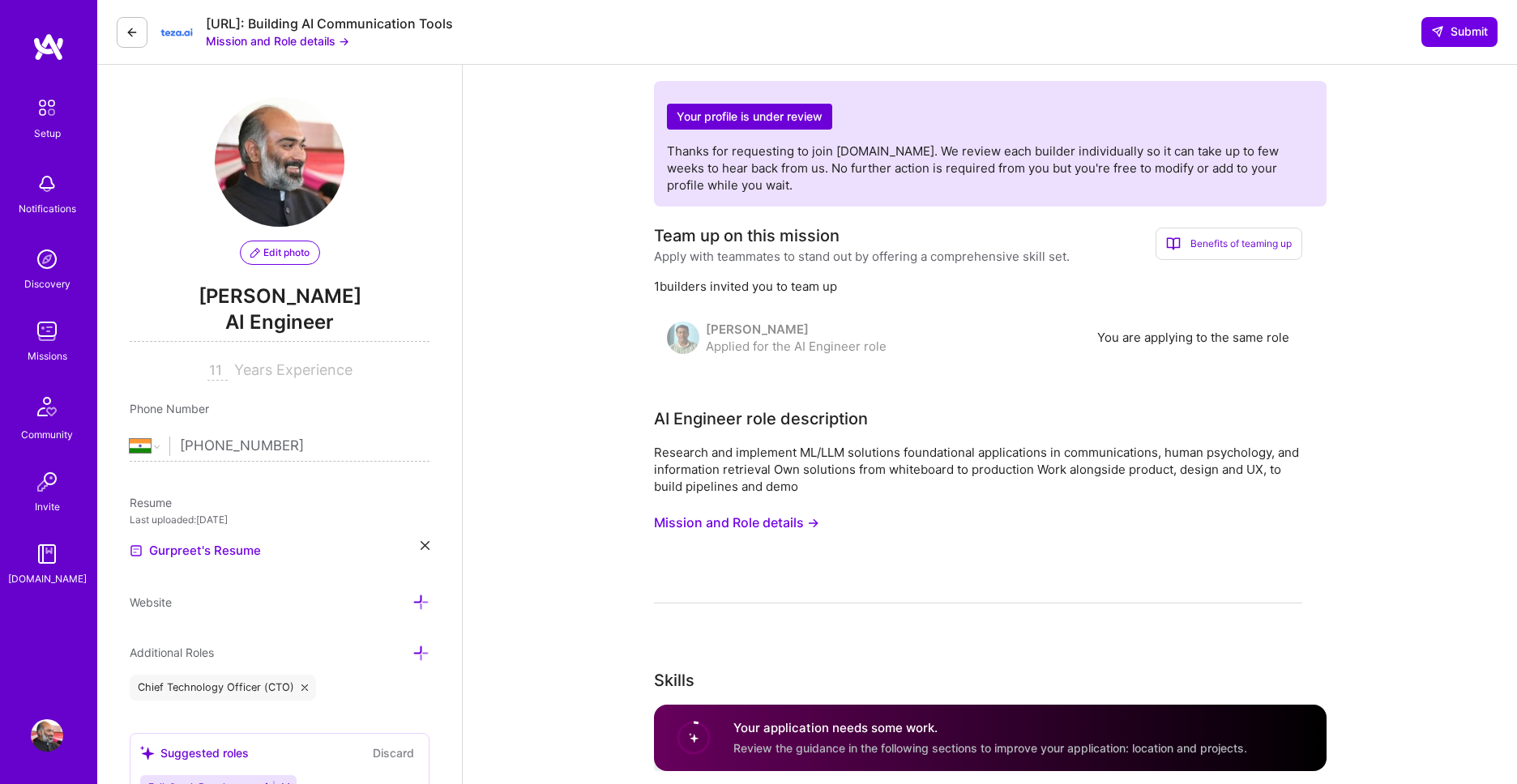
select select "IN"
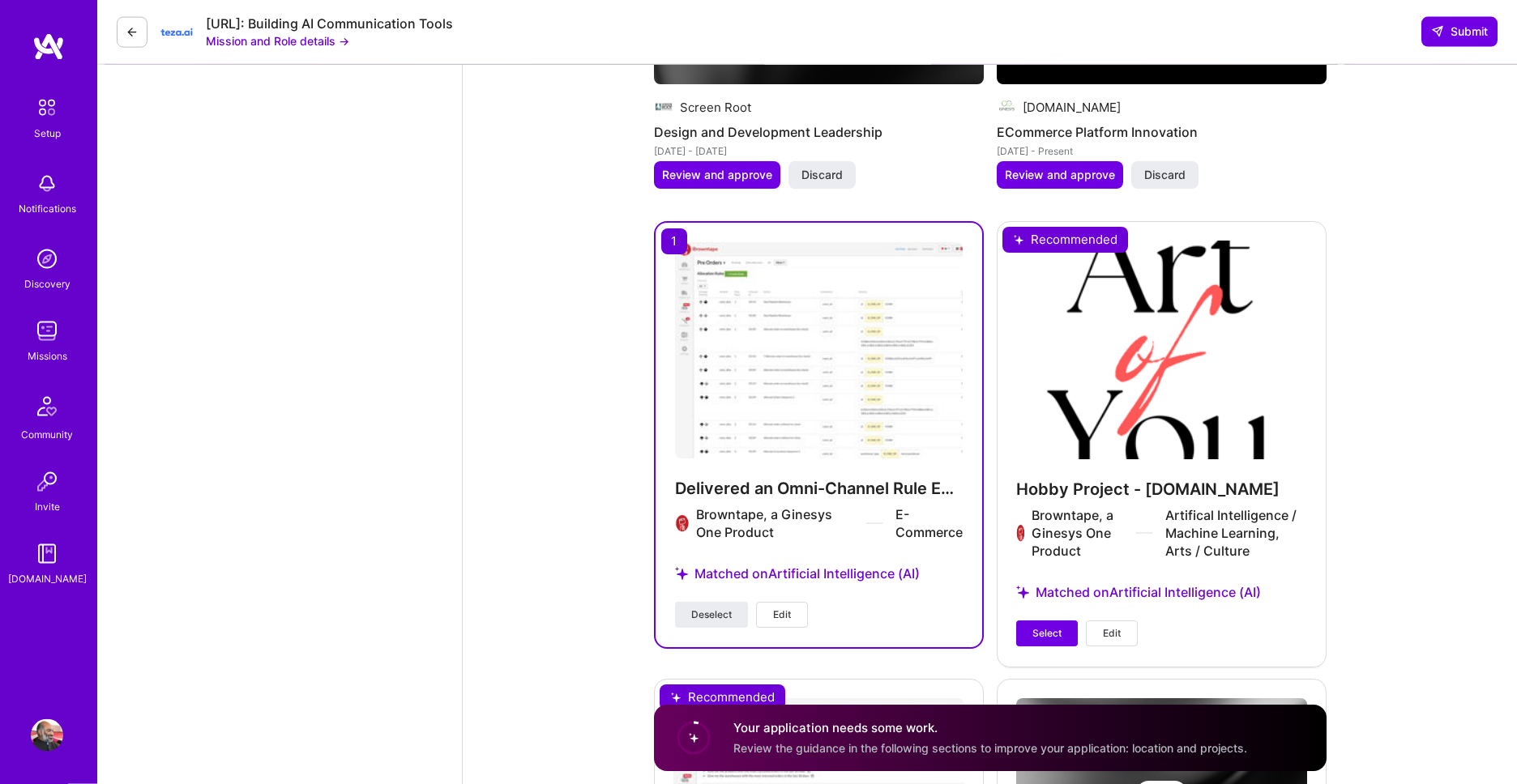
scroll to position [2679, 0]
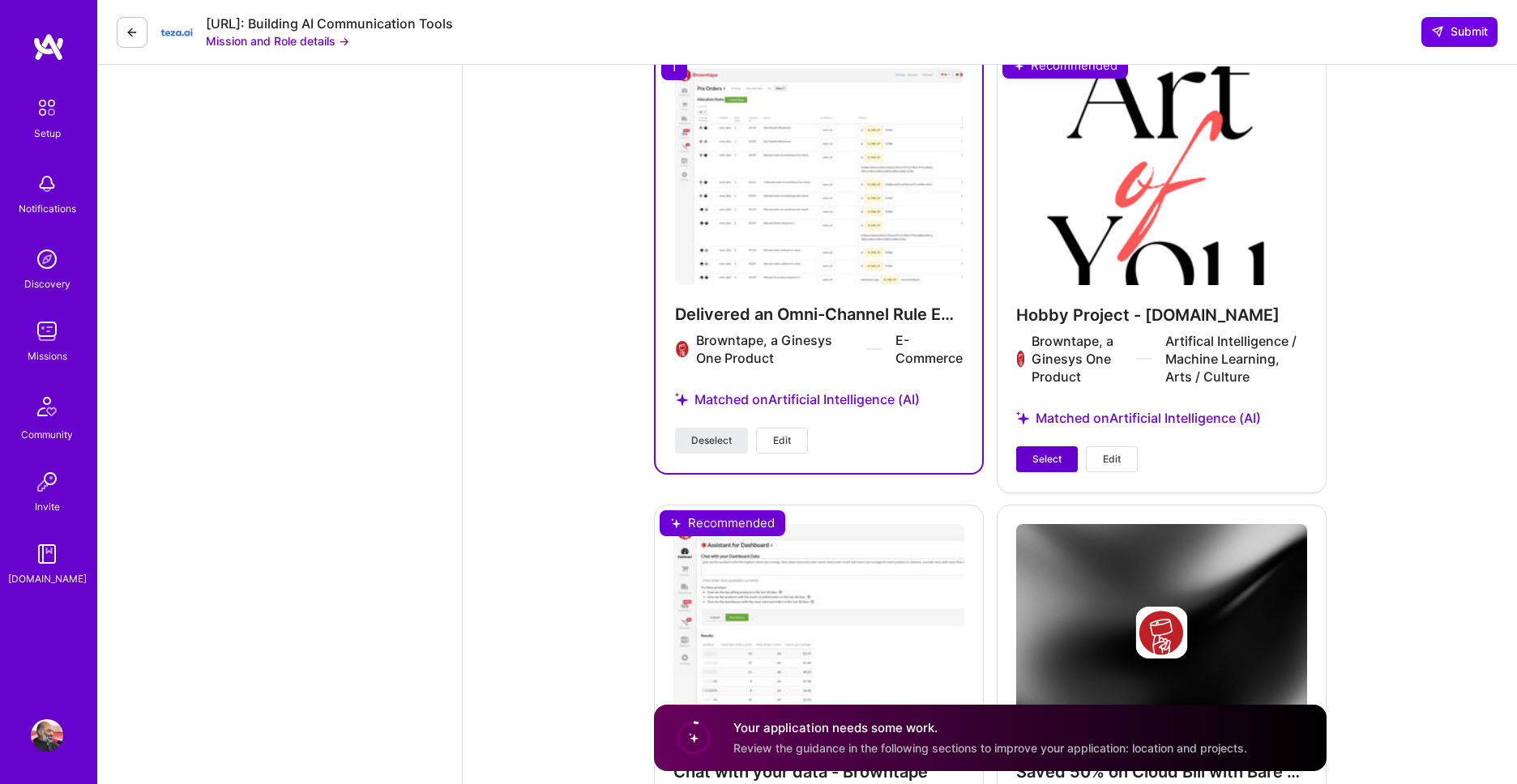
click at [1036, 452] on span "Select" at bounding box center [1047, 459] width 29 height 14
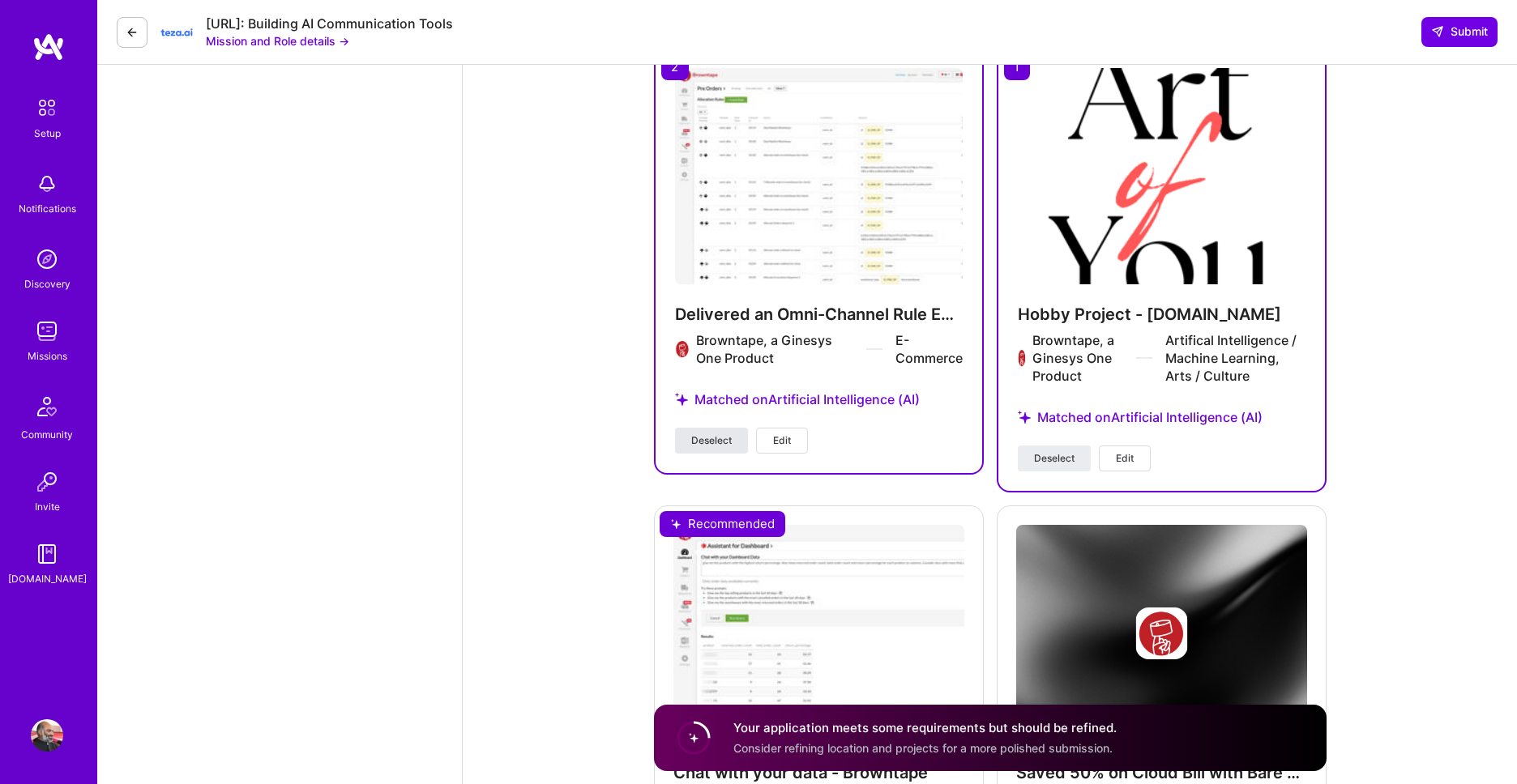
click at [692, 434] on span "Deselect" at bounding box center [712, 440] width 40 height 14
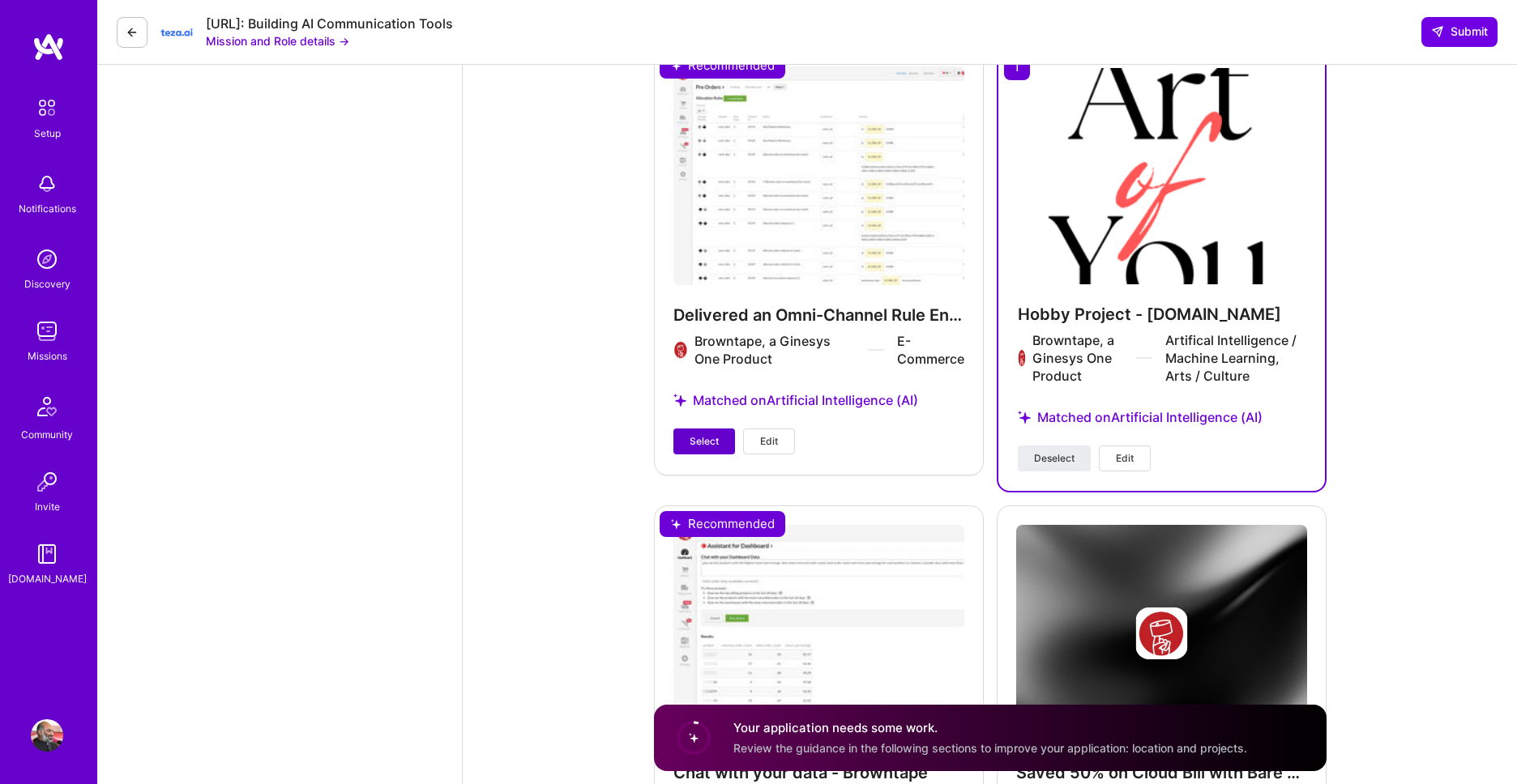
click at [702, 435] on span "Select" at bounding box center [704, 441] width 29 height 14
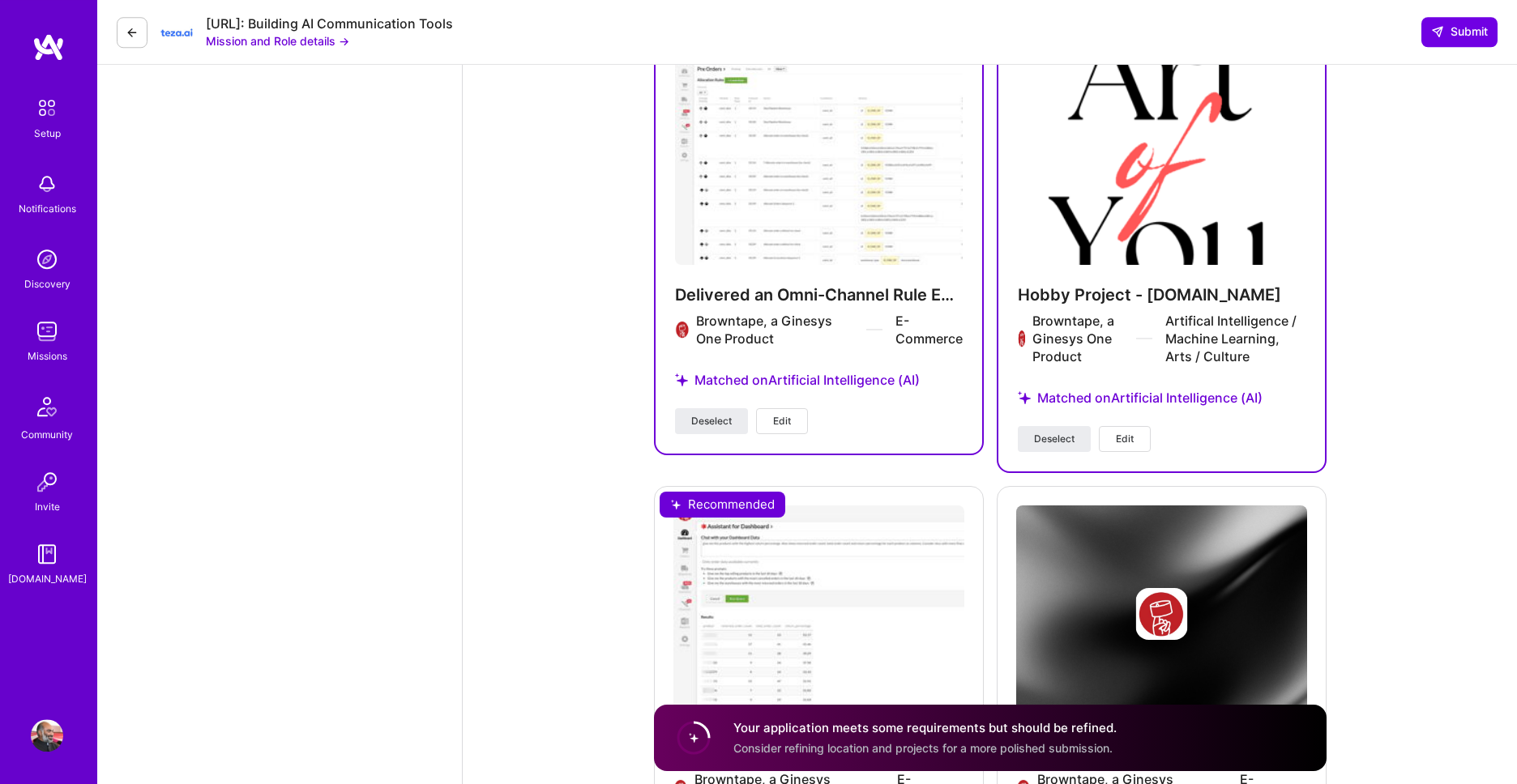
scroll to position [2927, 0]
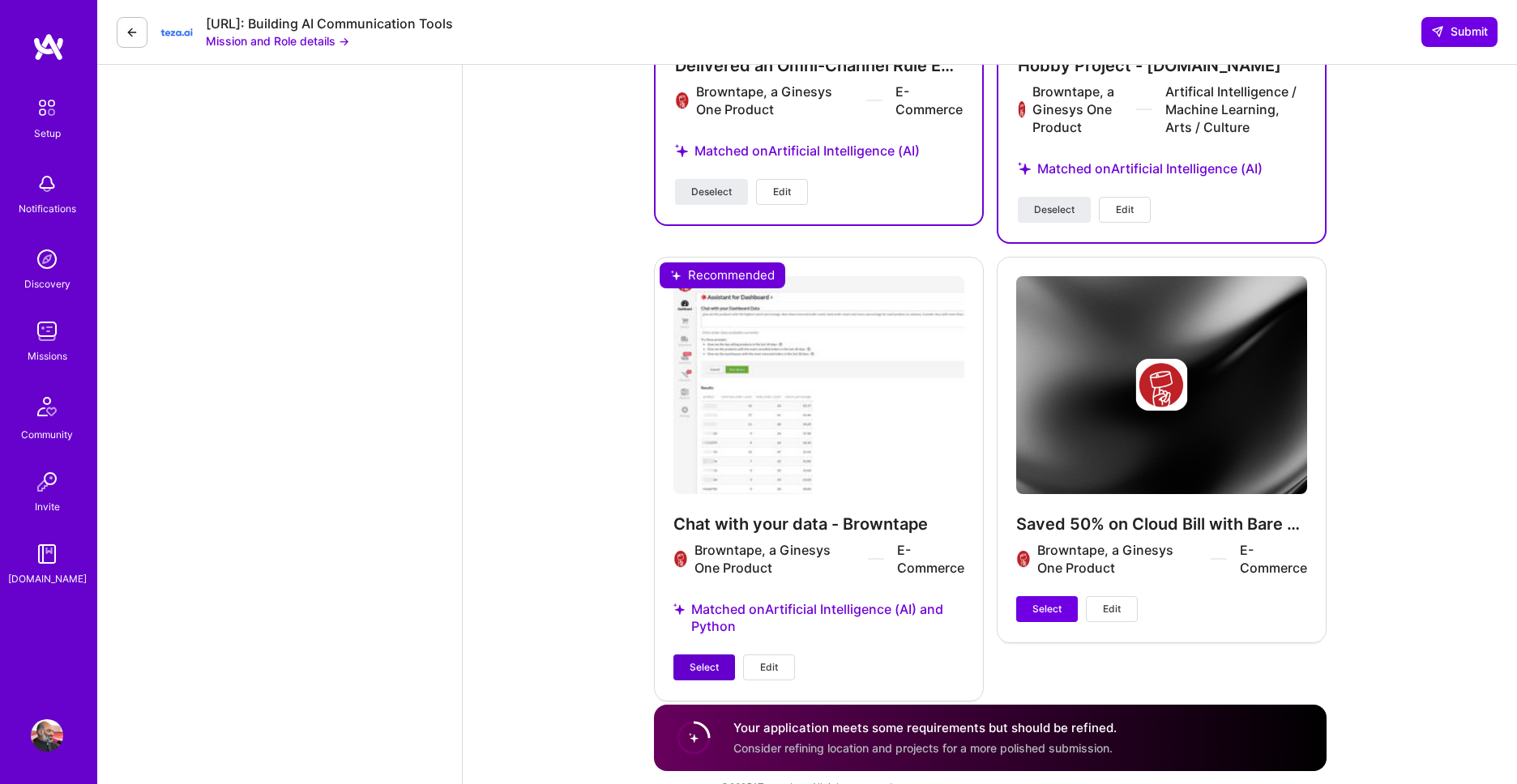
click at [713, 660] on span "Select" at bounding box center [704, 667] width 29 height 14
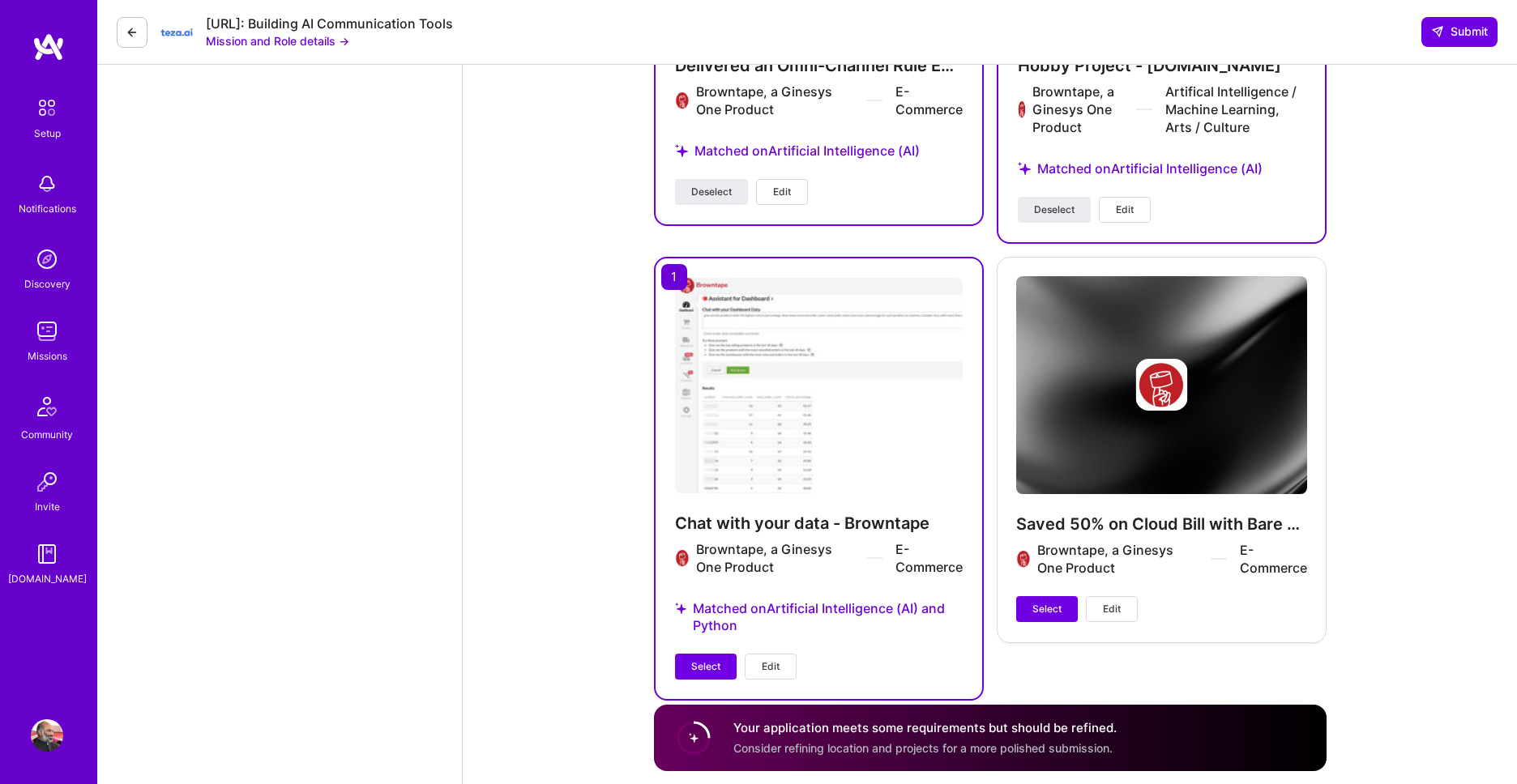
scroll to position [2893, 0]
click at [1452, 32] on span "Submit" at bounding box center [1459, 31] width 56 height 16
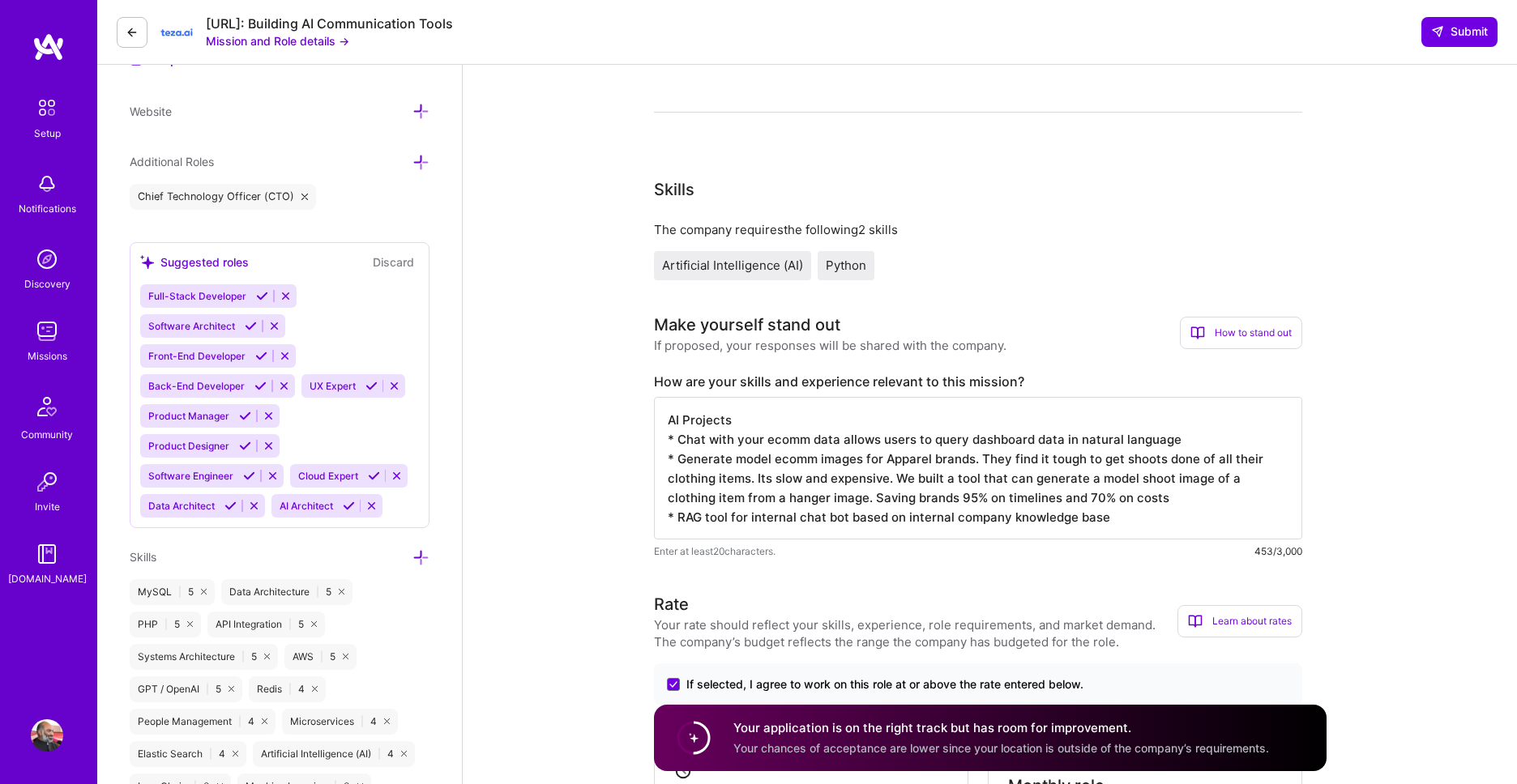
scroll to position [0, 0]
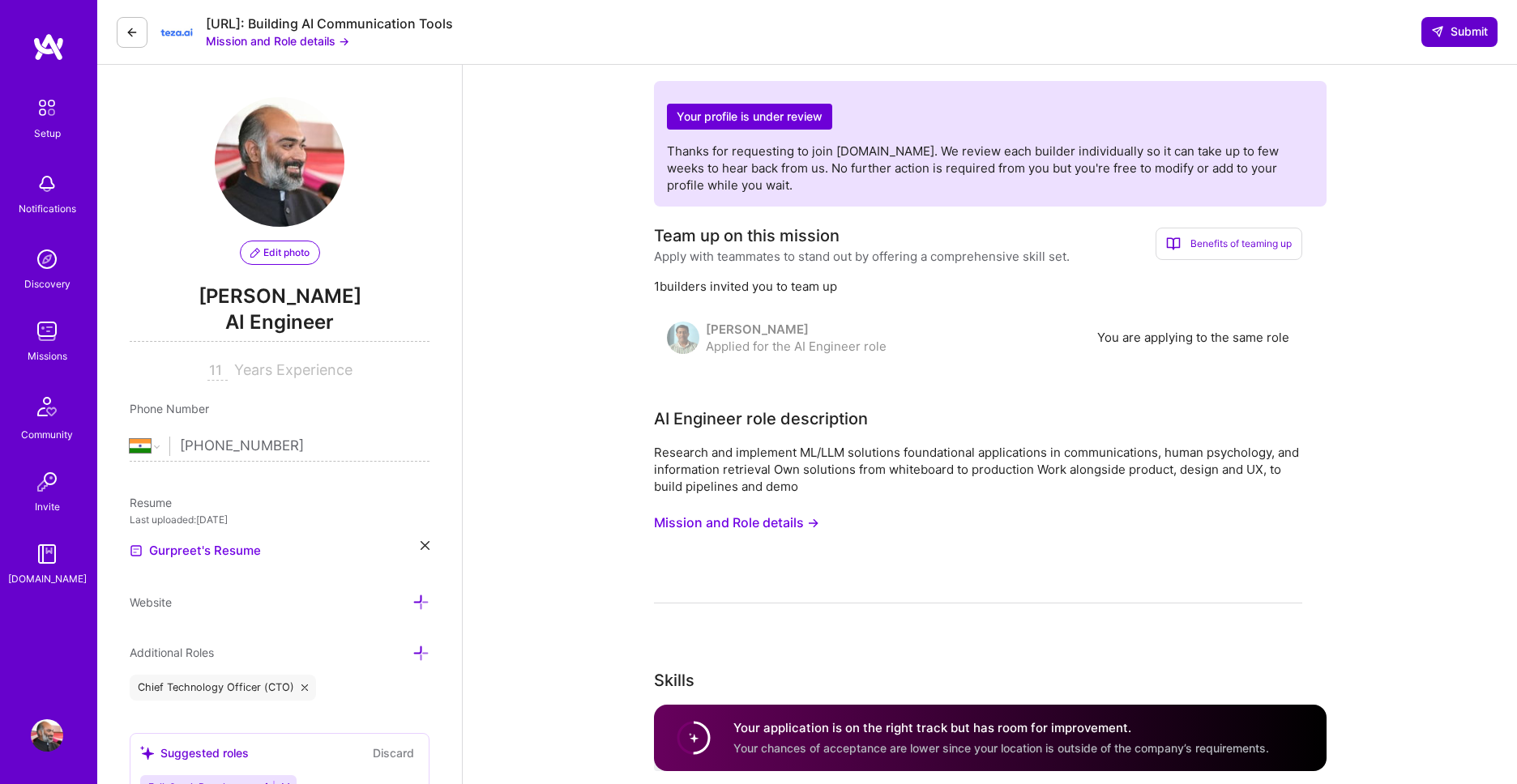
click at [1449, 35] on span "Submit" at bounding box center [1459, 31] width 56 height 16
